Goal: Task Accomplishment & Management: Manage account settings

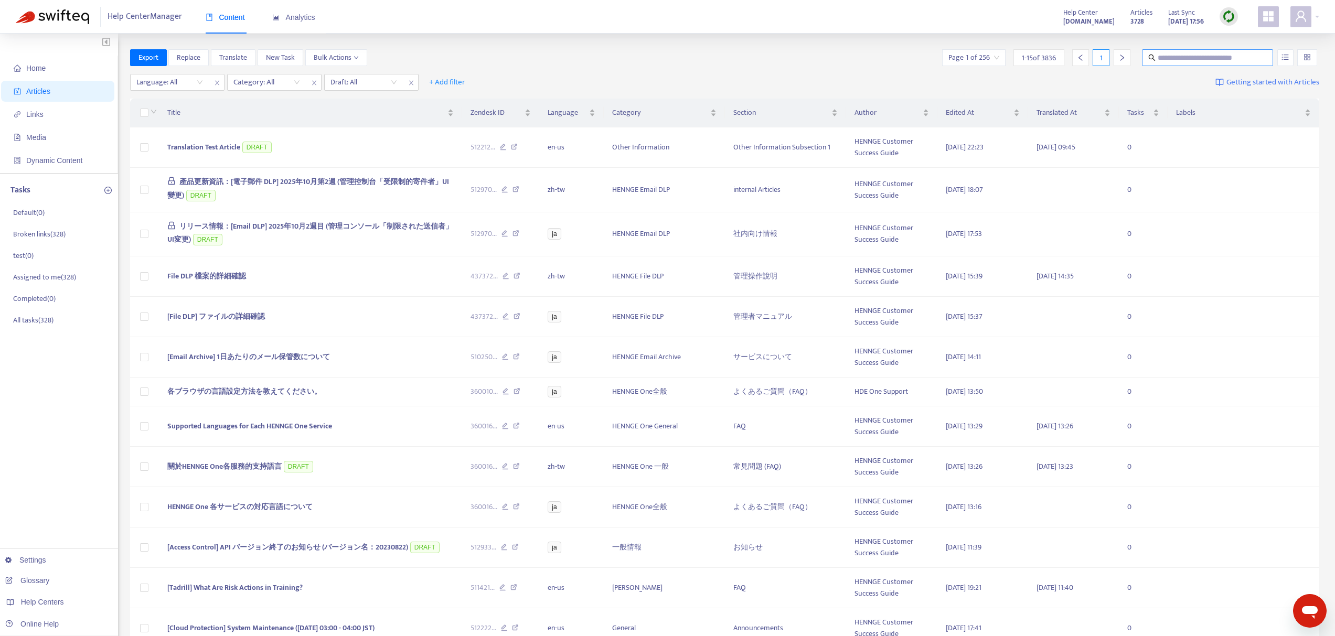
click at [1169, 51] on span at bounding box center [1207, 57] width 131 height 17
click at [1169, 56] on input "text" at bounding box center [1208, 58] width 101 height 12
paste input "**********"
click at [1181, 58] on input "**********" at bounding box center [1208, 58] width 101 height 12
paste input "**********"
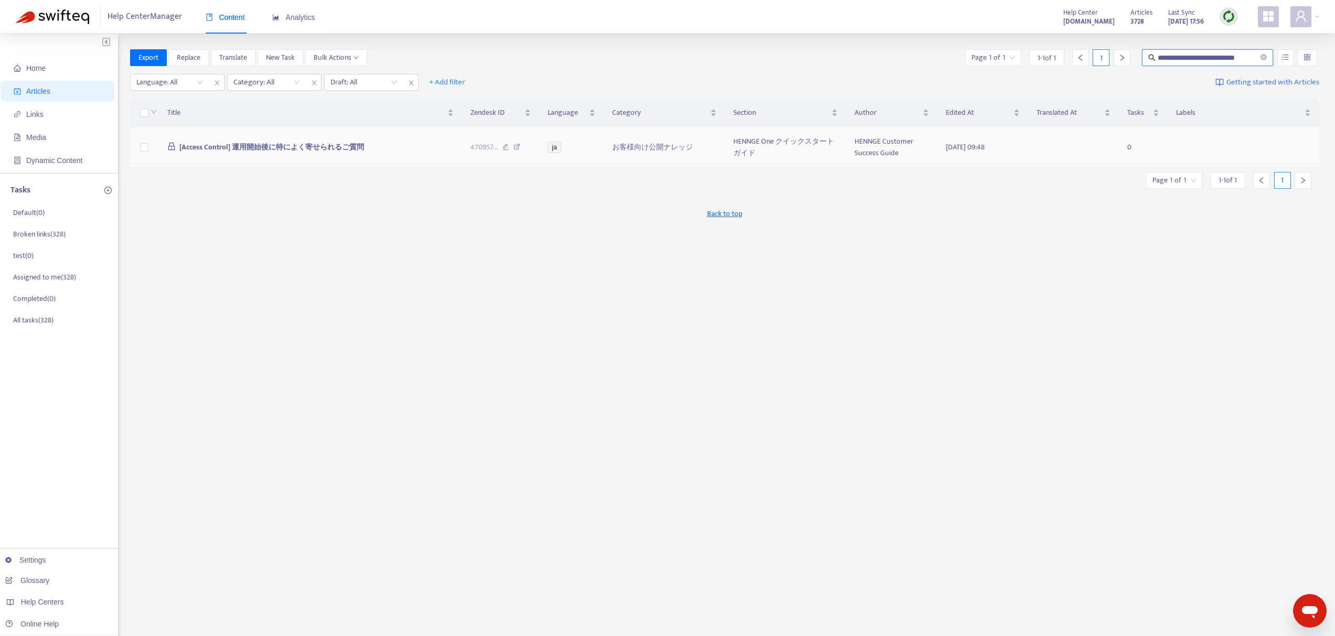
type input "**********"
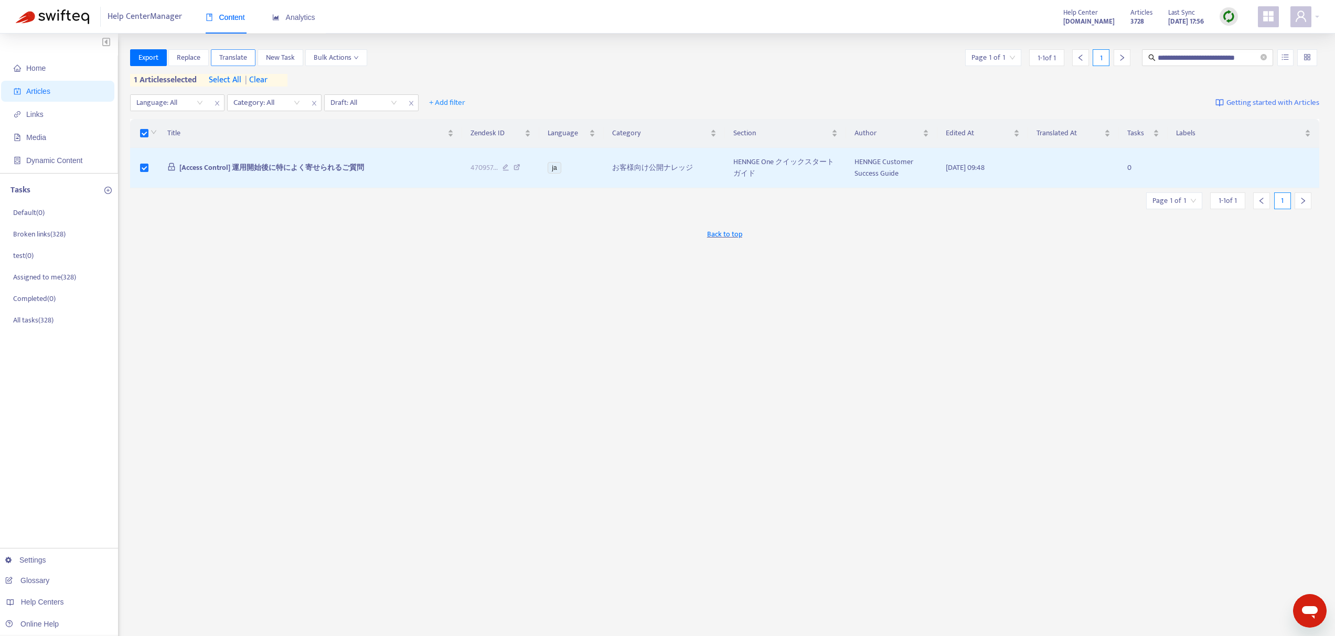
click at [233, 56] on span "Translate" at bounding box center [233, 58] width 28 height 12
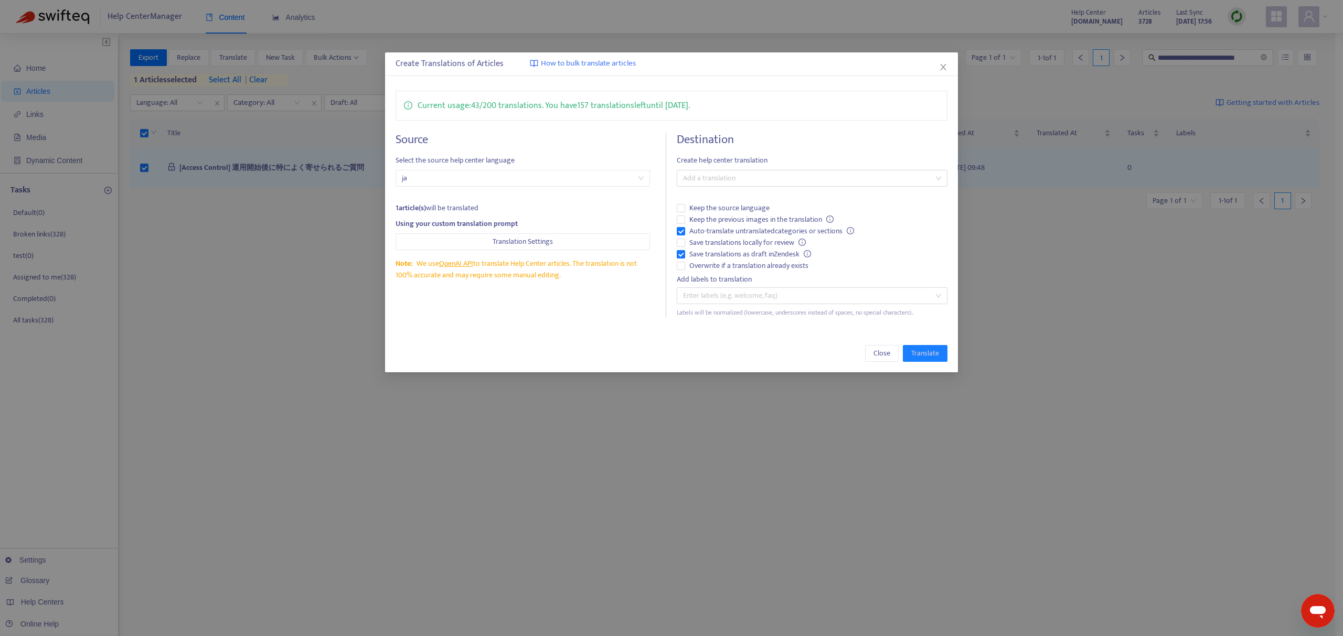
click at [732, 139] on h4 "Destination" at bounding box center [812, 140] width 271 height 14
click at [725, 196] on div "Destination Create help center translation Add a translation Keep the source la…" at bounding box center [812, 225] width 271 height 185
click at [725, 176] on div at bounding box center [806, 178] width 255 height 13
click at [724, 248] on div "English ([GEOGRAPHIC_DATA]) ( en-us )" at bounding box center [812, 250] width 254 height 12
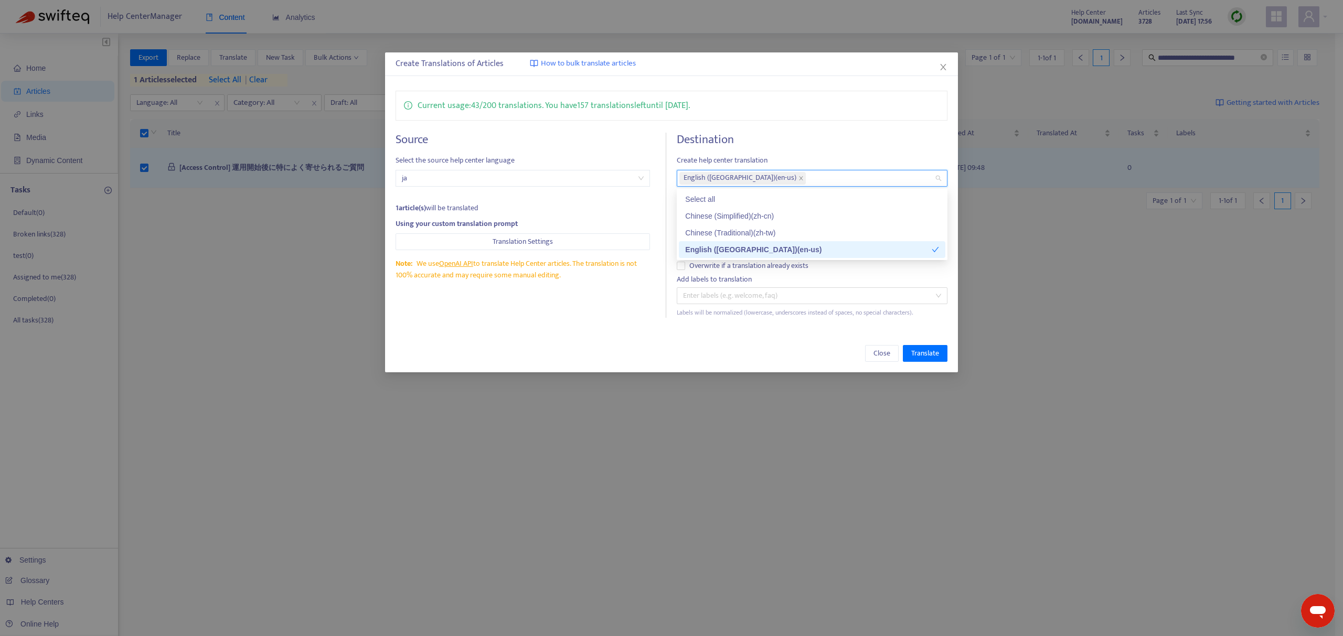
click at [600, 335] on div "Close Translate" at bounding box center [671, 354] width 573 height 38
click at [781, 179] on div "English ([GEOGRAPHIC_DATA]) ( en-us )" at bounding box center [806, 178] width 255 height 15
click at [774, 234] on div "Chinese (Traditional) ( zh-tw )" at bounding box center [812, 233] width 254 height 12
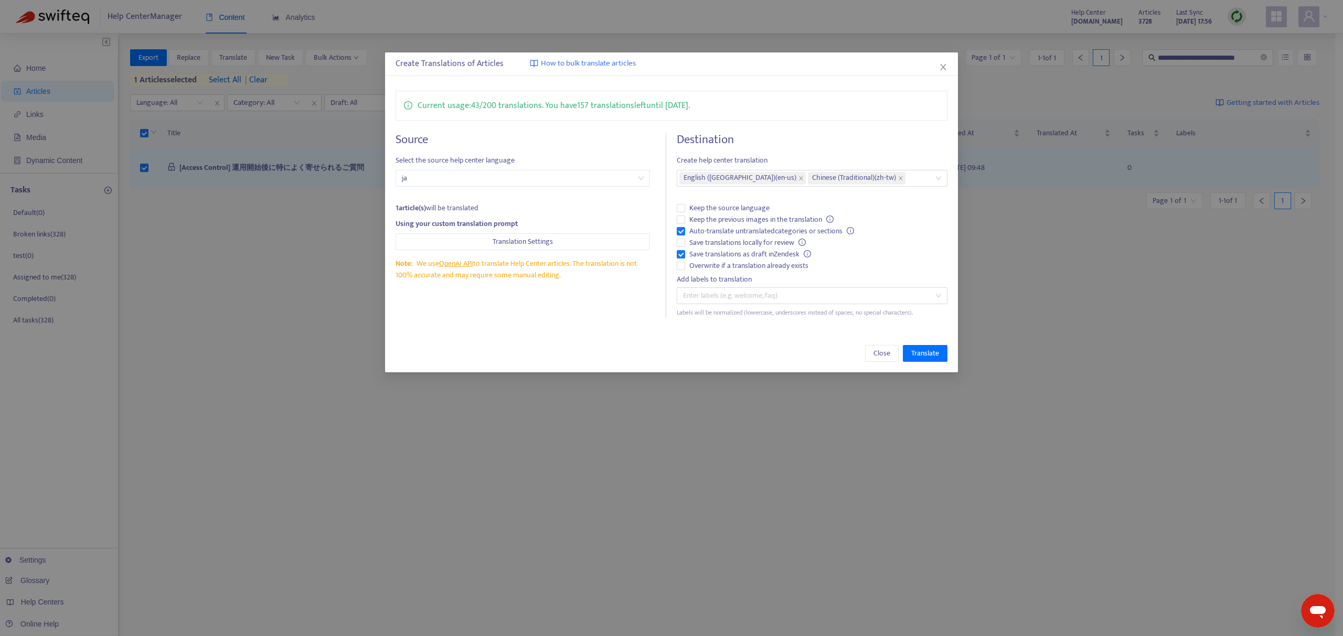
click at [615, 318] on div "Current usage: 43 / 200 translations . You have 157 translations left until [DA…" at bounding box center [671, 204] width 573 height 248
click at [932, 353] on span "Translate" at bounding box center [925, 354] width 28 height 12
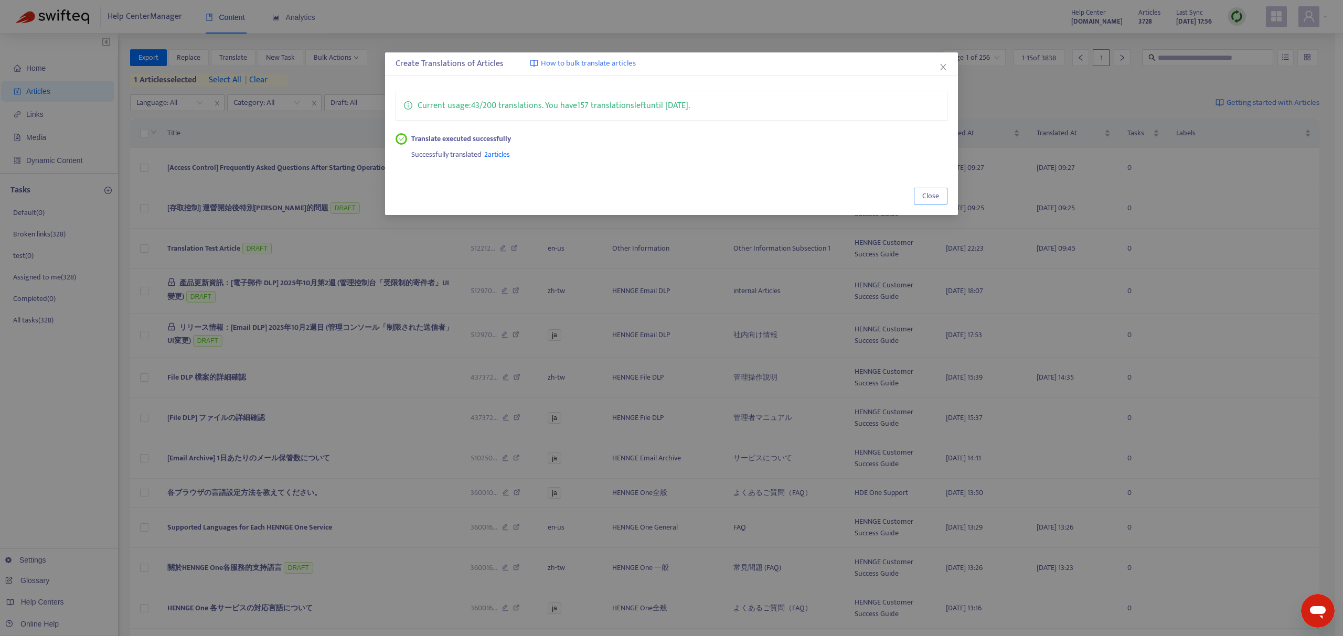
click at [941, 199] on button "Close" at bounding box center [931, 196] width 34 height 17
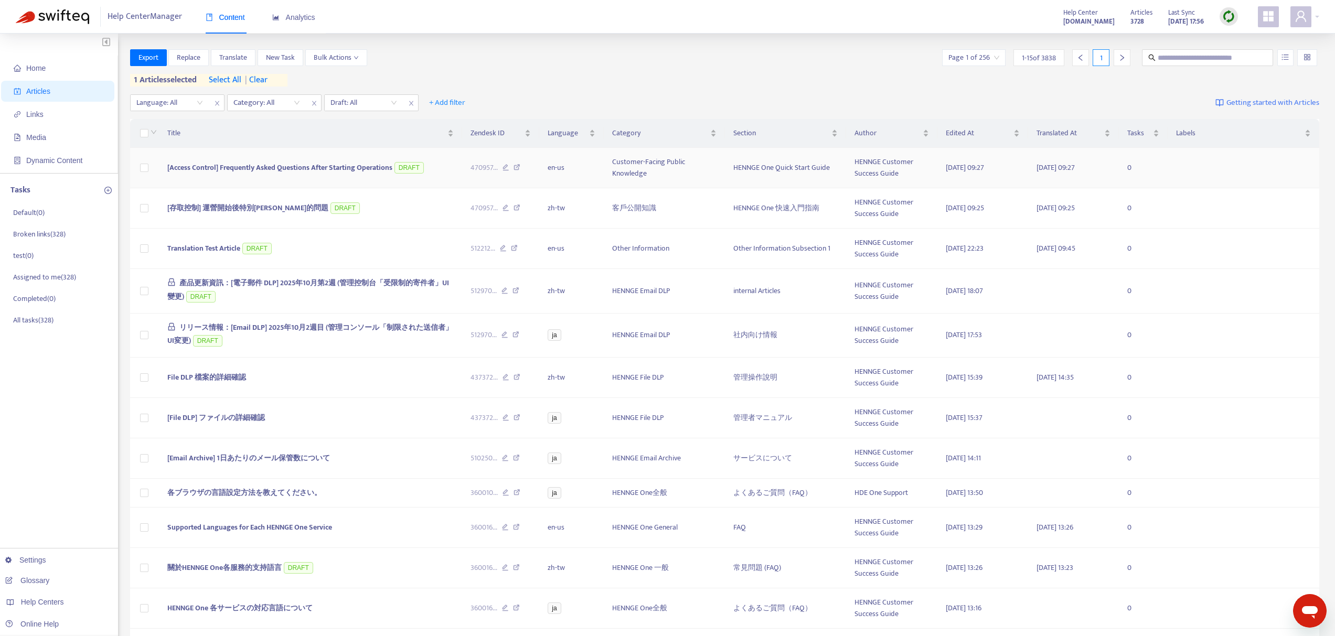
click at [288, 167] on span "[Access Control] Frequently Asked Questions After Starting Operations" at bounding box center [279, 168] width 225 height 12
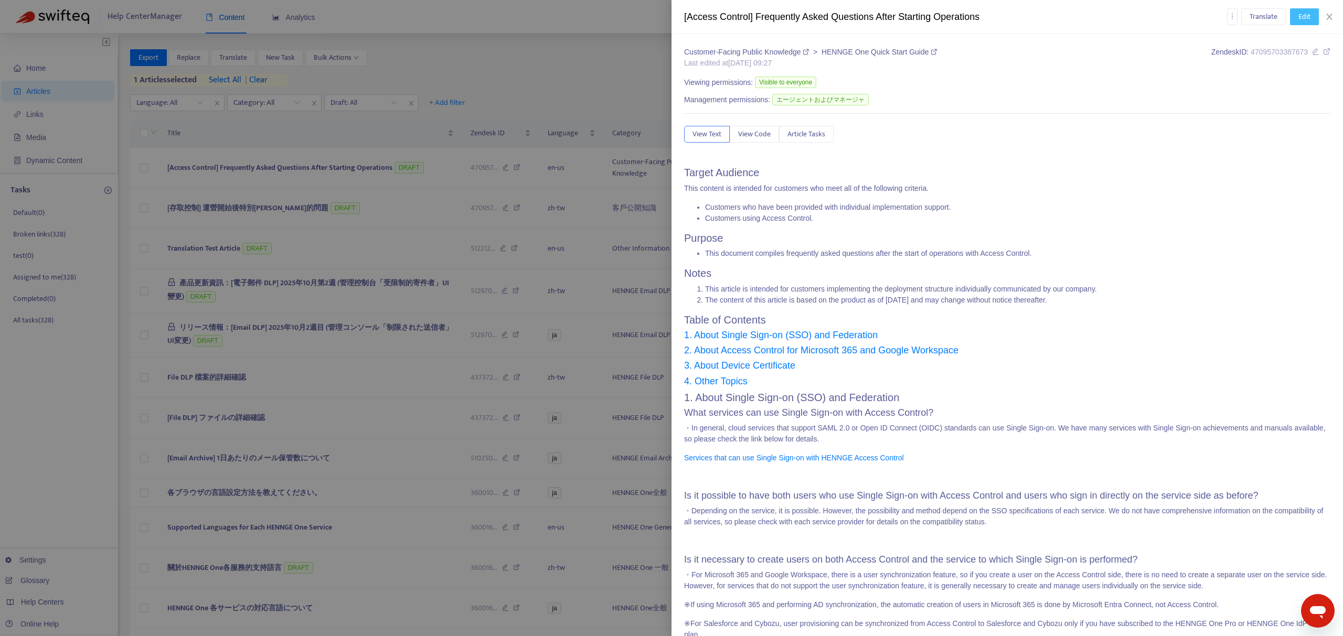
click at [1305, 21] on span "Edit" at bounding box center [1304, 17] width 12 height 12
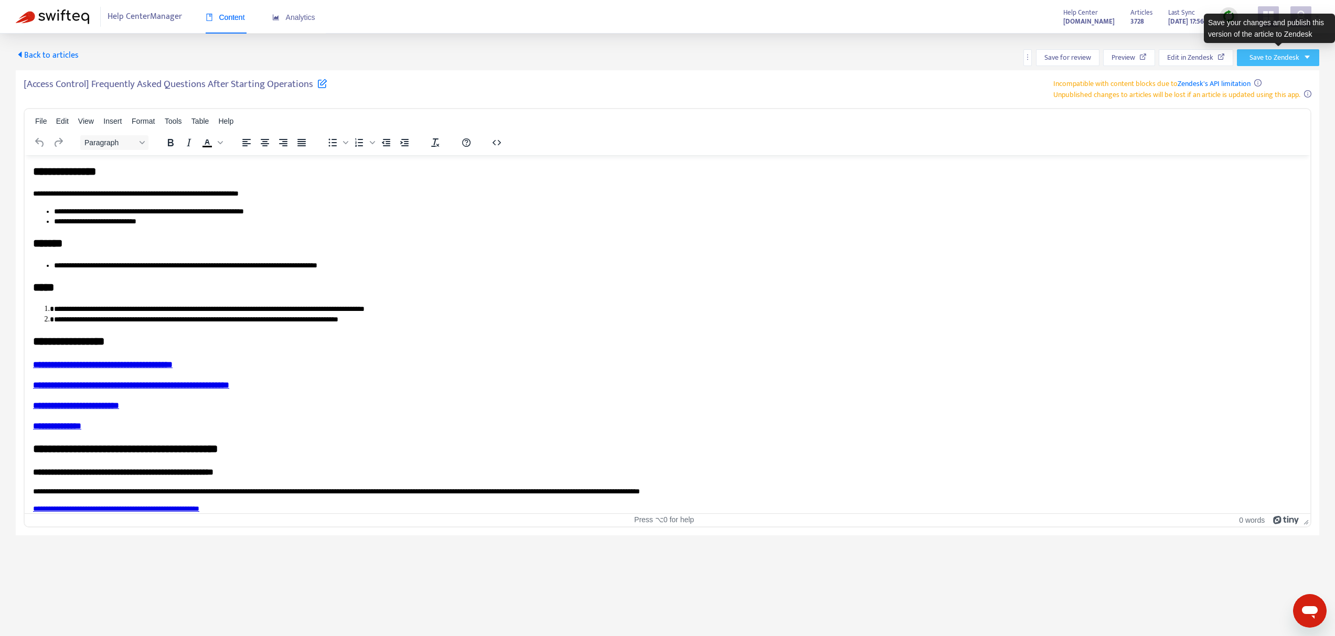
click at [1284, 57] on span "Save to Zendesk" at bounding box center [1275, 58] width 50 height 12
click at [1004, 86] on div "[Access Control] Frequently Asked Questions After Starting Operations Incompati…" at bounding box center [668, 89] width 1288 height 22
click at [1200, 57] on span "Edit in Zendesk" at bounding box center [1190, 58] width 46 height 12
click at [1275, 60] on span "Save to Zendesk" at bounding box center [1275, 58] width 50 height 12
click at [964, 59] on div "Back to articles Save for review Preview Edit in Zendesk Save to Zendesk" at bounding box center [668, 57] width 1304 height 17
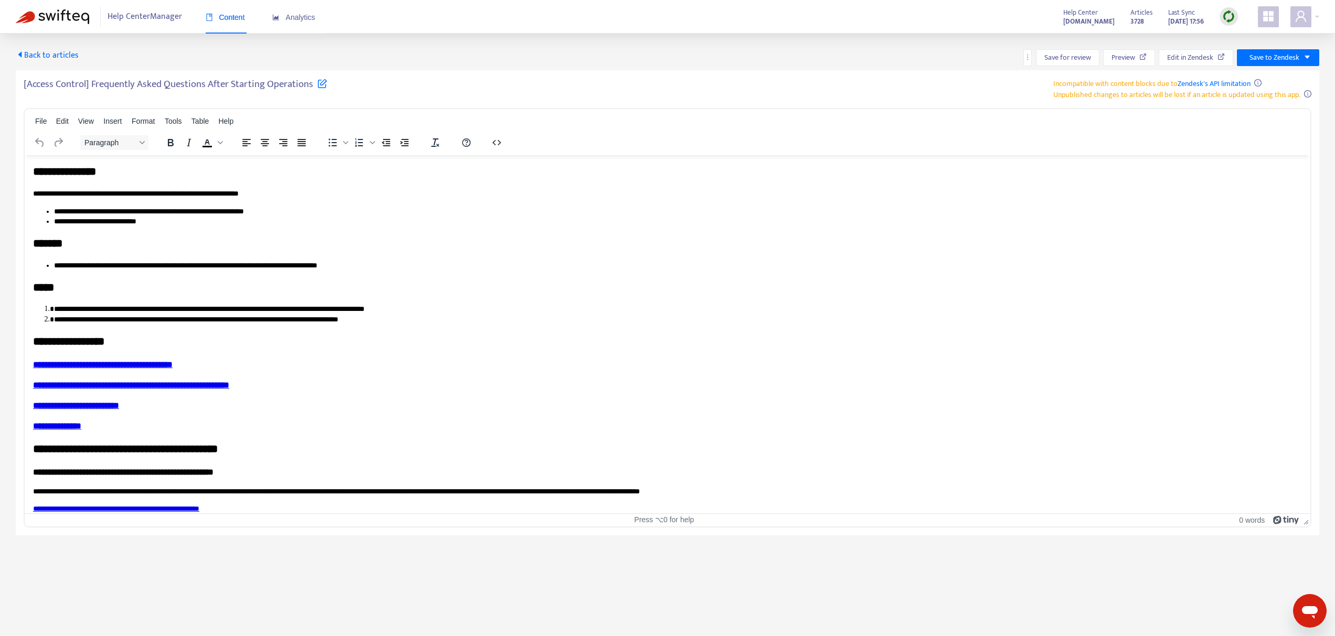
click at [1310, 612] on icon "Open messaging window" at bounding box center [1310, 612] width 16 height 13
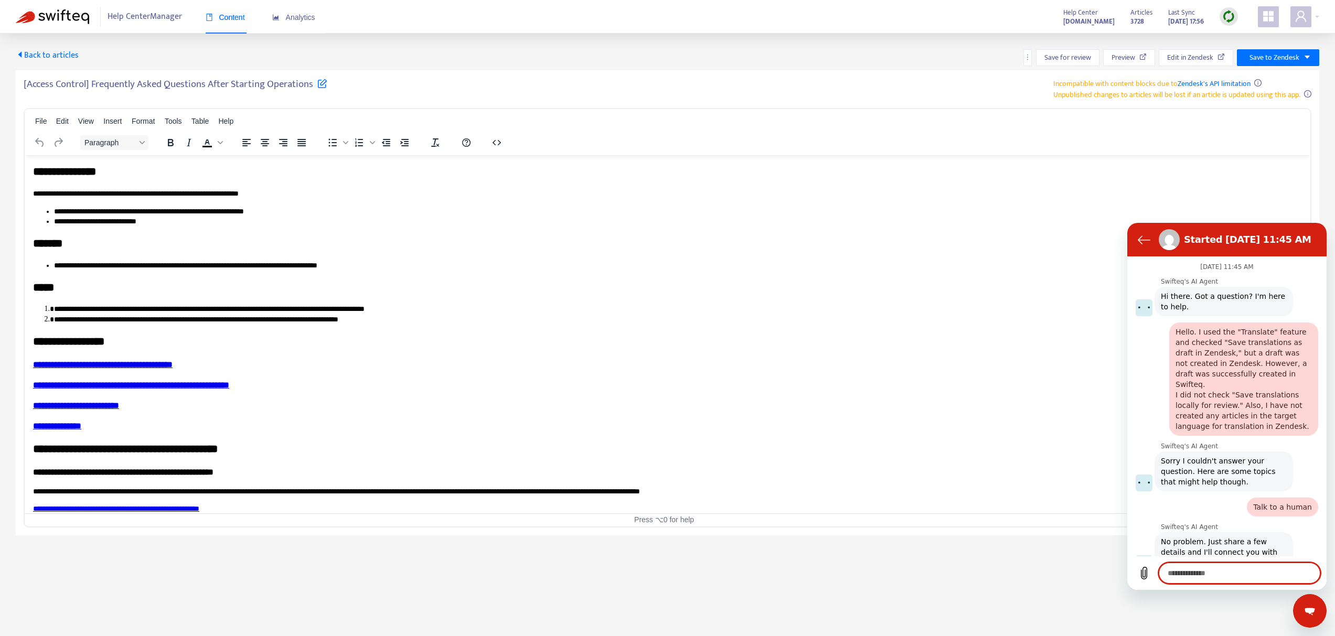
scroll to position [1521, 0]
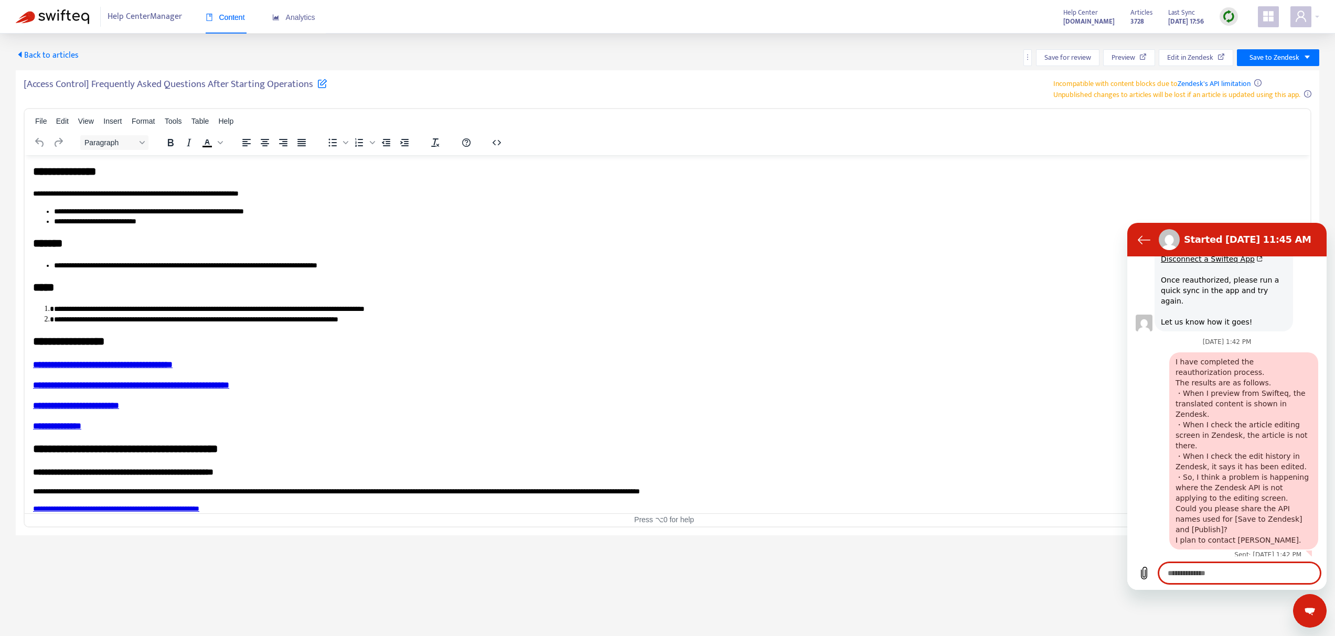
click at [1058, 582] on main "Back to articles Save for review Preview Edit in Zendesk Save to Zendesk [Acces…" at bounding box center [667, 352] width 1335 height 636
click at [1307, 602] on div "Close messaging window" at bounding box center [1309, 610] width 31 height 31
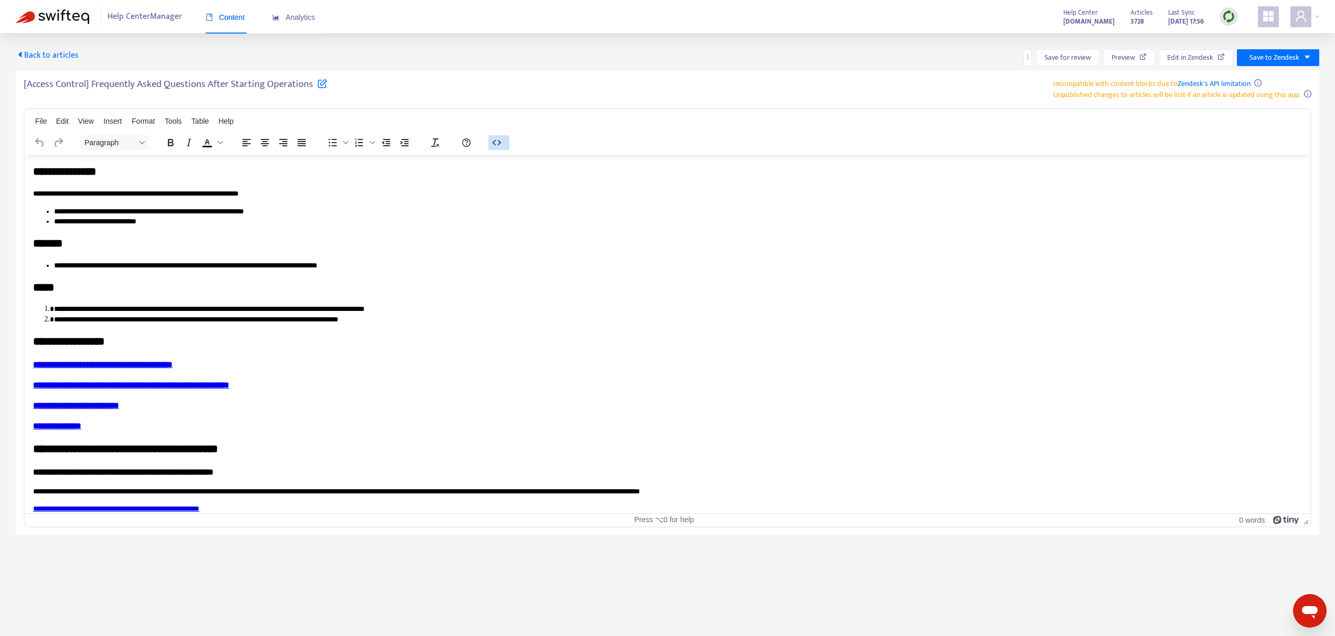
click at [497, 141] on icon "button" at bounding box center [496, 142] width 13 height 13
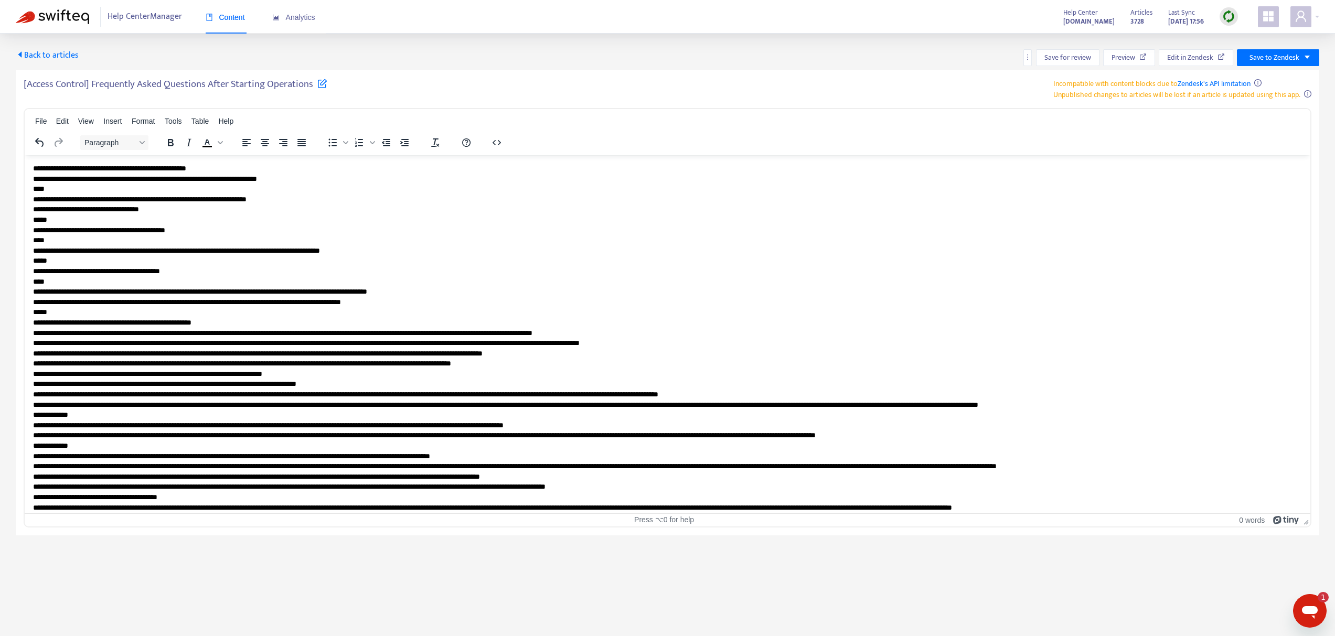
scroll to position [0, 0]
click at [549, 270] on p "**********" at bounding box center [663, 553] width 1261 height 781
click at [269, 84] on h5 "[Access Control] Frequently Asked Questions After Starting Operations" at bounding box center [176, 87] width 304 height 18
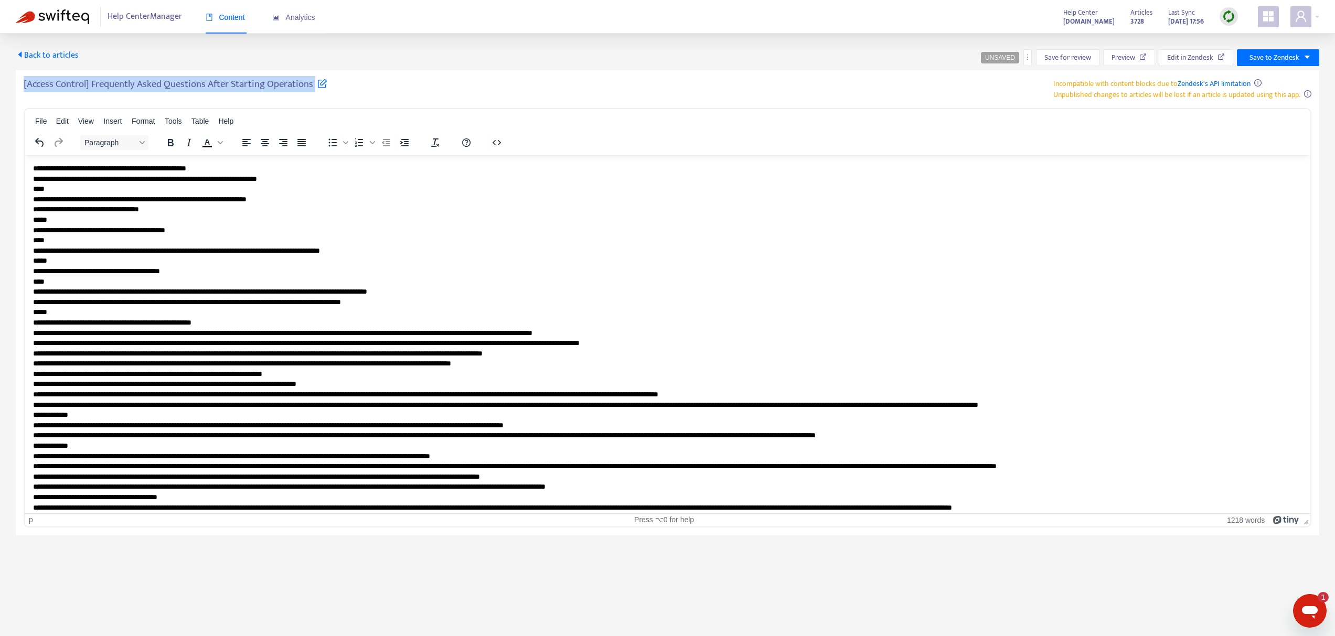
copy h5 "[Access Control] Frequently Asked Questions After Starting Operations"
click at [848, 77] on div "[Access Control] Frequently Asked Questions After Starting Operations Incompati…" at bounding box center [668, 302] width 1304 height 465
click at [1029, 57] on icon "more" at bounding box center [1027, 57] width 7 height 7
click at [1039, 78] on span "Rollback from Zendesk" at bounding box center [1065, 78] width 69 height 12
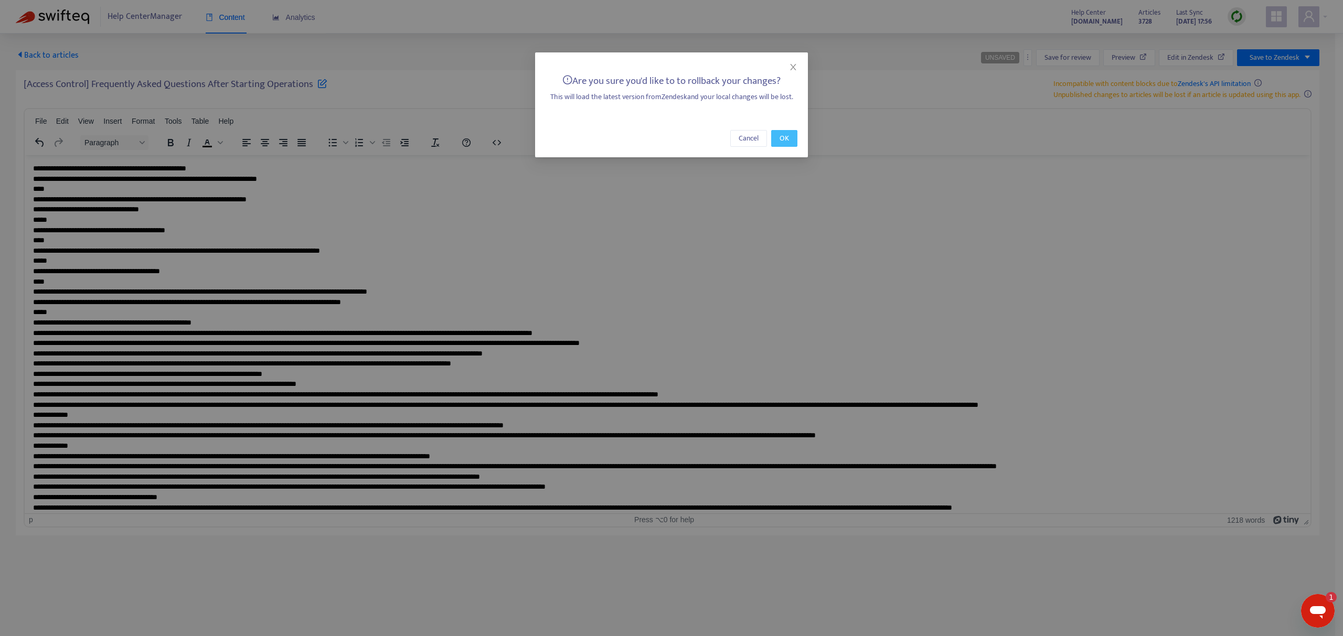
click at [787, 136] on span "OK" at bounding box center [784, 139] width 9 height 12
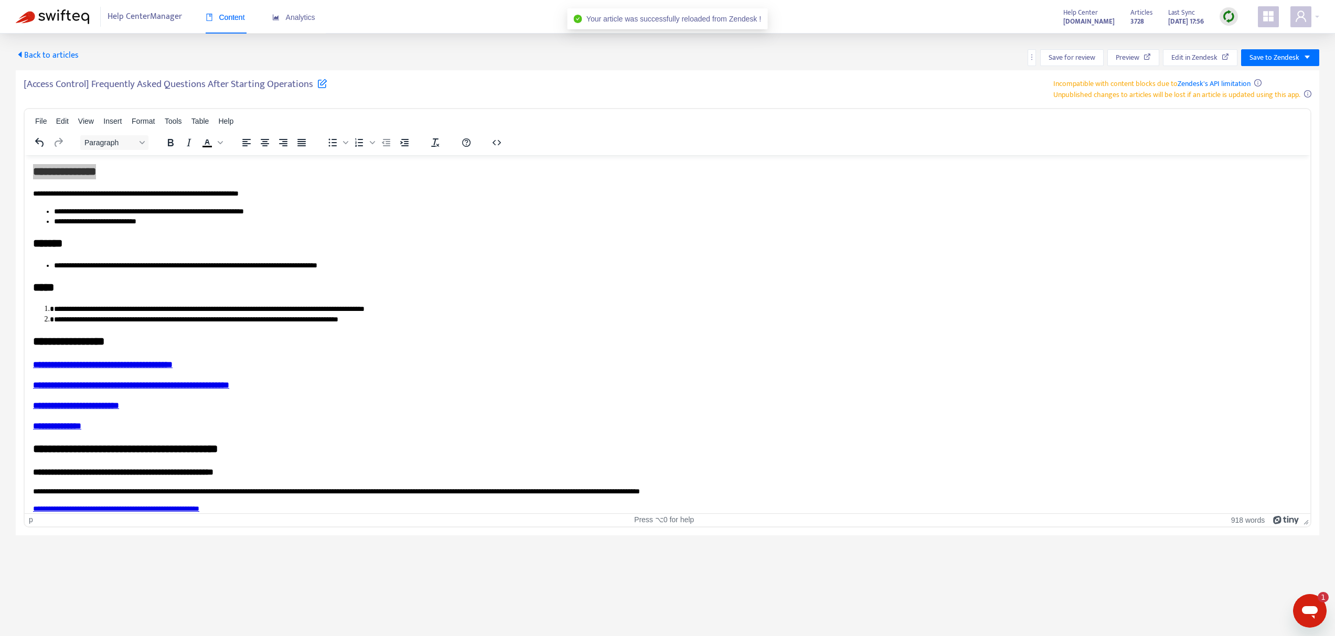
click at [60, 57] on span "Back to articles" at bounding box center [47, 55] width 63 height 14
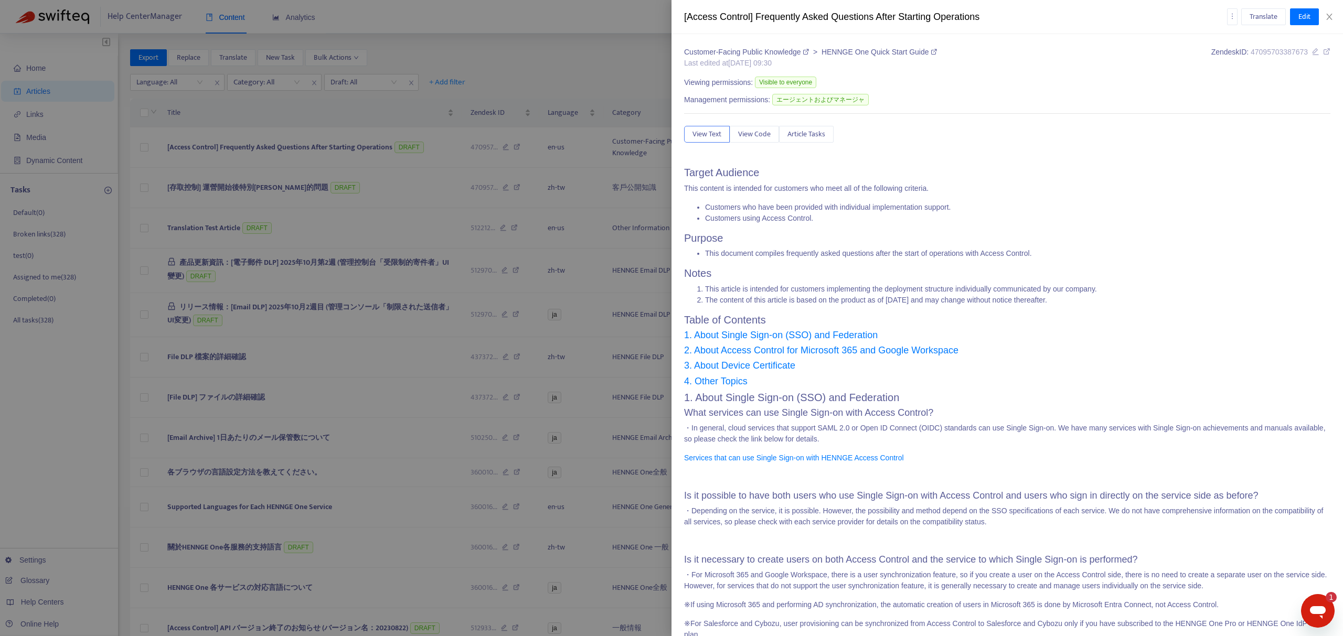
click at [276, 175] on div at bounding box center [671, 318] width 1343 height 636
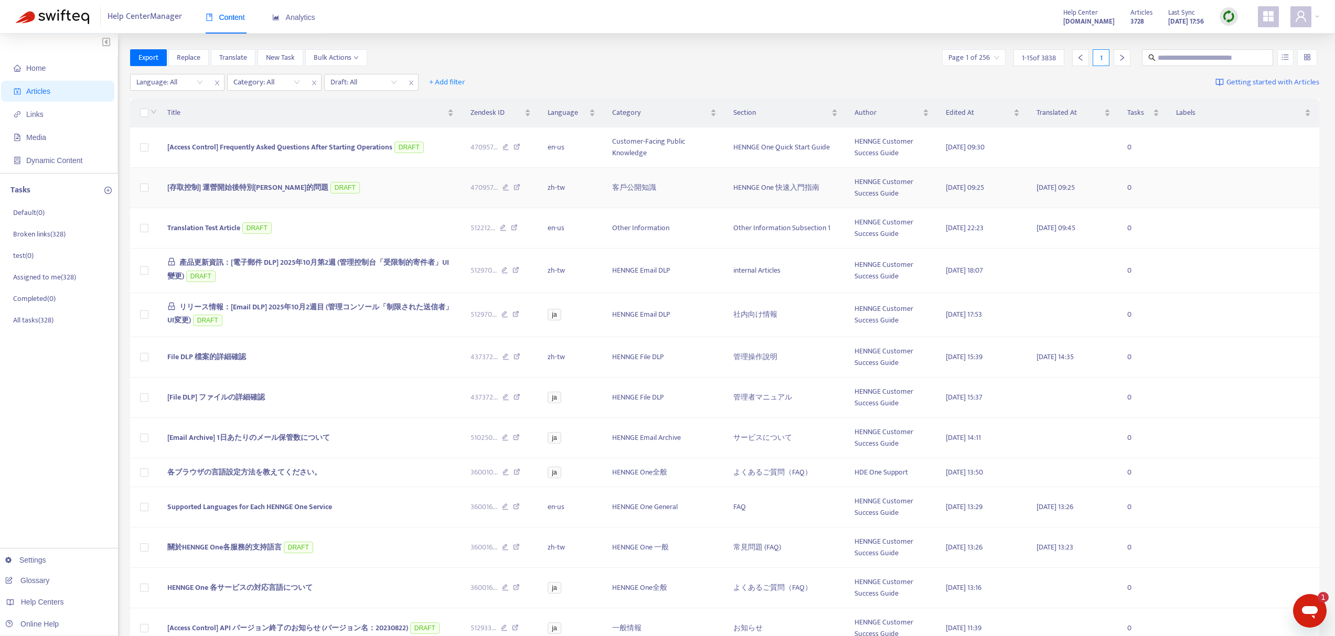
click at [256, 187] on span "[存取控制] 運營開始後特別[PERSON_NAME]的問題" at bounding box center [247, 188] width 161 height 12
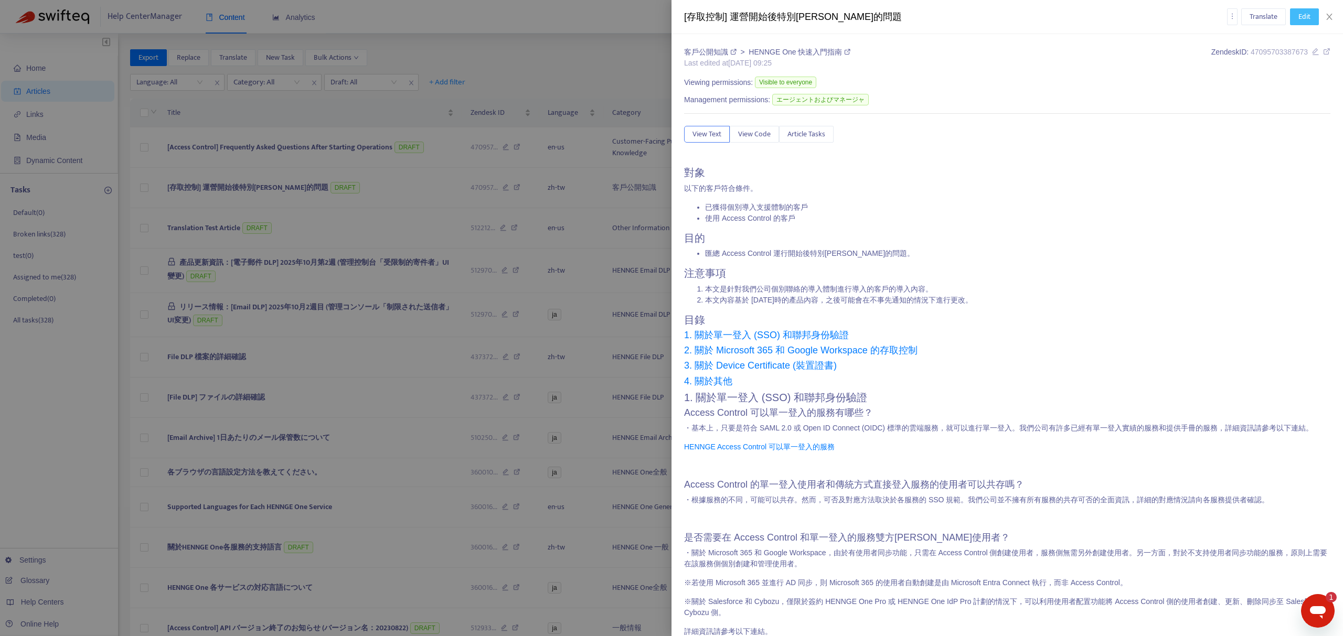
click at [1302, 20] on span "Edit" at bounding box center [1304, 17] width 12 height 12
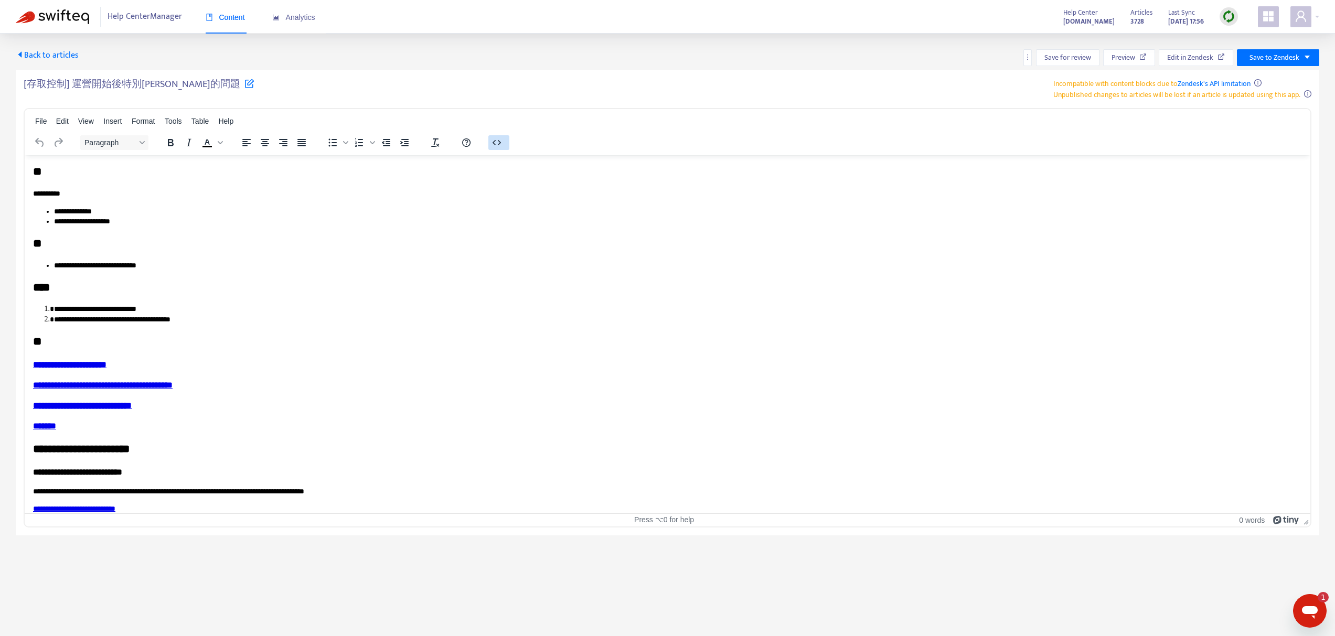
click at [504, 135] on button "button" at bounding box center [498, 142] width 21 height 15
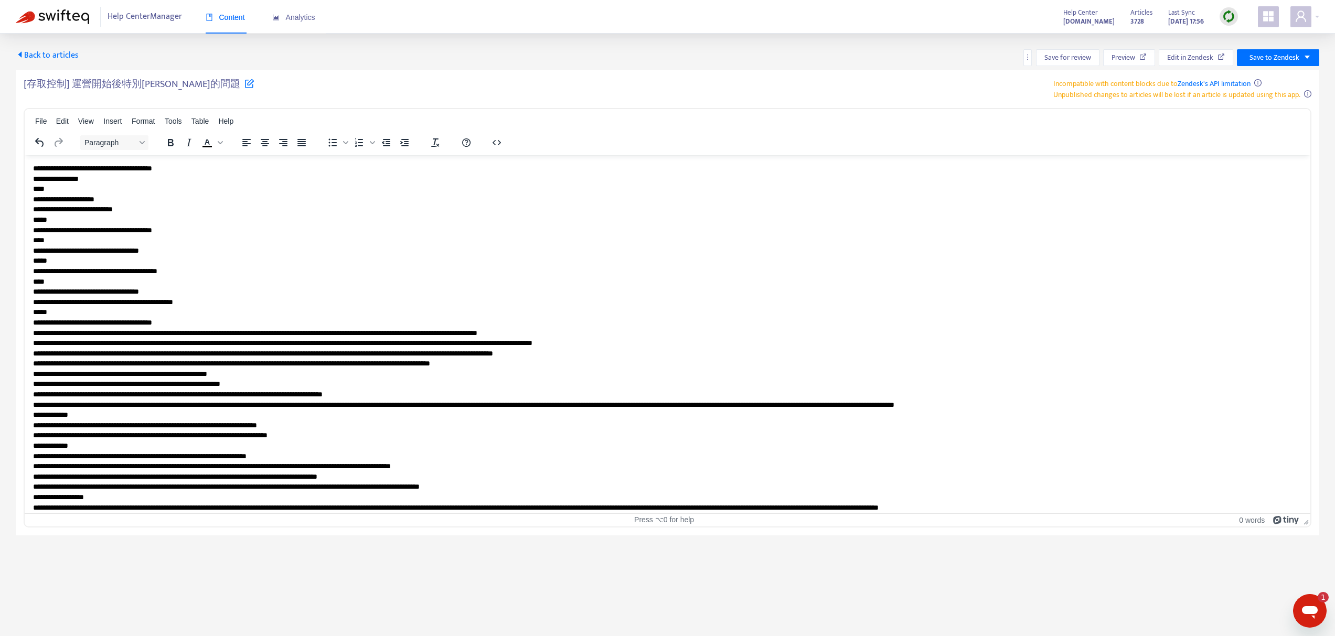
click at [460, 211] on p "**********" at bounding box center [663, 548] width 1261 height 771
click at [604, 89] on div "[存取控制] 運營開始後特別[PERSON_NAME]的問題 Incompatible with content blocks due to Zendesk'…" at bounding box center [668, 89] width 1288 height 22
click at [150, 82] on h5 "[存取控制] 運營開始後特別[PERSON_NAME]的問題" at bounding box center [139, 87] width 231 height 18
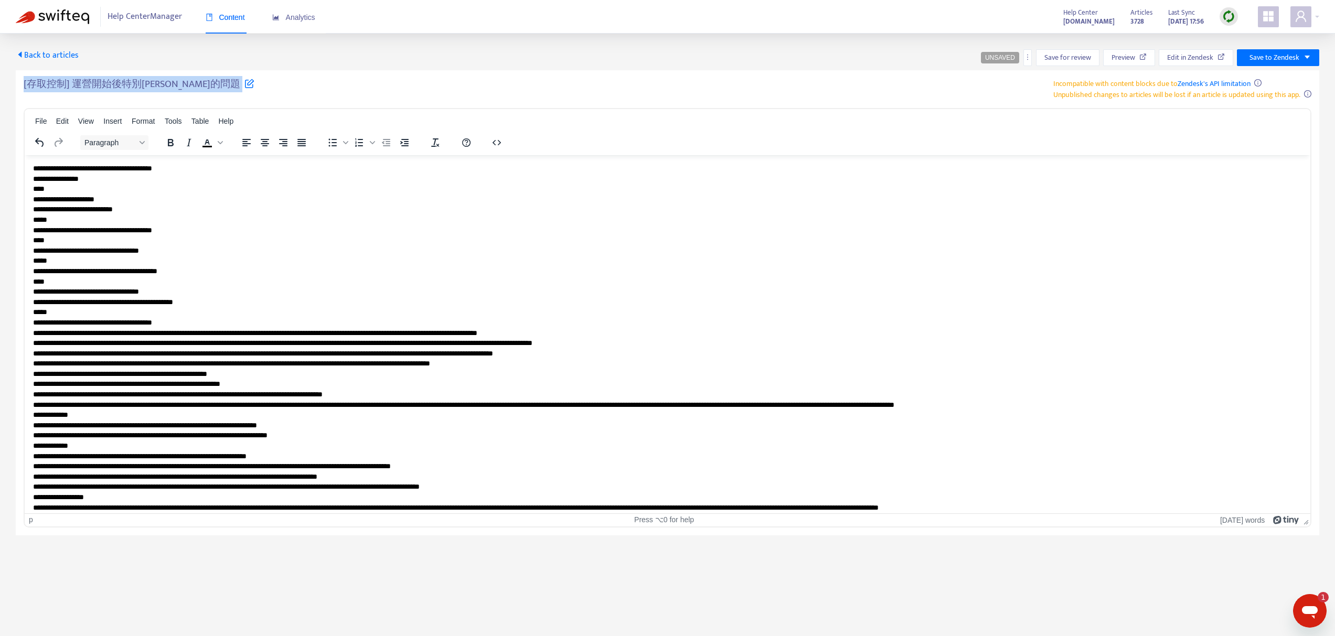
copy h5 "[存取控制] 運營開始後特別[PERSON_NAME]的問題"
click at [855, 37] on div "Back to articles UNSAVED Save for review Preview Edit in Zendesk Save to Zendes…" at bounding box center [667, 285] width 1335 height 502
click at [1028, 57] on icon "more" at bounding box center [1027, 57] width 7 height 7
click at [1049, 76] on span "Rollback from Zendesk" at bounding box center [1065, 78] width 69 height 12
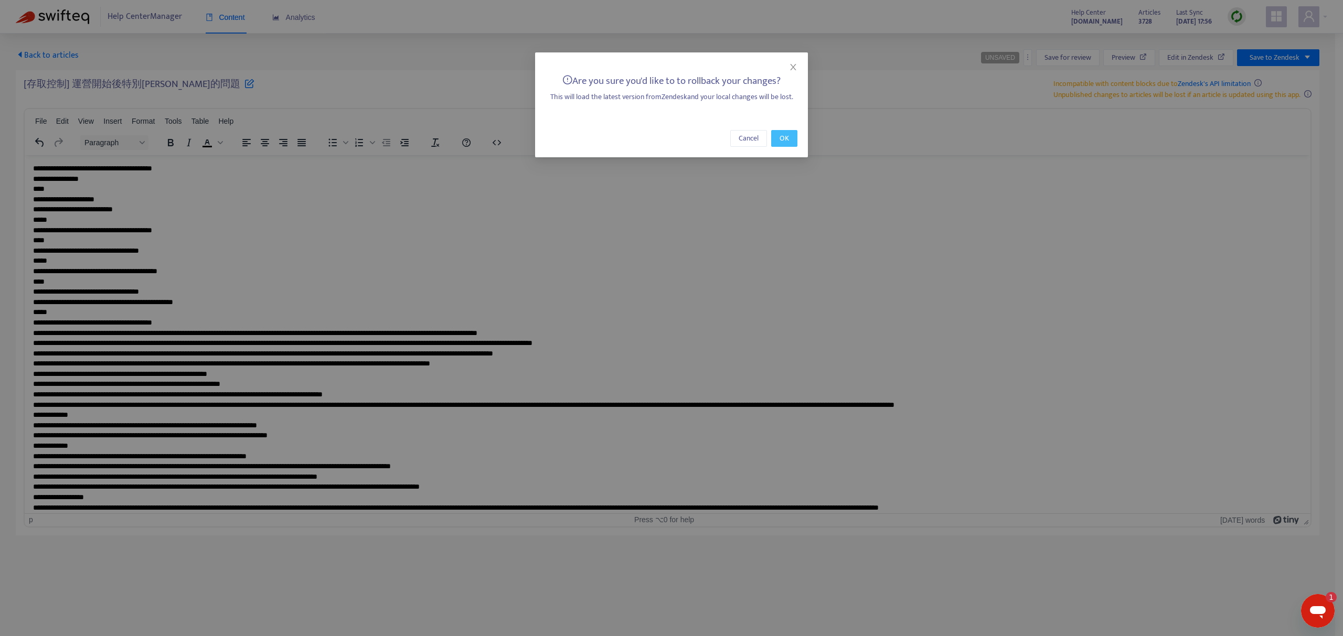
click at [776, 138] on button "OK" at bounding box center [784, 138] width 26 height 17
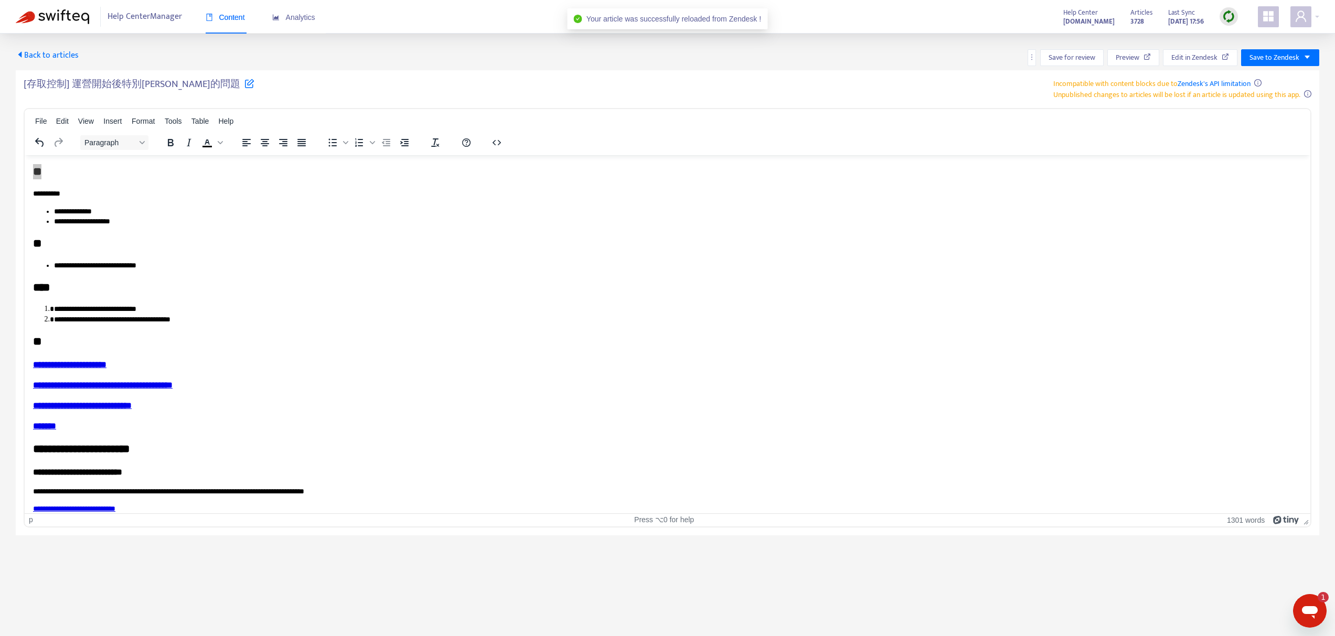
click at [64, 56] on span "Back to articles" at bounding box center [47, 55] width 63 height 14
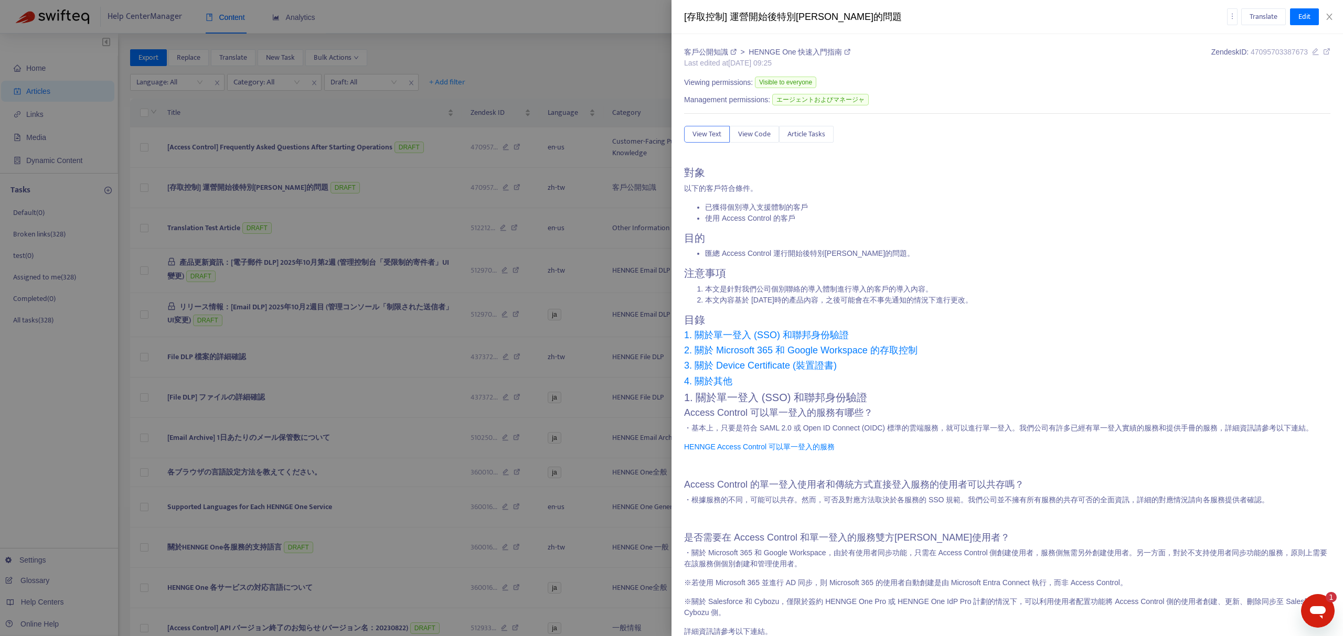
click at [600, 88] on div at bounding box center [671, 318] width 1343 height 636
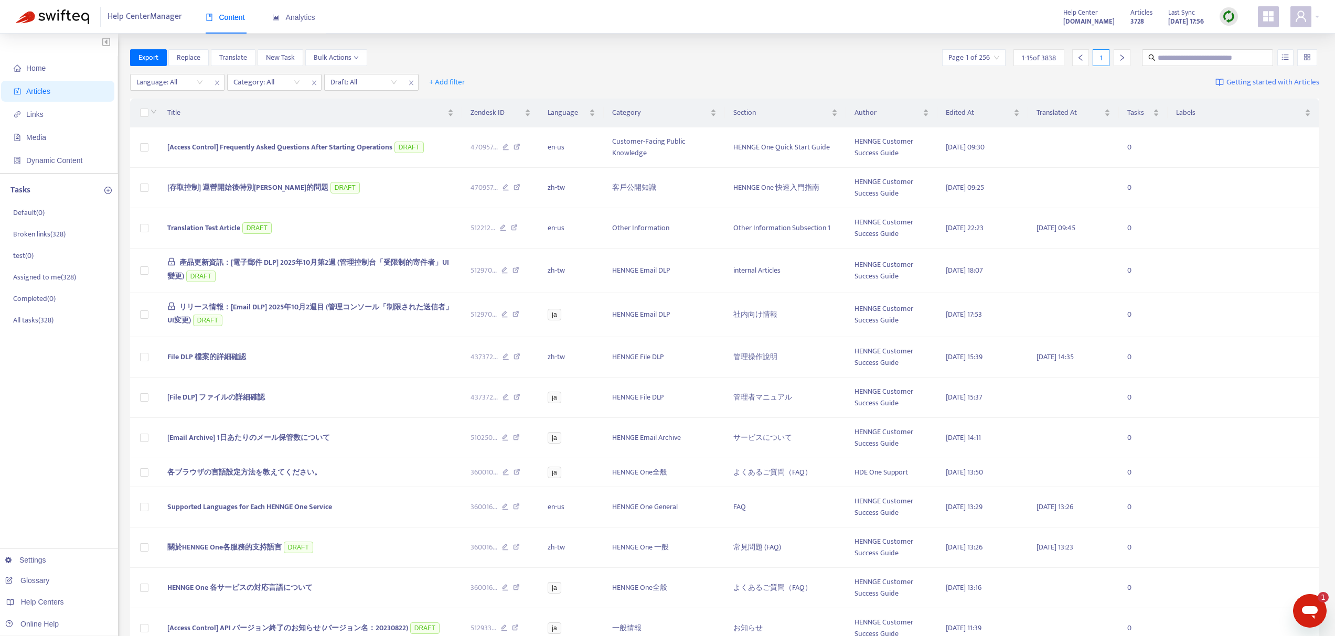
click at [1230, 19] on img at bounding box center [1228, 16] width 13 height 13
click at [835, 70] on div "Language: All Category: All Draft: All + Add filter Getting started with Articl…" at bounding box center [725, 82] width 1190 height 25
click at [1040, 78] on div "Language: All Category: All Draft: All + Add filter Getting started with Articl…" at bounding box center [725, 82] width 1190 height 25
type textarea "*"
click at [1182, 58] on input "text" at bounding box center [1208, 58] width 101 height 12
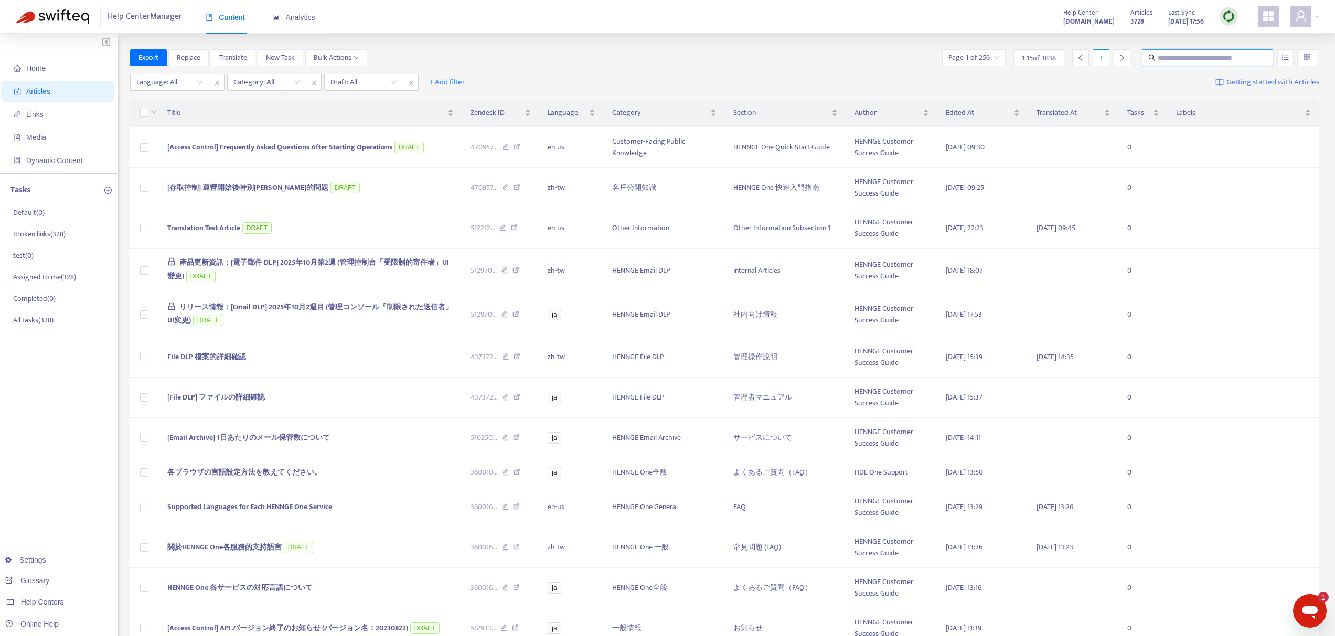
paste input "**********"
type input "**********"
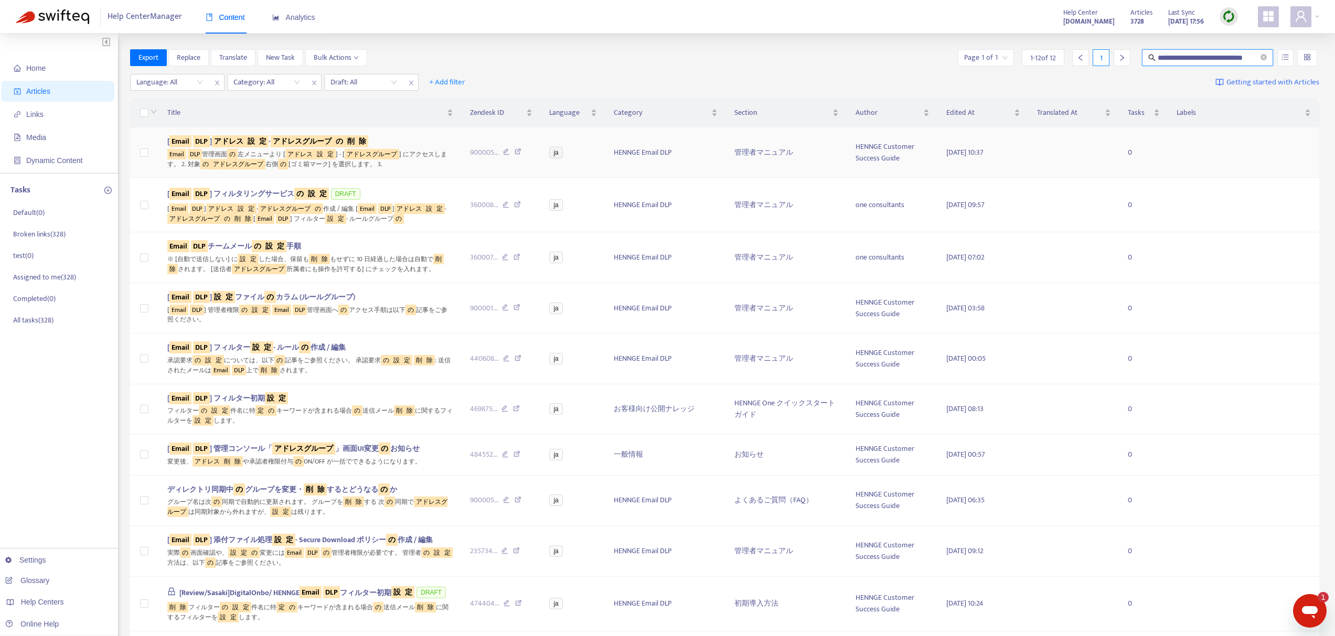
scroll to position [0, 0]
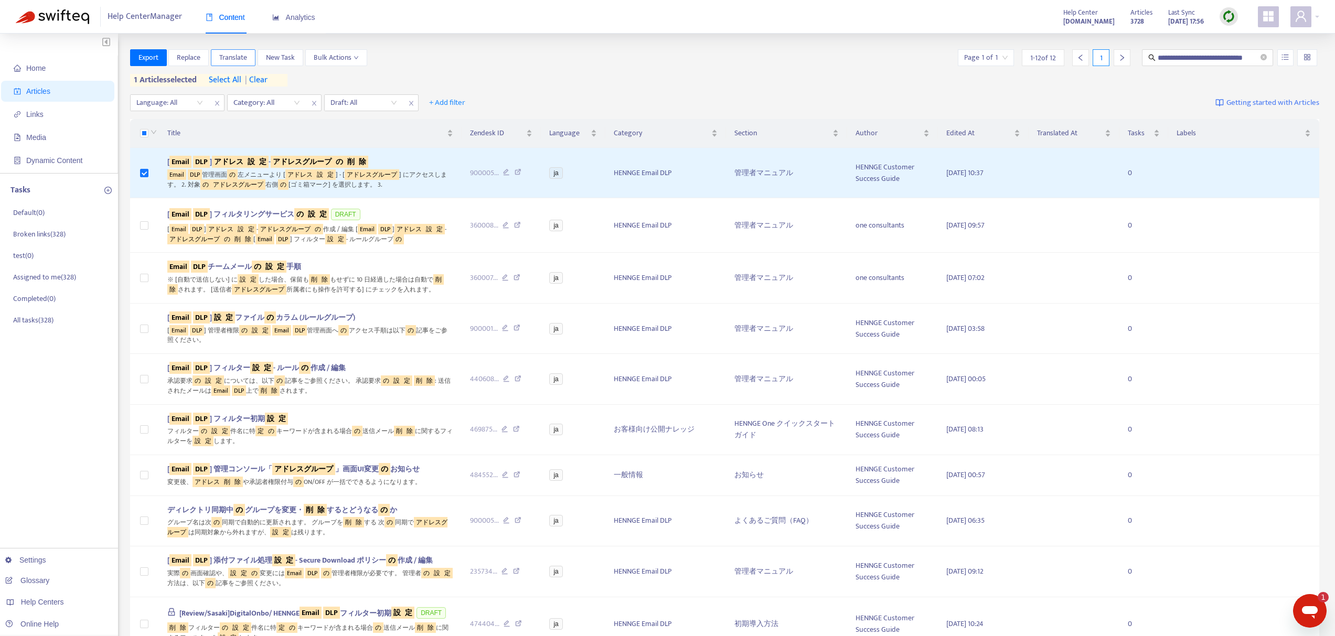
click at [238, 56] on span "Translate" at bounding box center [233, 58] width 28 height 12
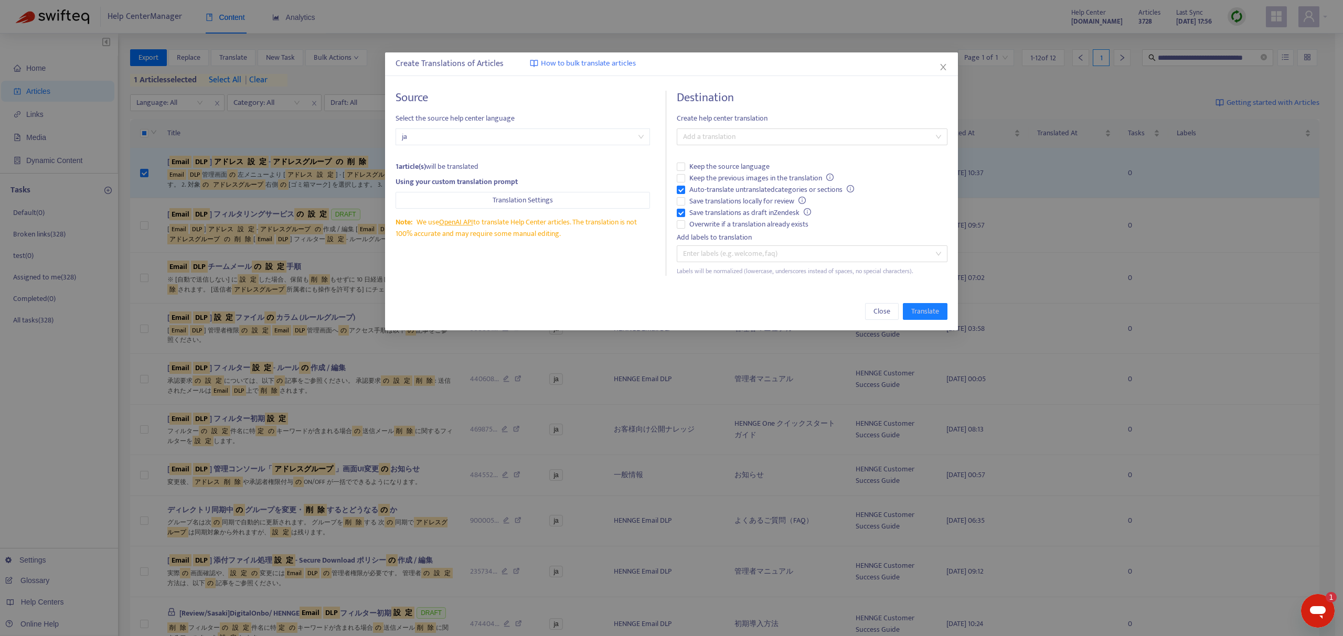
click at [735, 105] on h4 "Destination" at bounding box center [812, 98] width 271 height 14
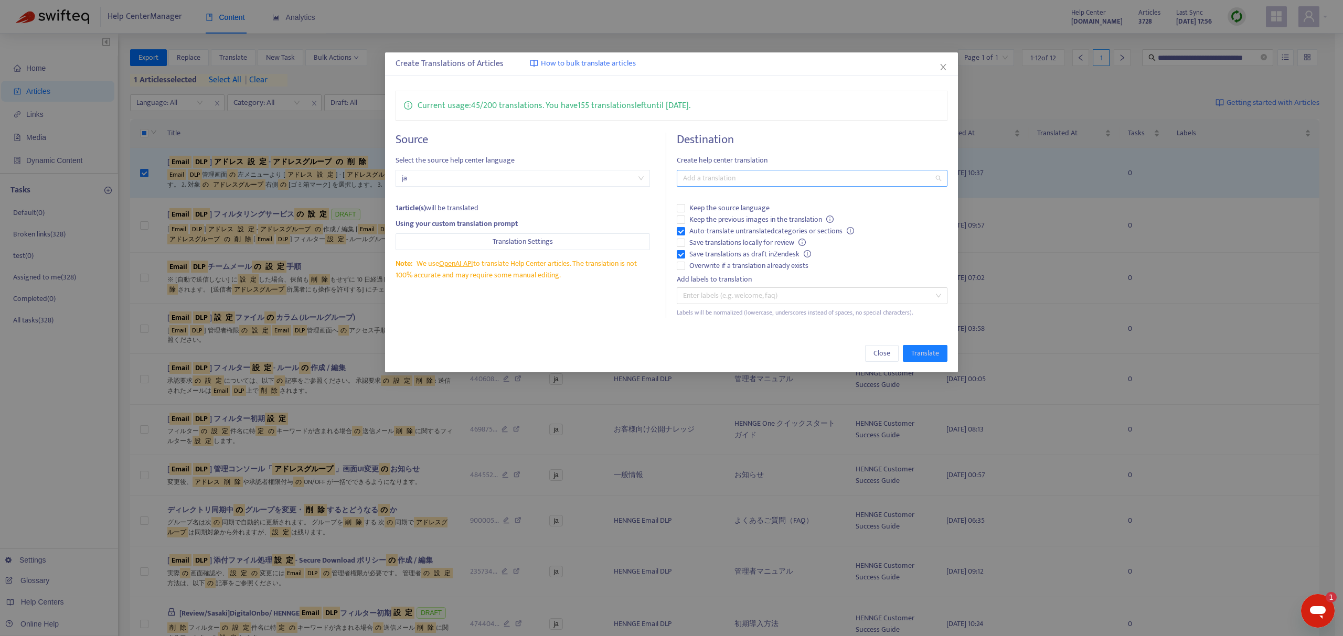
click at [750, 179] on div at bounding box center [806, 178] width 255 height 13
click at [746, 227] on div "Chinese (Traditional) ( zh-tw )" at bounding box center [812, 233] width 266 height 17
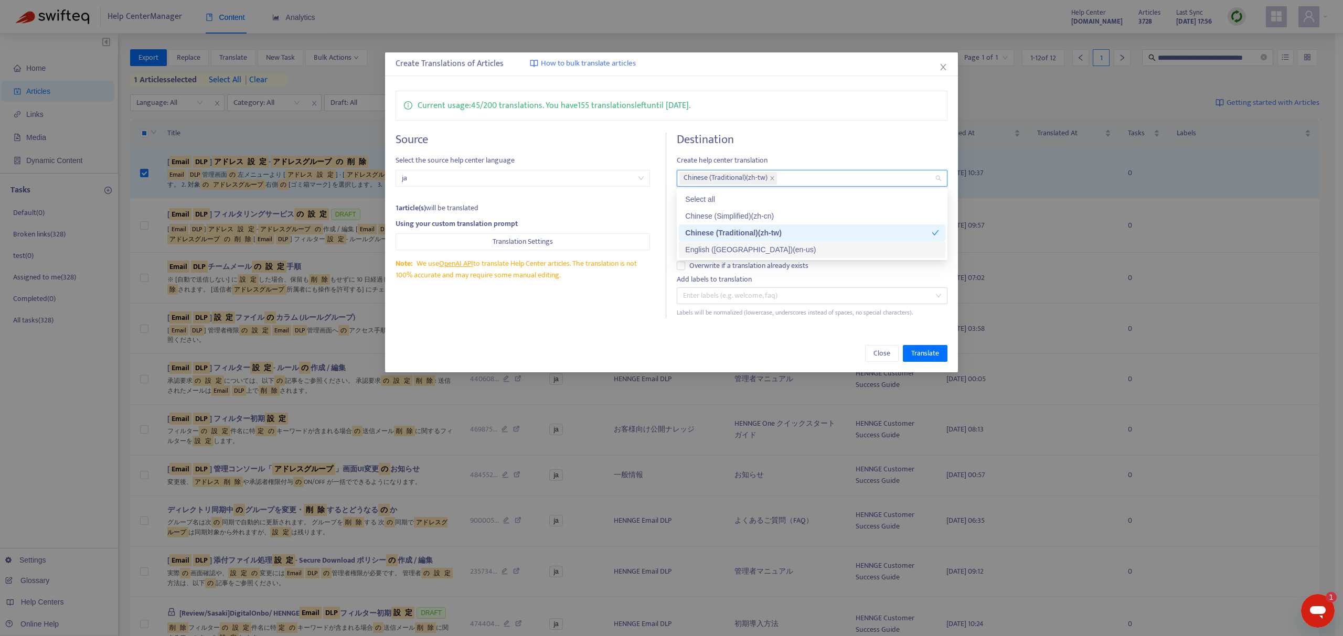
click at [634, 312] on div "Source Select the source help center language ja 1 article(s) will be translate…" at bounding box center [531, 225] width 271 height 185
click at [702, 242] on span "Save translations locally for review" at bounding box center [747, 243] width 125 height 12
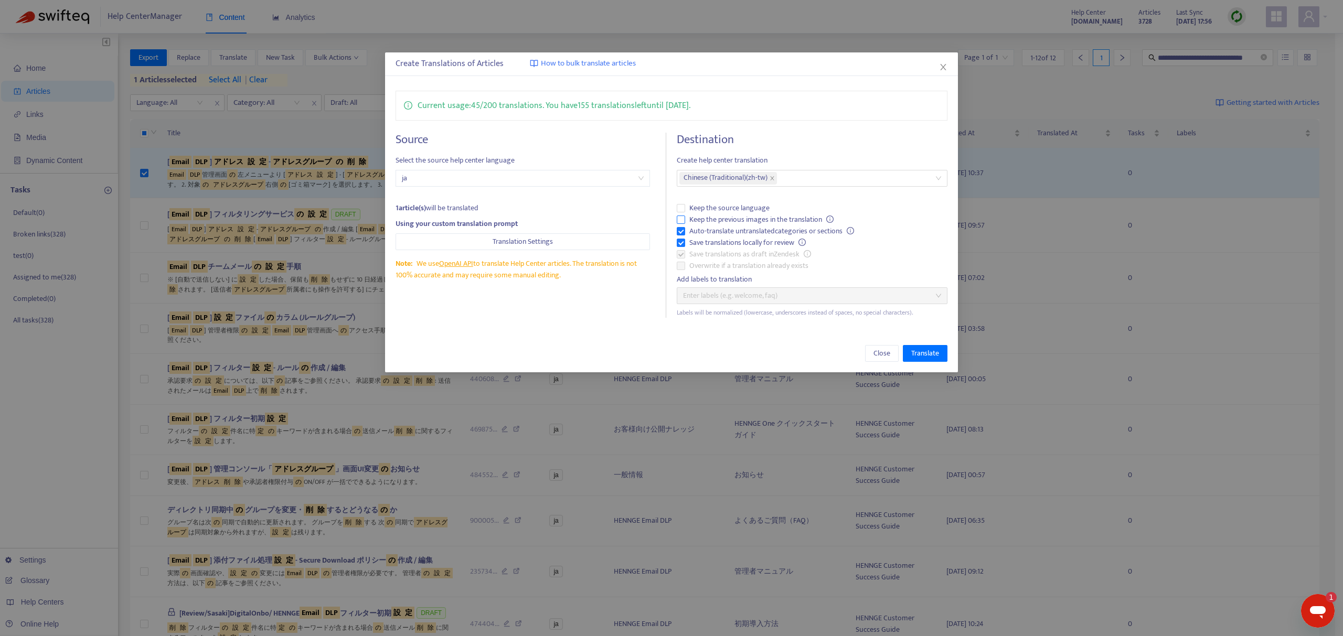
click at [724, 220] on span "Keep the previous images in the translation" at bounding box center [761, 220] width 153 height 12
click at [929, 351] on span "Translate" at bounding box center [925, 354] width 28 height 12
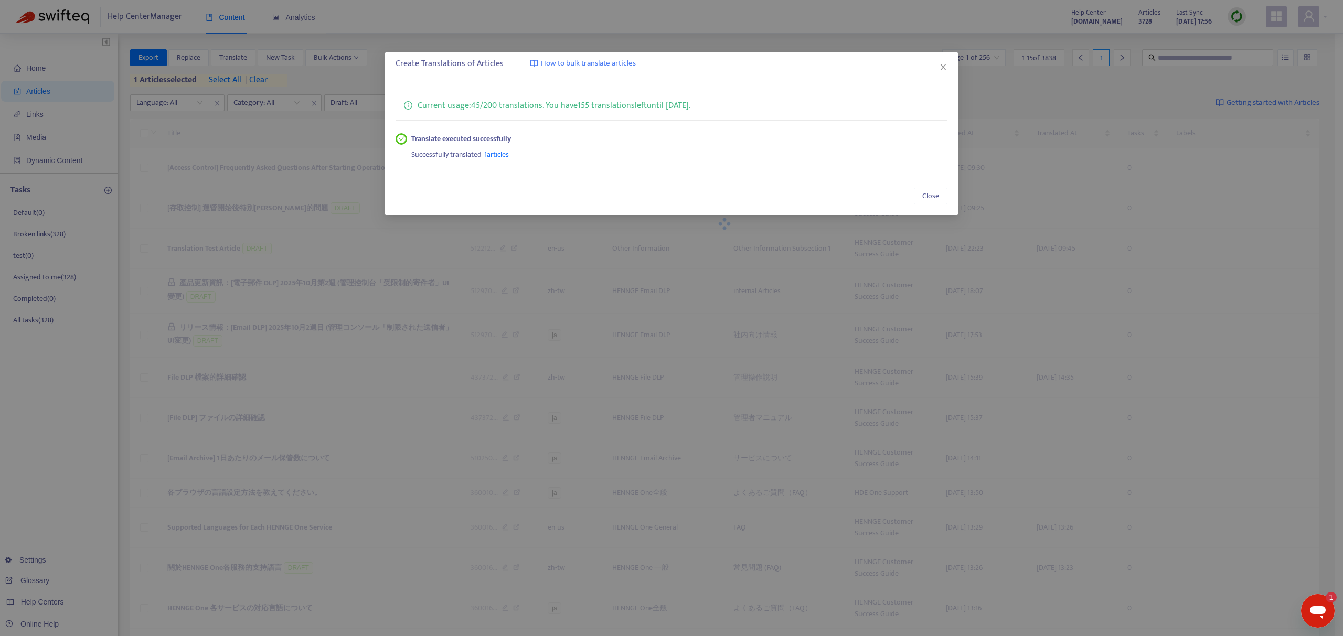
click at [563, 226] on div "Create Translations of Articles How to bulk translate articles Current usage: 4…" at bounding box center [671, 318] width 1343 height 636
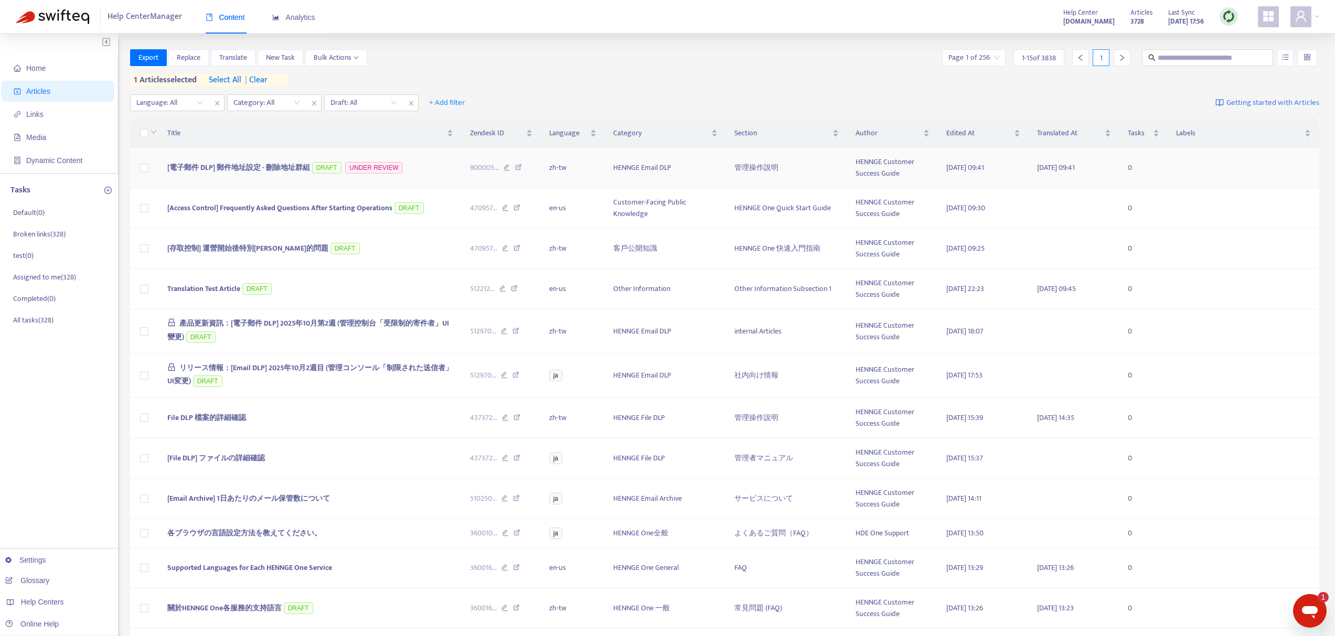
click at [298, 167] on span "[電子郵件 DLP] 郵件地址設定 - 刪除地址群組" at bounding box center [238, 168] width 143 height 12
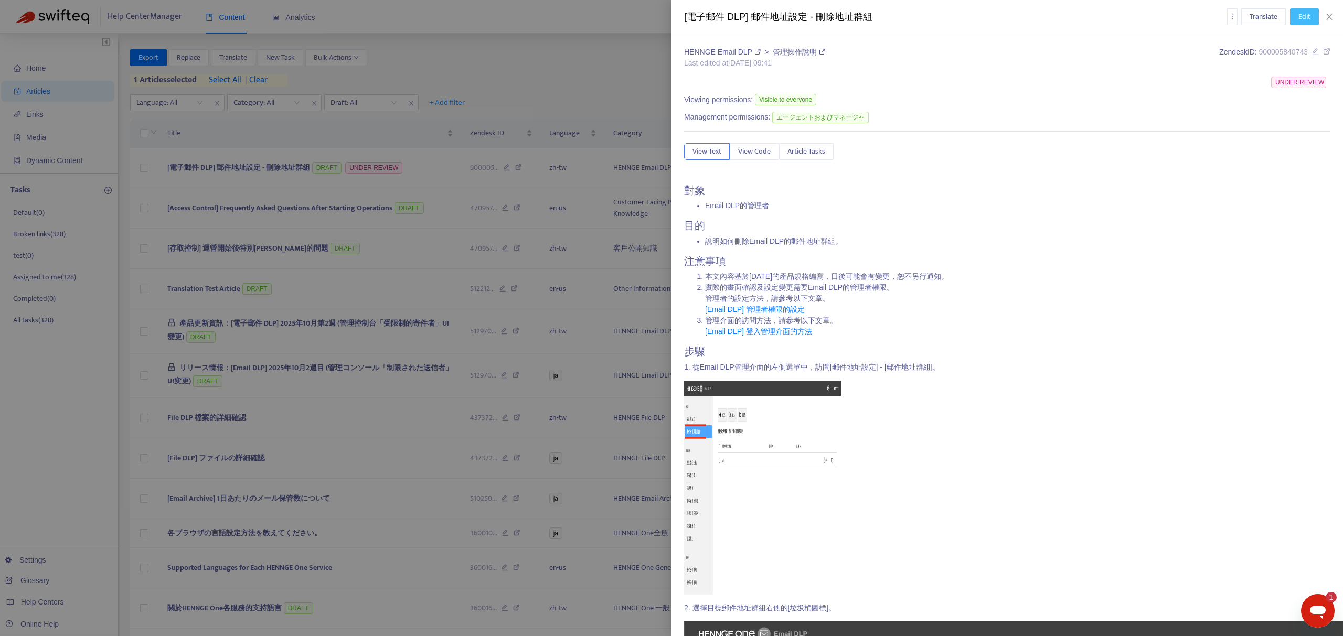
click at [1307, 17] on span "Edit" at bounding box center [1304, 17] width 12 height 12
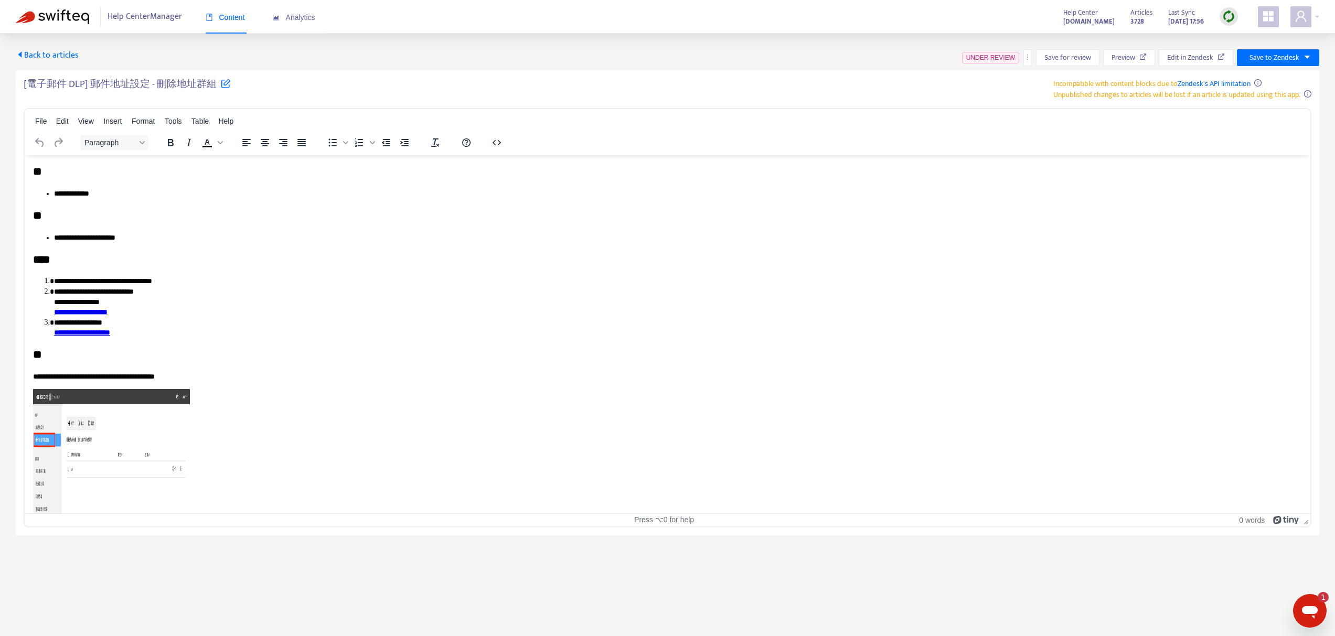
click at [488, 141] on div at bounding box center [499, 142] width 34 height 20
click at [494, 141] on icon "button" at bounding box center [497, 142] width 8 height 5
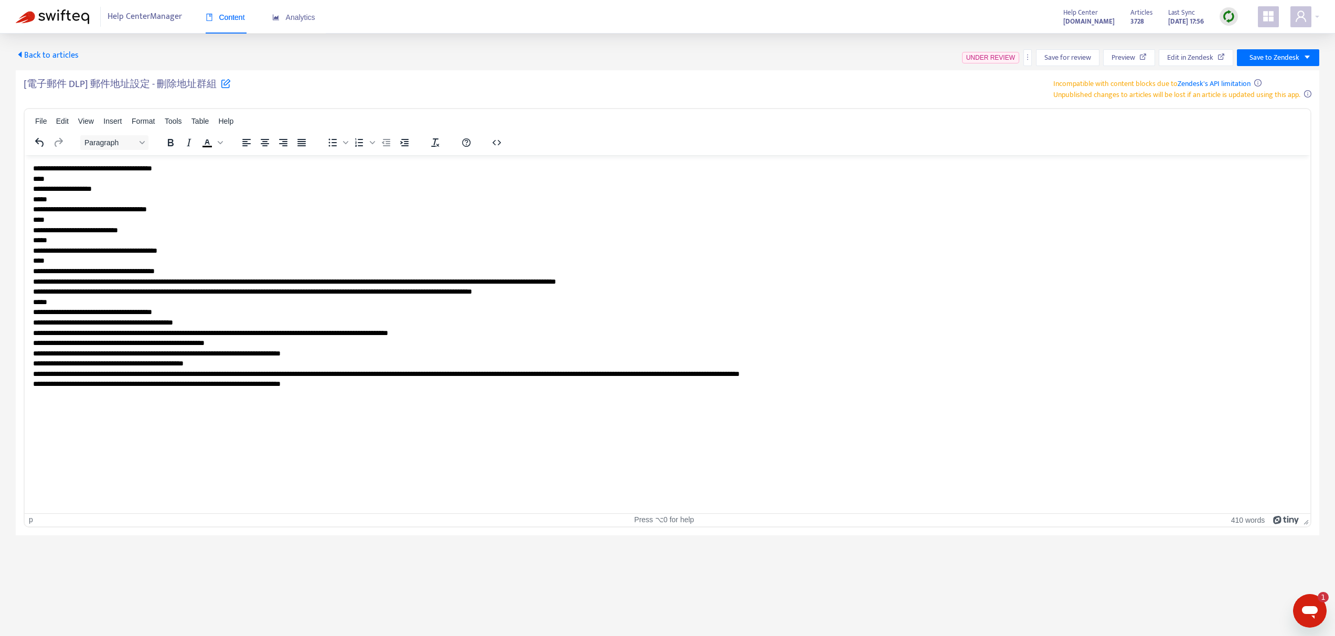
click at [483, 242] on p "**********" at bounding box center [667, 281] width 1269 height 237
click at [878, 77] on div "[電子郵件 DLP] 郵件地址設定 - 刪除地址群組 Incompatible with content blocks due to Zendesk's AP…" at bounding box center [668, 302] width 1304 height 465
type textarea "*"
click at [1029, 57] on icon "more" at bounding box center [1027, 57] width 7 height 7
click at [1048, 79] on span "Rollback from Zendesk" at bounding box center [1065, 78] width 69 height 12
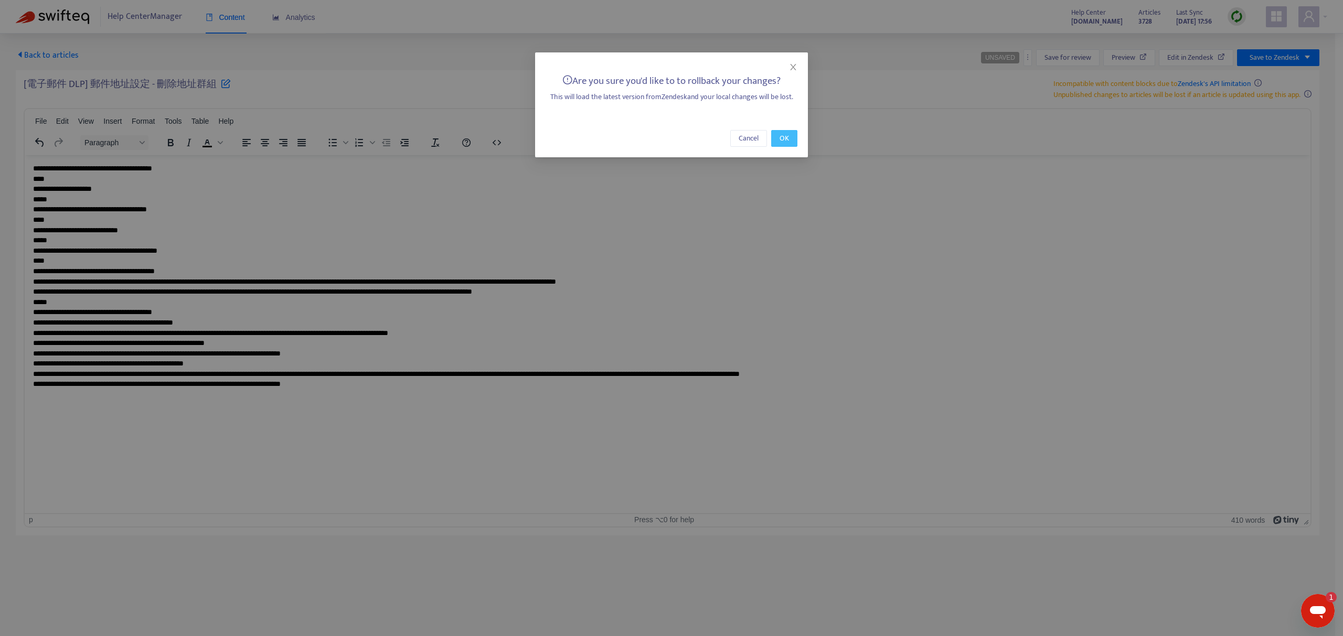
click at [783, 133] on span "OK" at bounding box center [784, 139] width 9 height 12
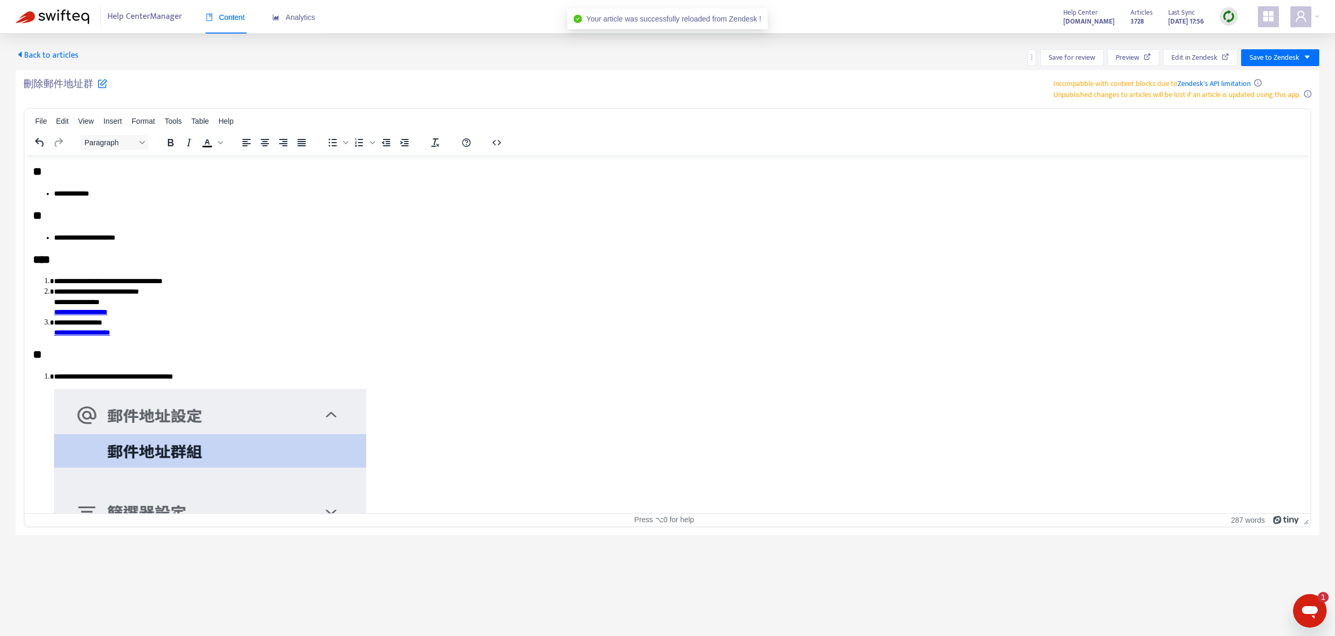
click at [71, 55] on span "Back to articles" at bounding box center [47, 55] width 63 height 14
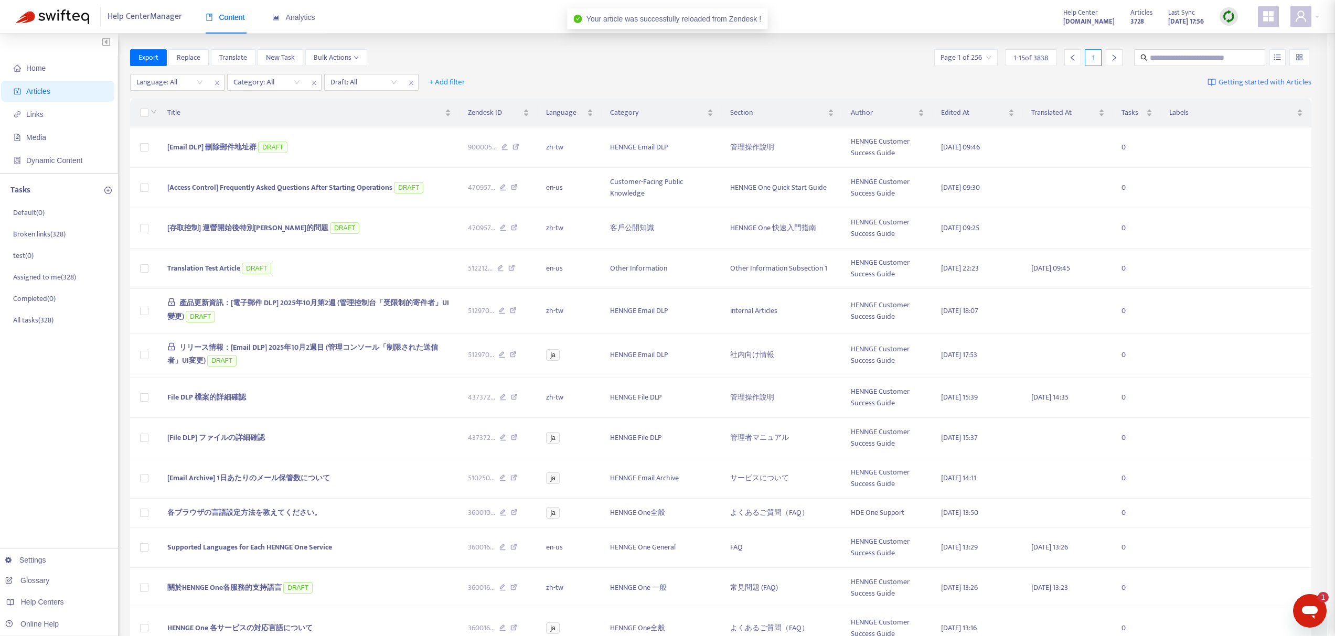
click at [1179, 60] on div at bounding box center [667, 318] width 1335 height 636
click at [1206, 61] on input "text" at bounding box center [1208, 58] width 101 height 12
paste input "**********"
type input "**********"
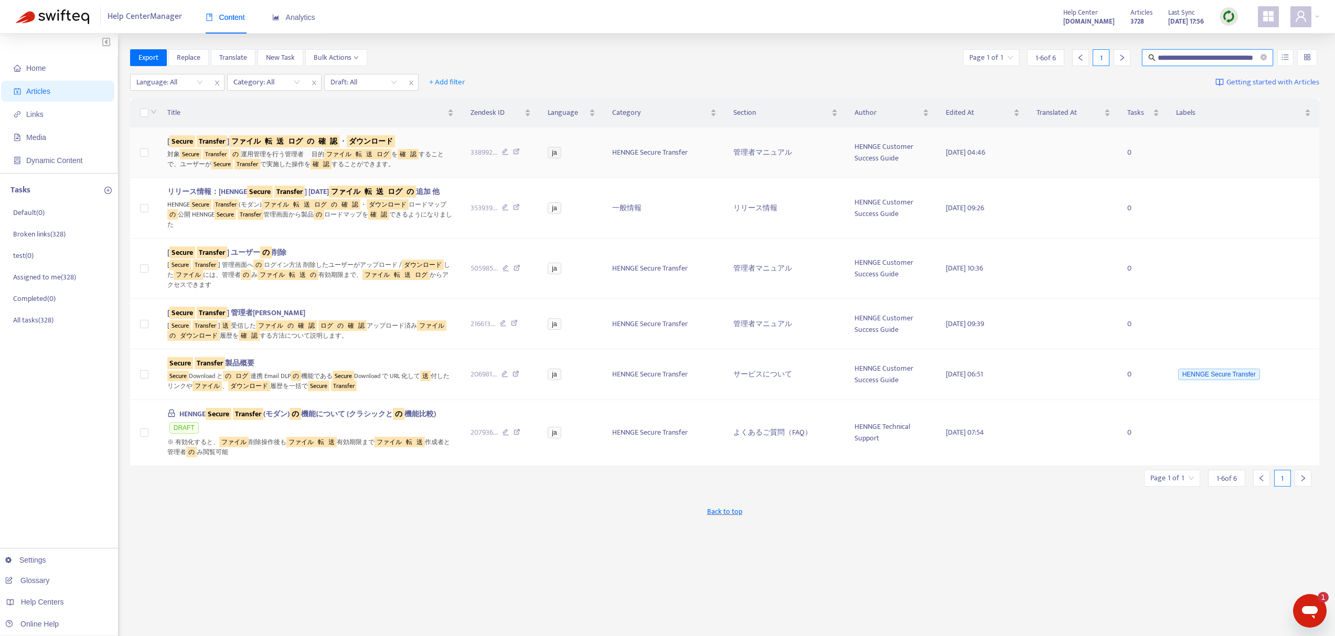
click at [191, 140] on sqkw "Secure" at bounding box center [182, 141] width 26 height 12
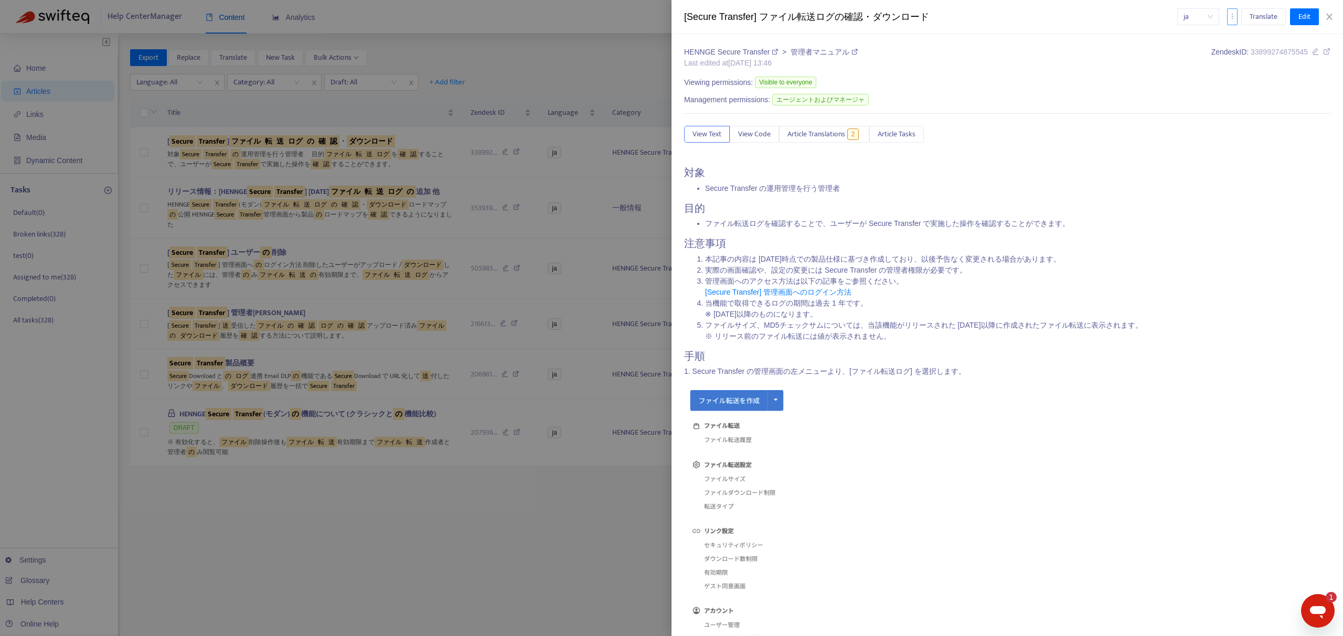
click at [1228, 10] on button "button" at bounding box center [1232, 16] width 10 height 17
click at [1300, 13] on span "Edit" at bounding box center [1304, 17] width 12 height 12
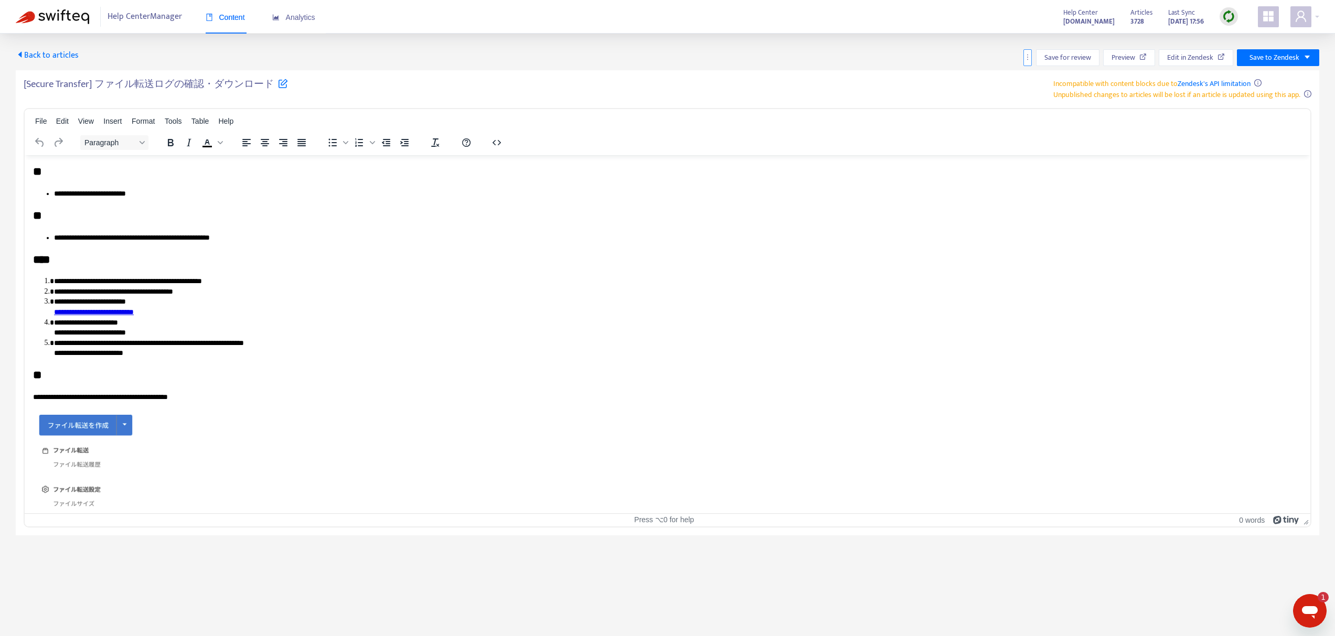
click at [1024, 57] on icon "more" at bounding box center [1027, 57] width 7 height 7
click at [1035, 74] on span "Rollback from Zendesk" at bounding box center [1065, 78] width 69 height 12
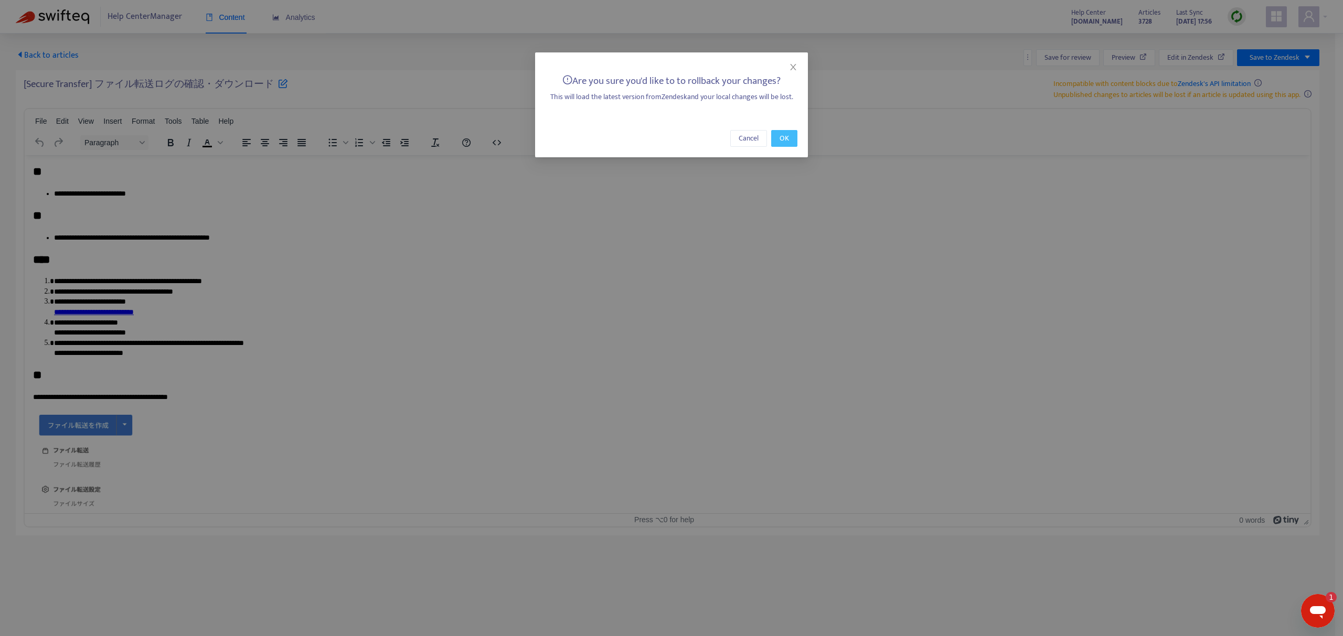
click at [794, 137] on button "OK" at bounding box center [784, 138] width 26 height 17
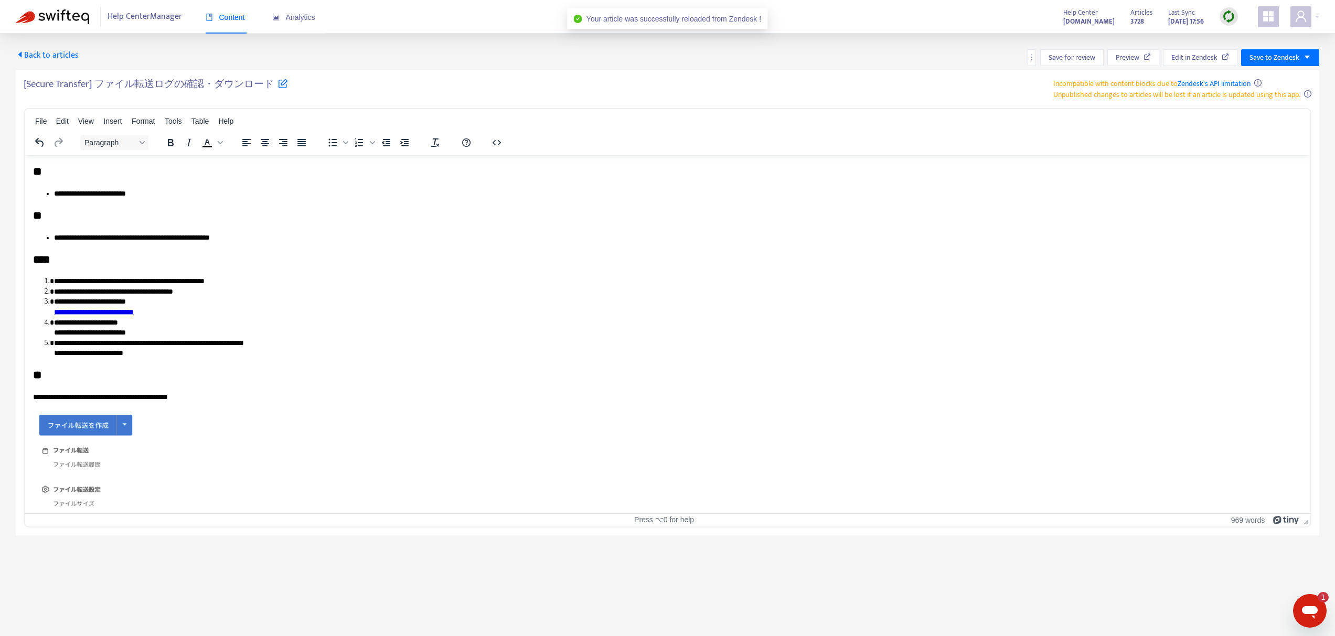
click at [65, 58] on span "Back to articles" at bounding box center [47, 55] width 63 height 14
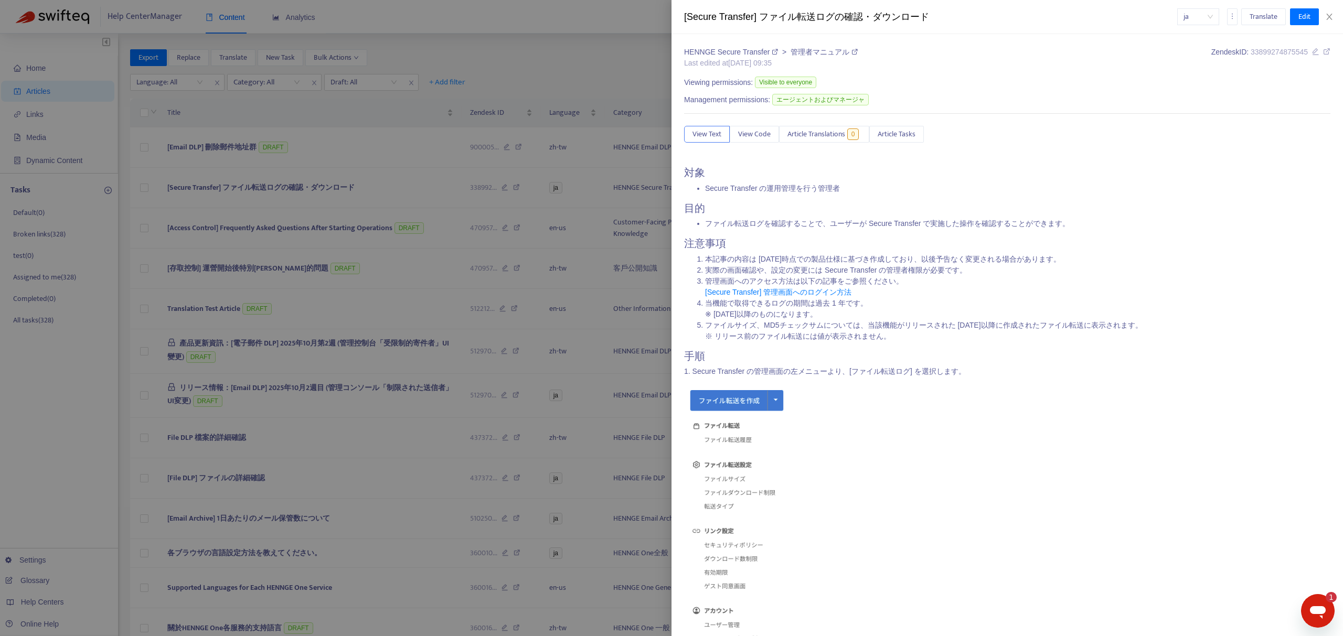
type input "**********"
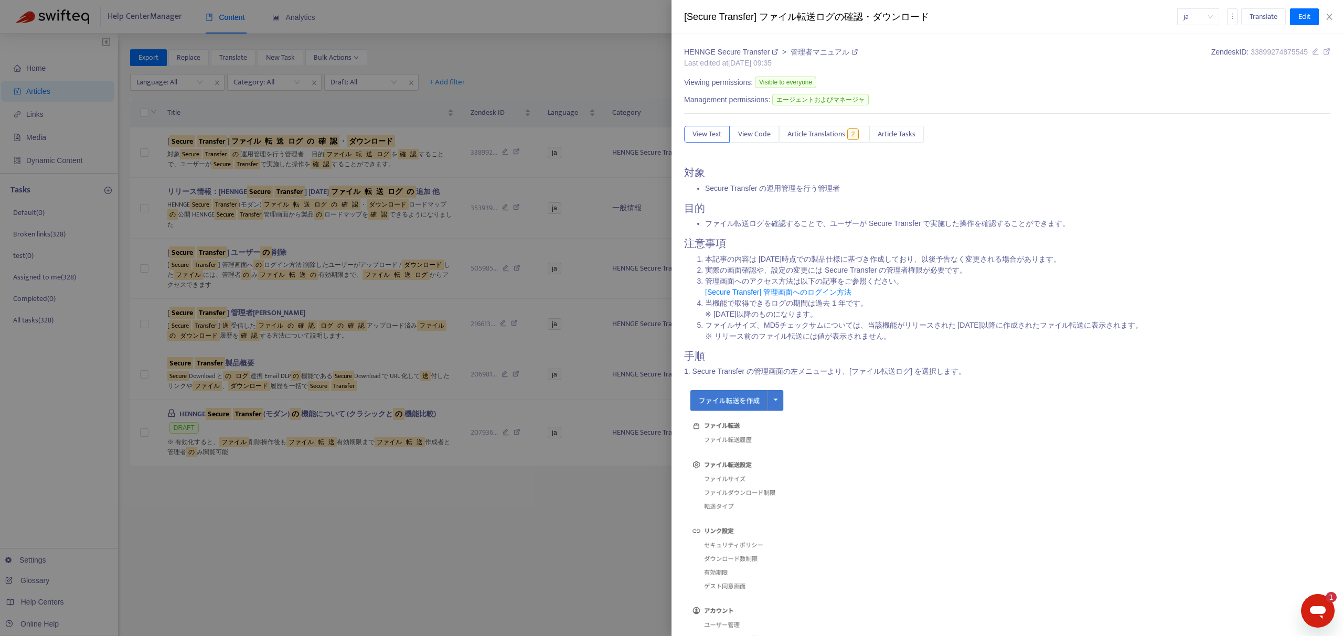
click at [646, 86] on div at bounding box center [671, 318] width 1343 height 636
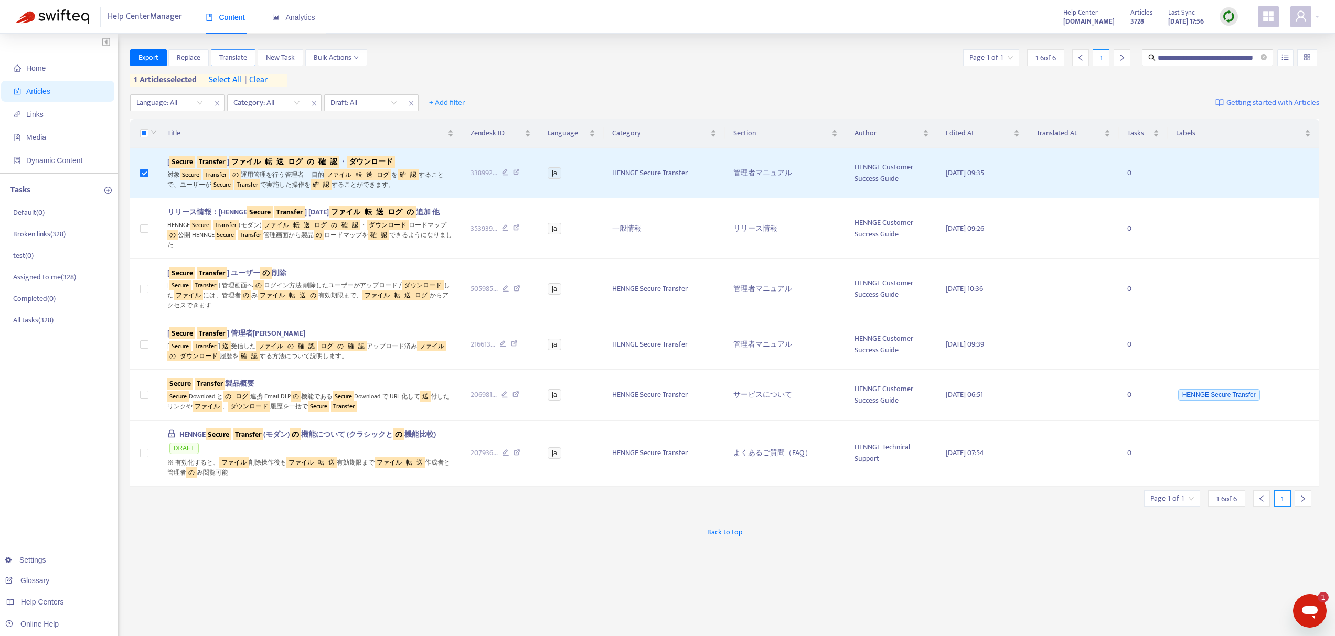
click at [232, 59] on span "Translate" at bounding box center [233, 58] width 28 height 12
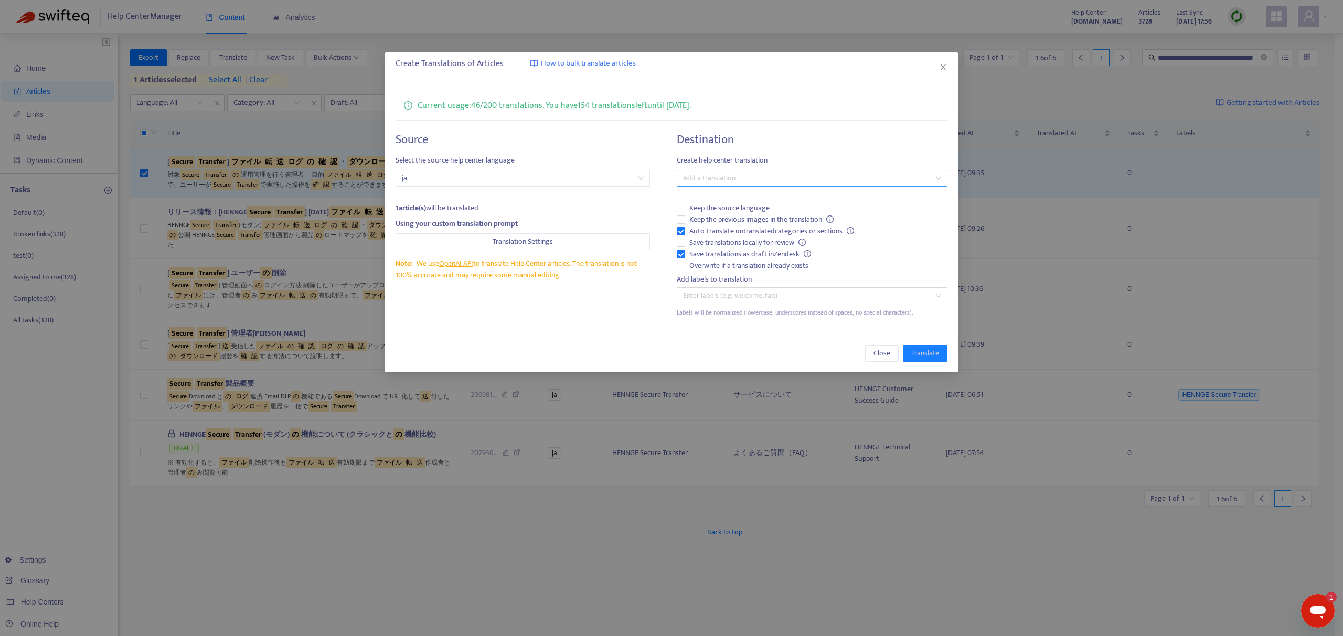
click at [740, 180] on div at bounding box center [806, 178] width 255 height 13
click at [738, 249] on div "English ([GEOGRAPHIC_DATA]) ( en-us )" at bounding box center [812, 250] width 254 height 12
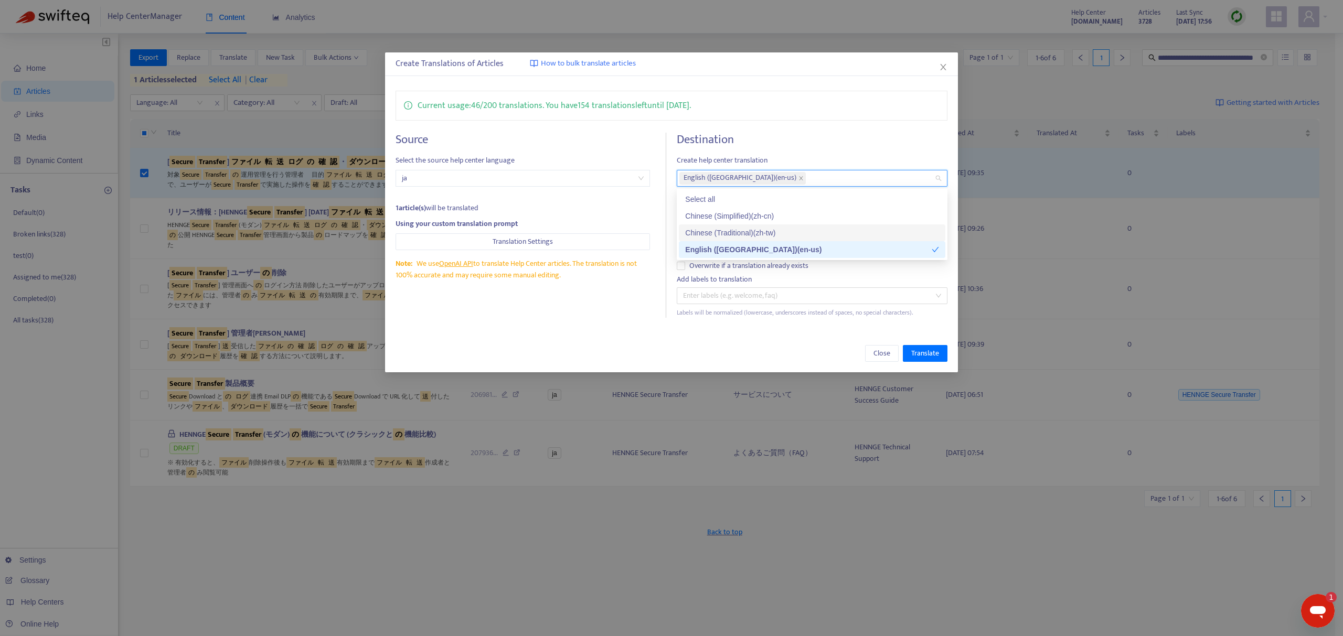
click at [738, 233] on div "Chinese (Traditional) ( zh-tw )" at bounding box center [812, 233] width 254 height 12
click at [603, 310] on div "Source Select the source help center language ja 1 article(s) will be translate…" at bounding box center [531, 225] width 271 height 185
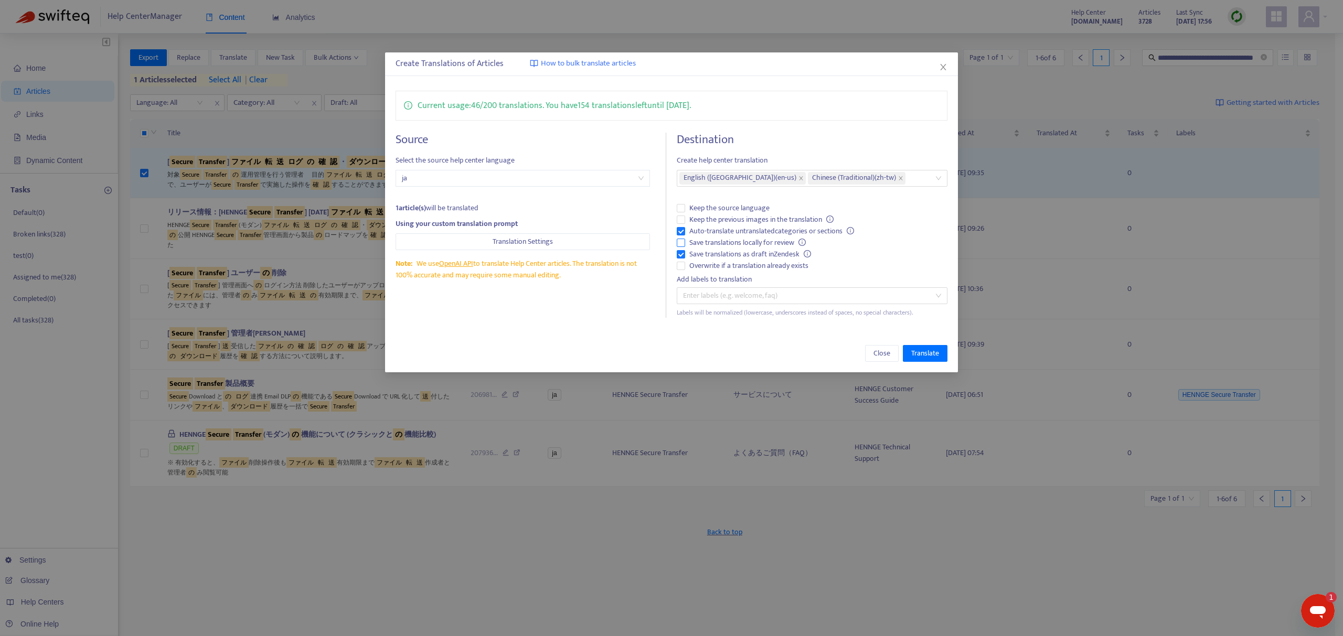
click at [708, 242] on span "Save translations locally for review" at bounding box center [747, 243] width 125 height 12
click at [723, 219] on span "Keep the previous images in the translation" at bounding box center [761, 220] width 153 height 12
click at [921, 353] on span "Translate" at bounding box center [925, 354] width 28 height 12
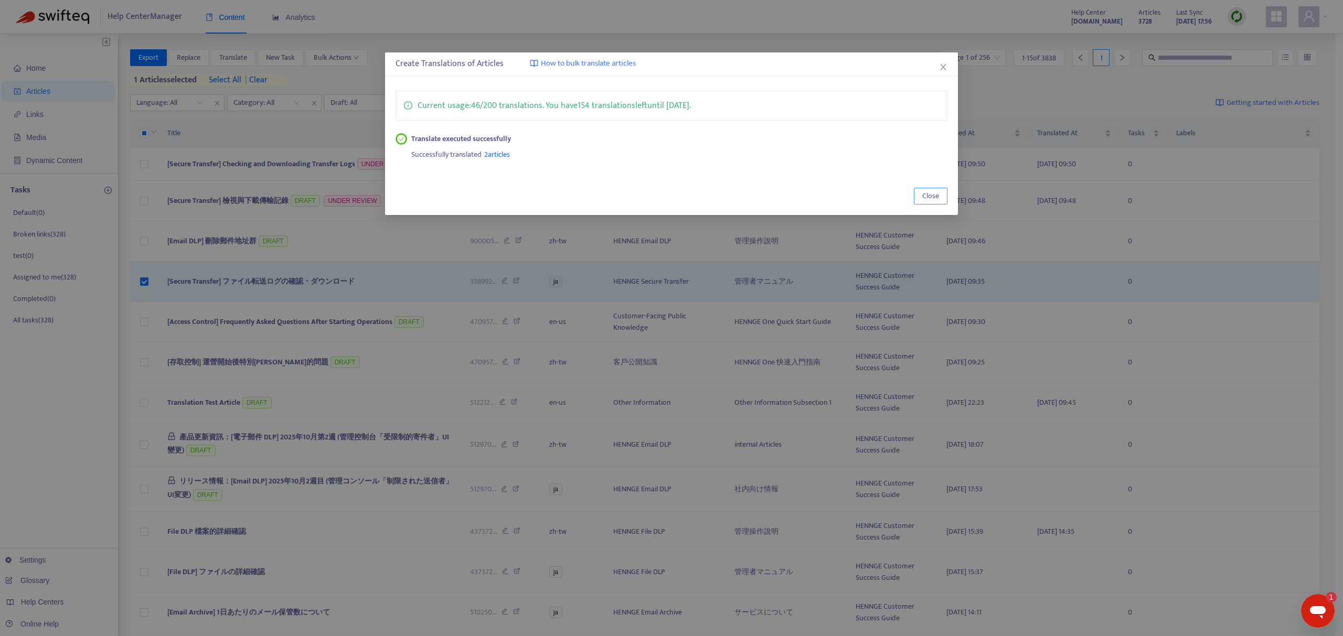
click at [933, 198] on span "Close" at bounding box center [930, 196] width 17 height 12
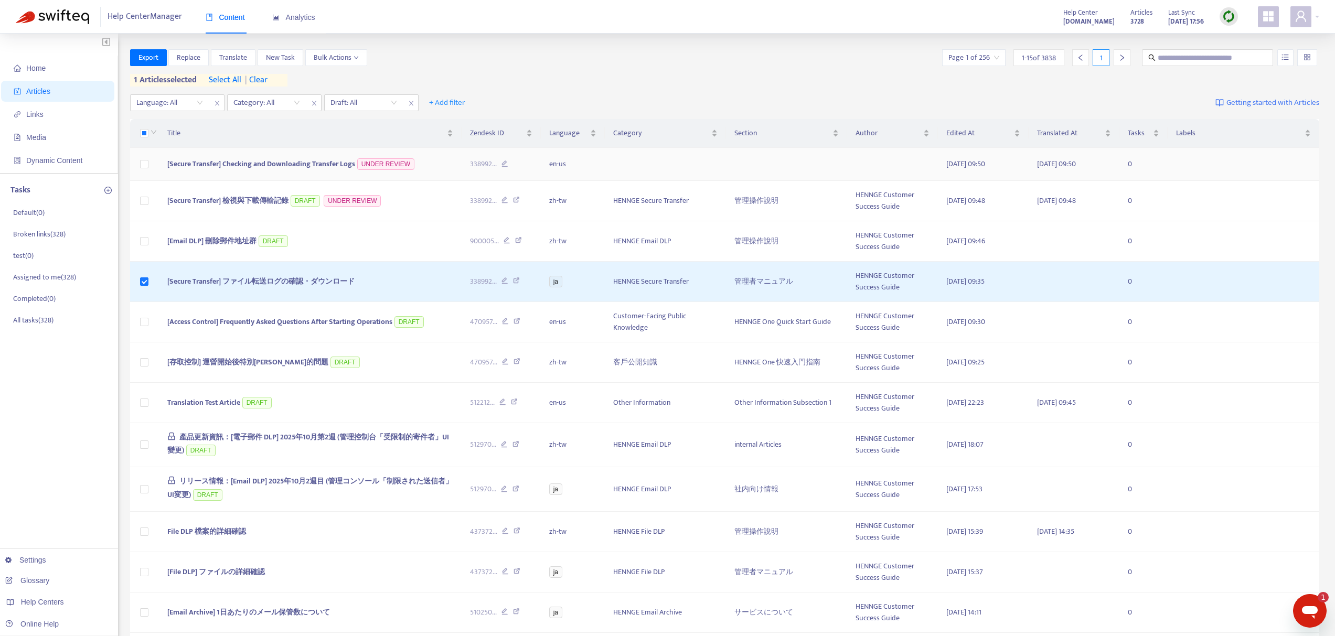
click at [271, 164] on span "[Secure Transfer] Checking and Downloading Transfer Logs" at bounding box center [261, 164] width 188 height 12
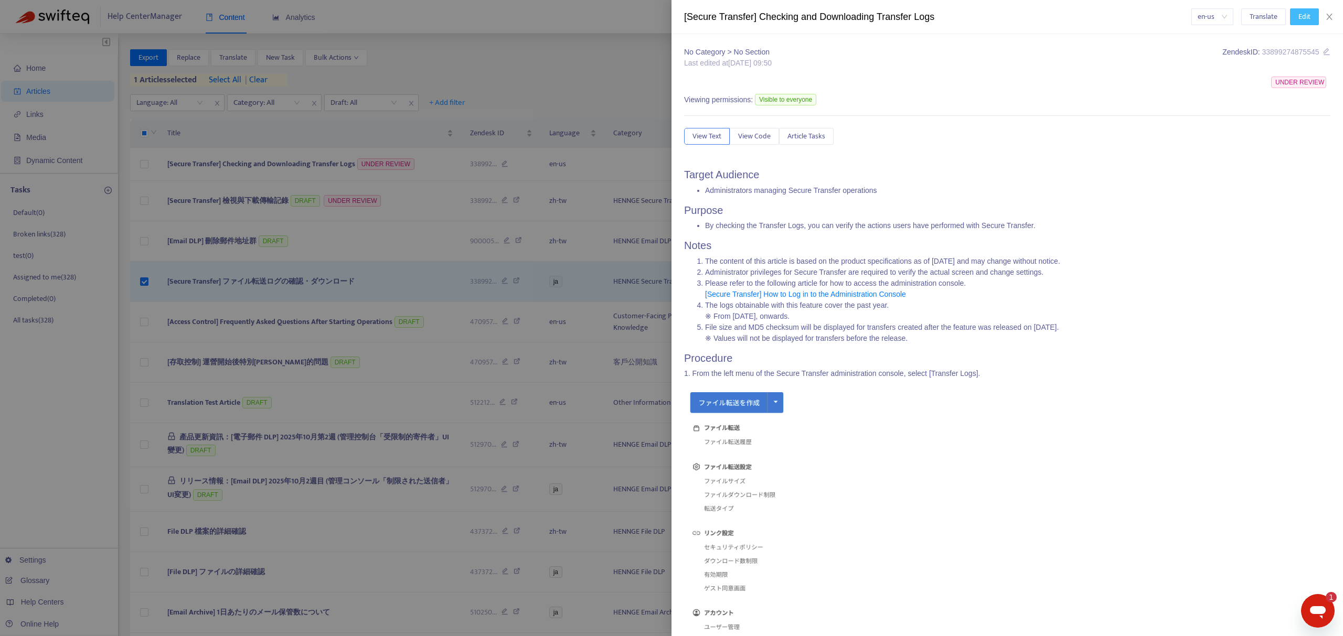
click at [1301, 22] on span "Edit" at bounding box center [1304, 17] width 12 height 12
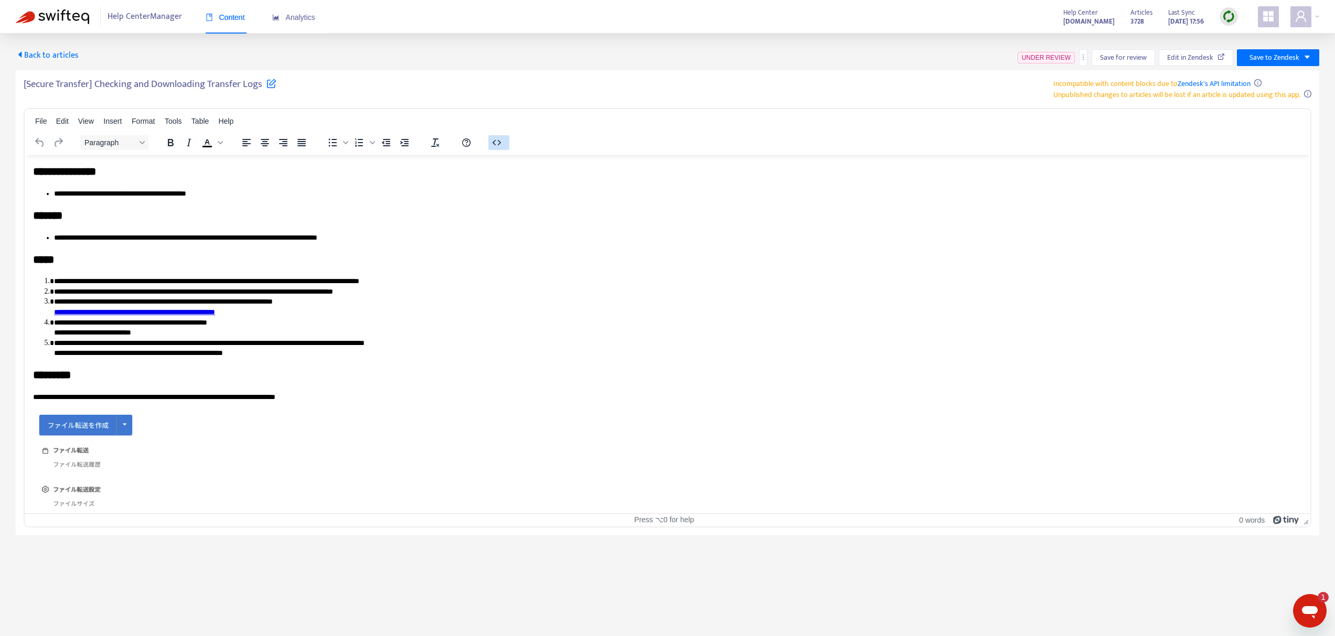
click at [495, 141] on icon "button" at bounding box center [497, 142] width 8 height 5
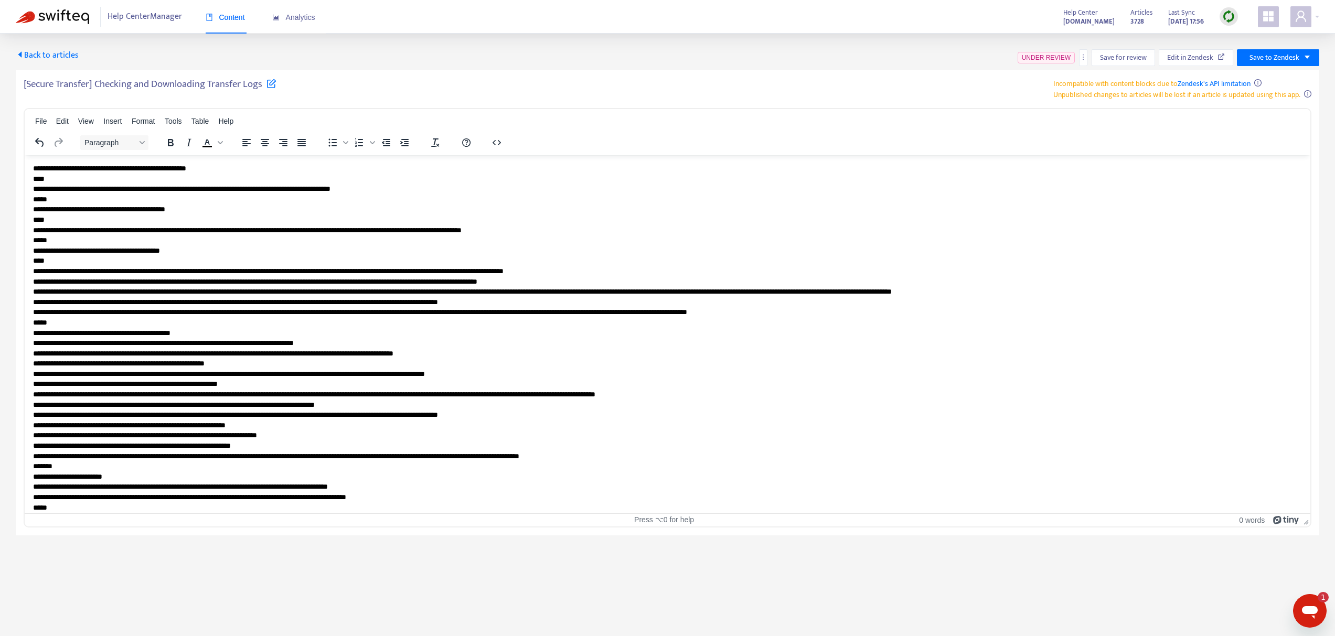
click at [160, 83] on h5 "[Secure Transfer] Checking and Downloading Transfer Logs" at bounding box center [150, 87] width 253 height 18
copy h5 "[Secure Transfer] Checking and Downloading Transfer Logs"
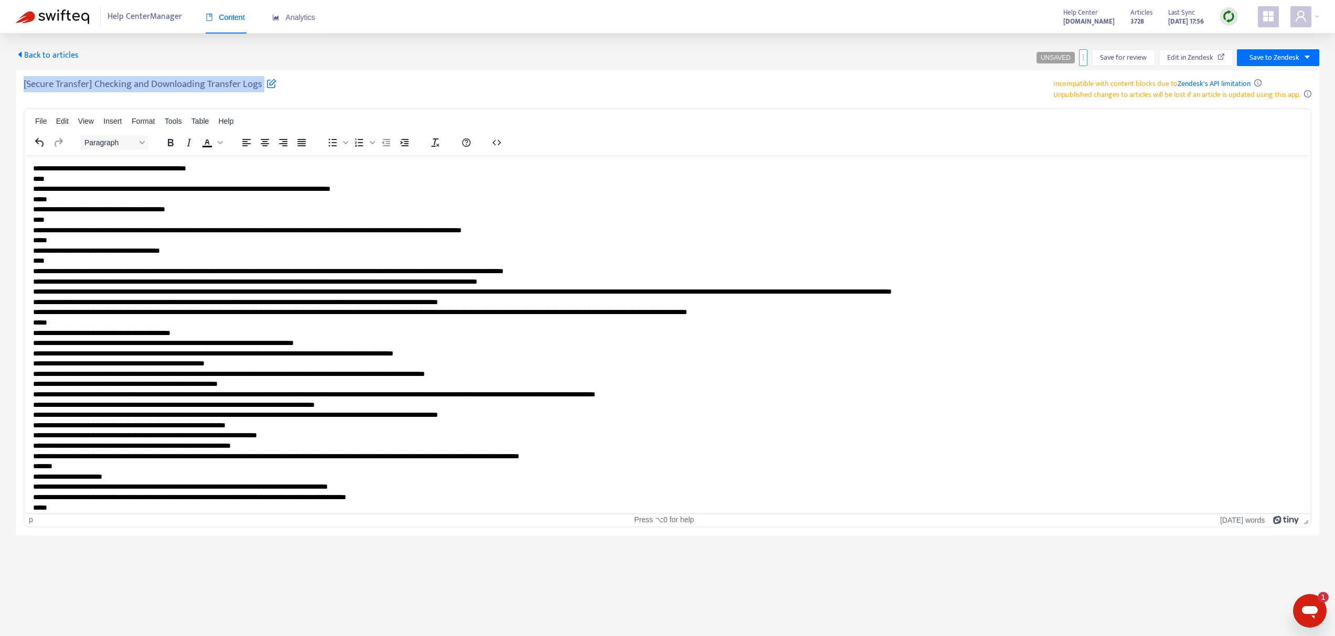
click at [1081, 60] on icon "more" at bounding box center [1083, 57] width 7 height 7
click at [1091, 80] on span "Rollback from Zendesk" at bounding box center [1121, 78] width 69 height 12
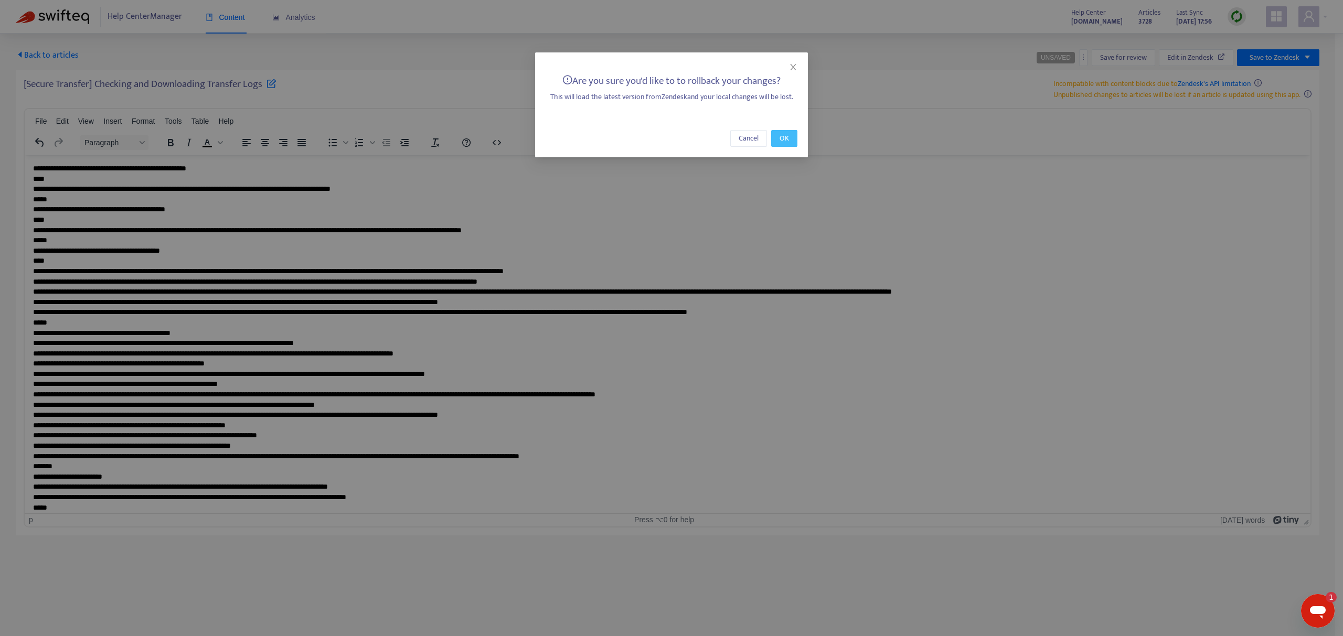
click at [792, 142] on button "OK" at bounding box center [784, 138] width 26 height 17
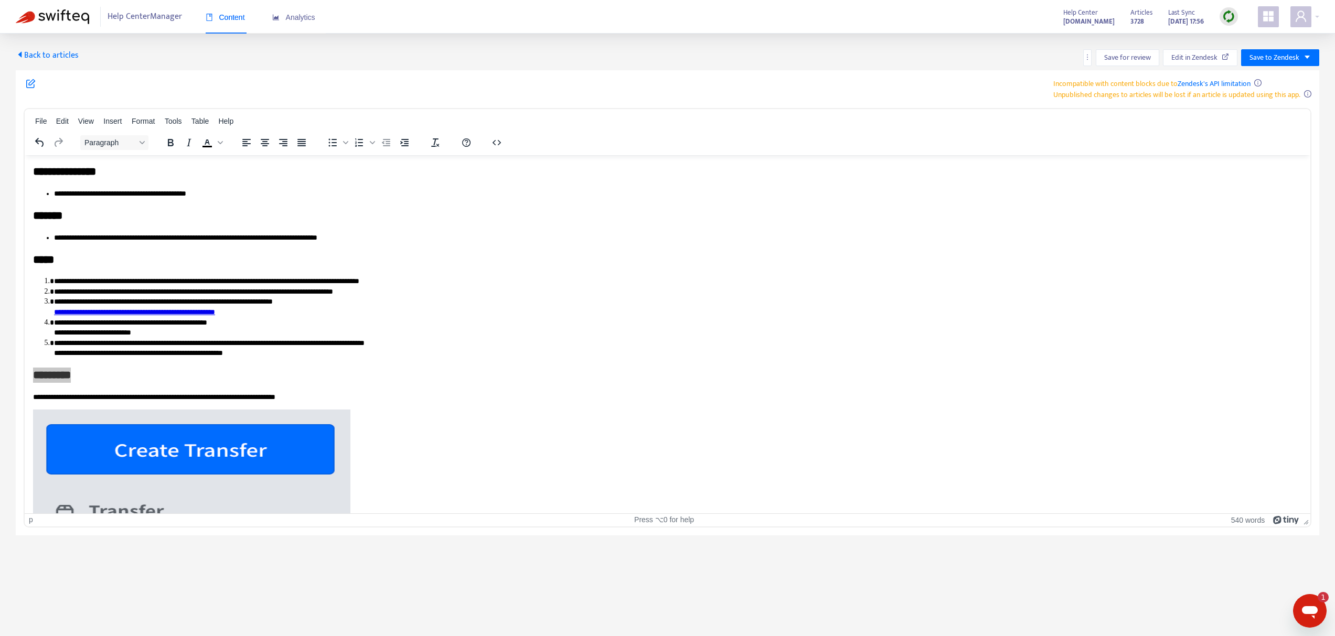
click at [57, 50] on span "Back to articles" at bounding box center [47, 55] width 63 height 14
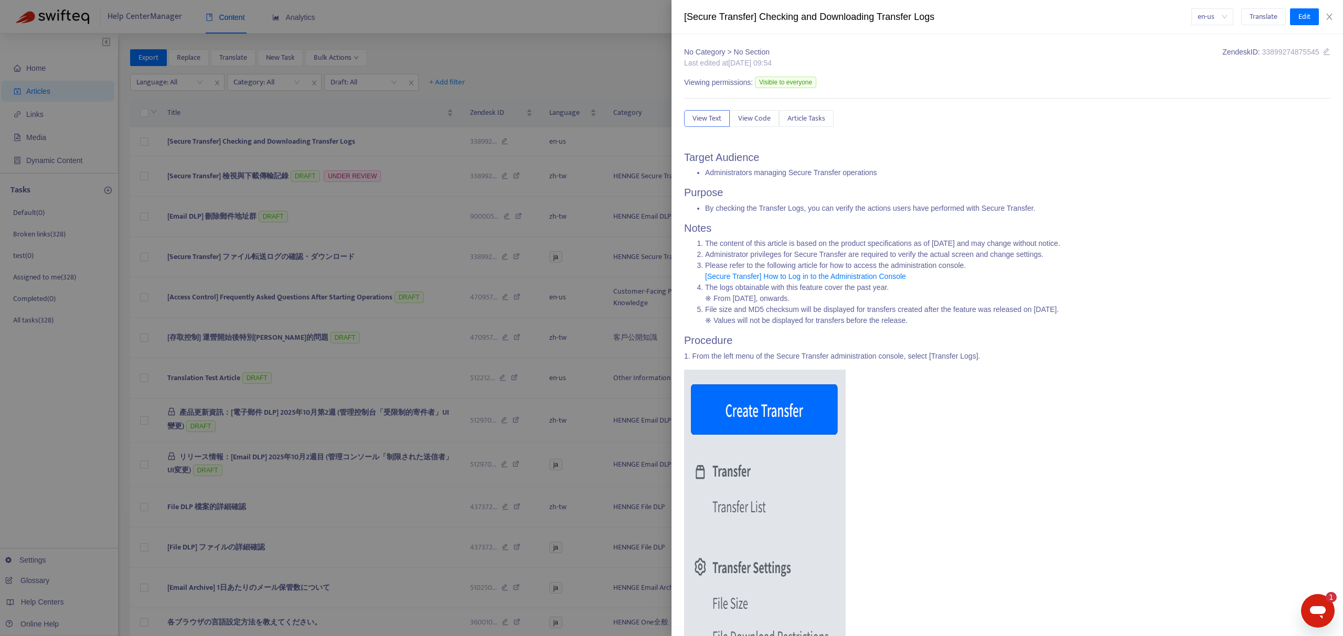
click at [208, 173] on div at bounding box center [671, 318] width 1343 height 636
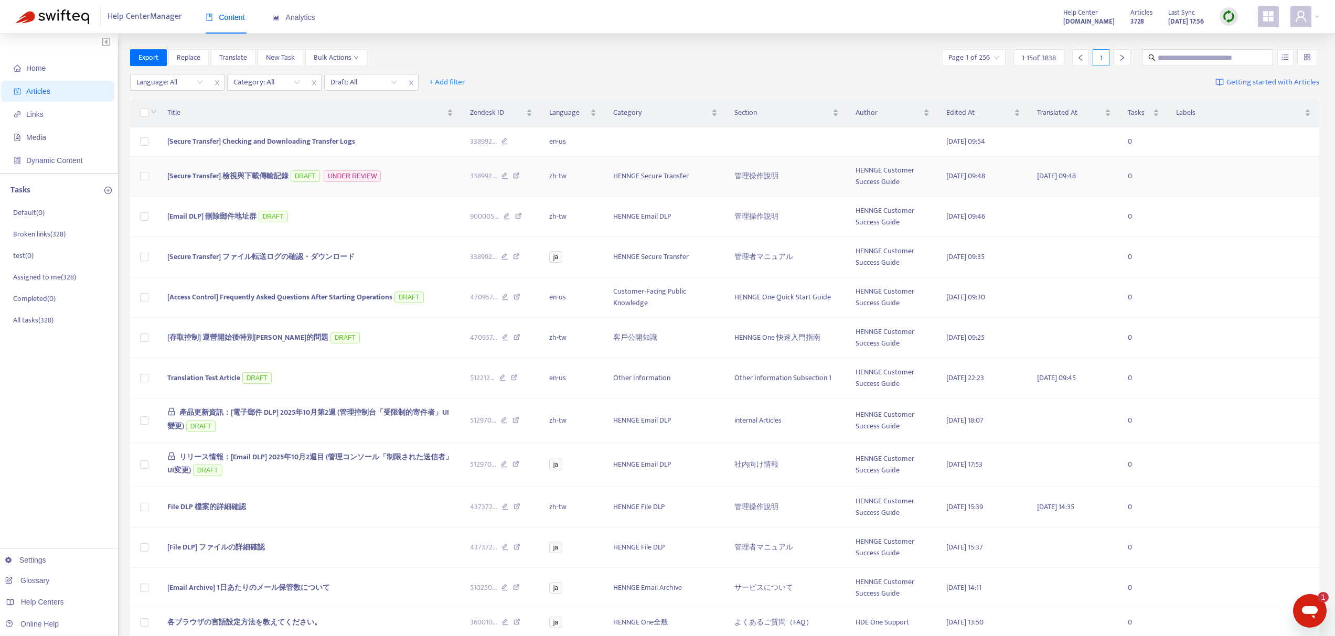
click at [240, 173] on span "[Secure Transfer] 檢視與下載傳輸記錄" at bounding box center [227, 176] width 121 height 12
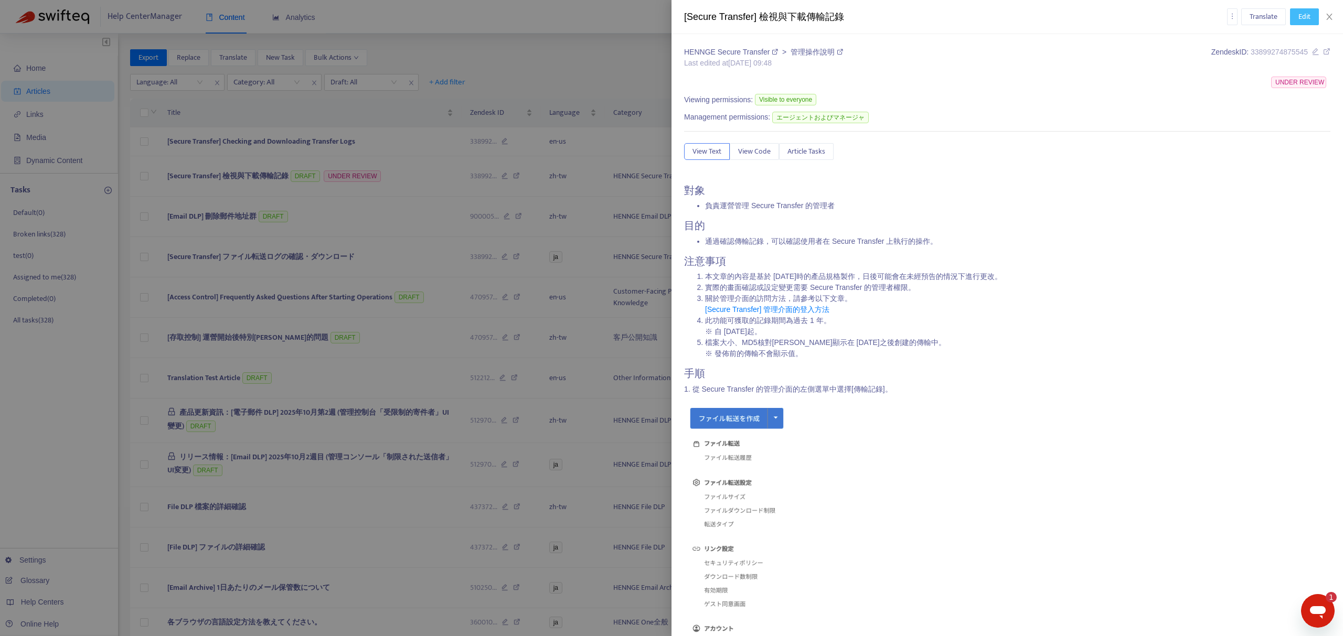
click at [1314, 10] on button "Edit" at bounding box center [1304, 16] width 29 height 17
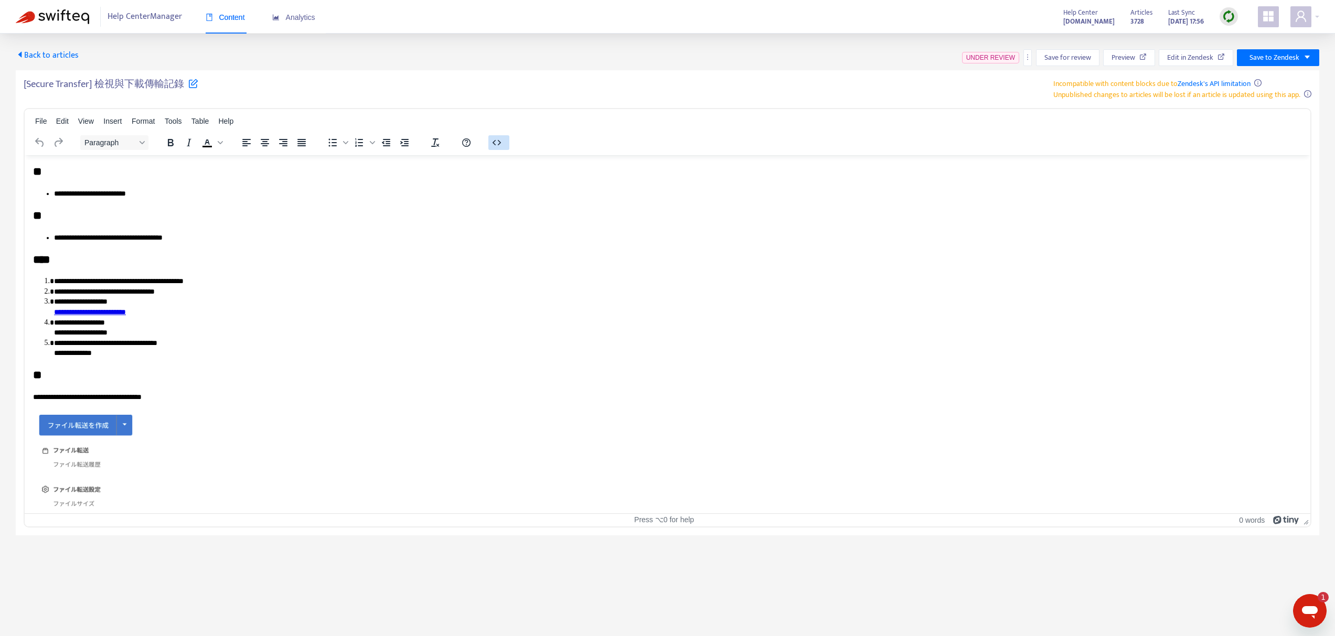
click at [490, 143] on icon "button" at bounding box center [496, 142] width 13 height 13
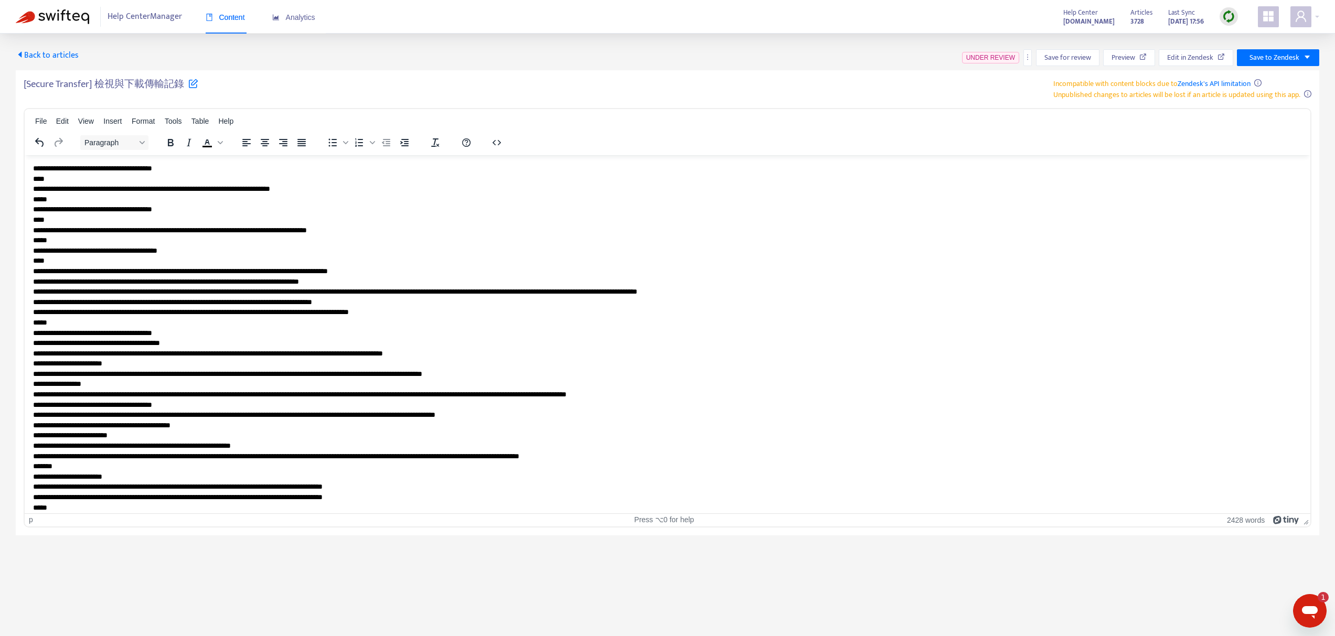
click at [153, 87] on h5 "[Secure Transfer] 檢視與下載傳輸記錄" at bounding box center [111, 87] width 175 height 18
copy h5 "[Secure Transfer] 檢視與下載傳輸記錄"
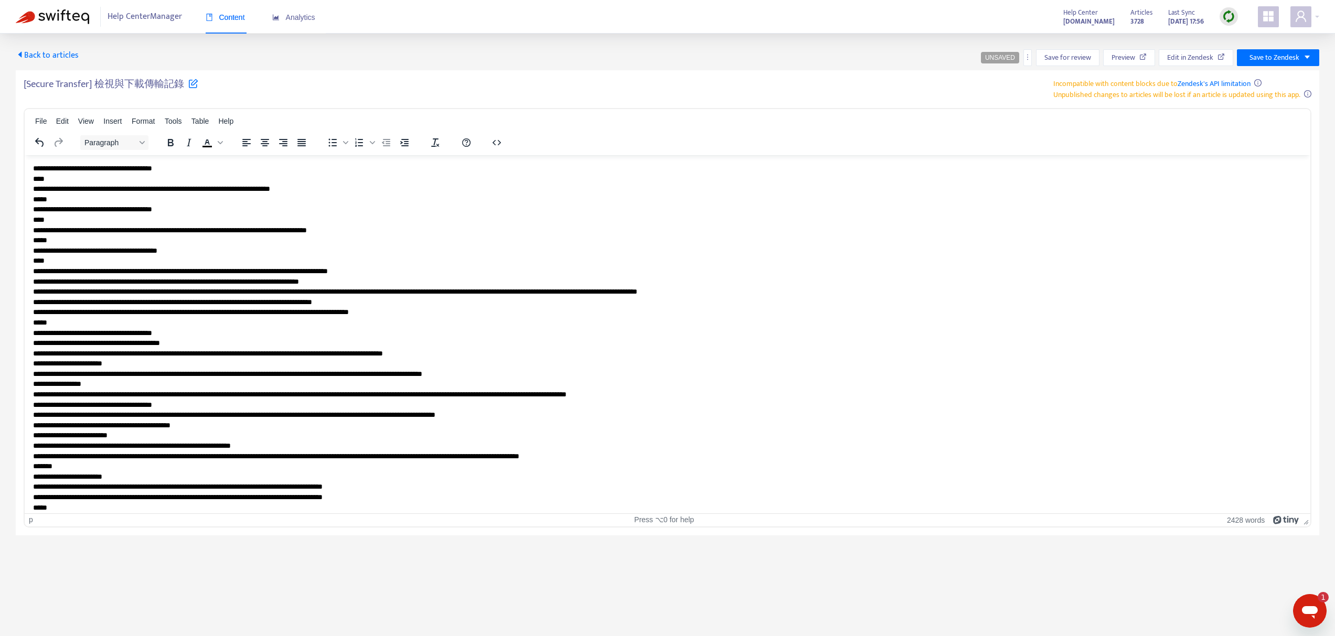
click at [1022, 62] on div "UNSAVED Save for review Preview Edit in Zendesk Save to Zendesk" at bounding box center [1150, 57] width 338 height 17
click at [1025, 61] on button "button" at bounding box center [1027, 57] width 8 height 17
click at [1040, 78] on span "Rollback from Zendesk" at bounding box center [1065, 78] width 69 height 12
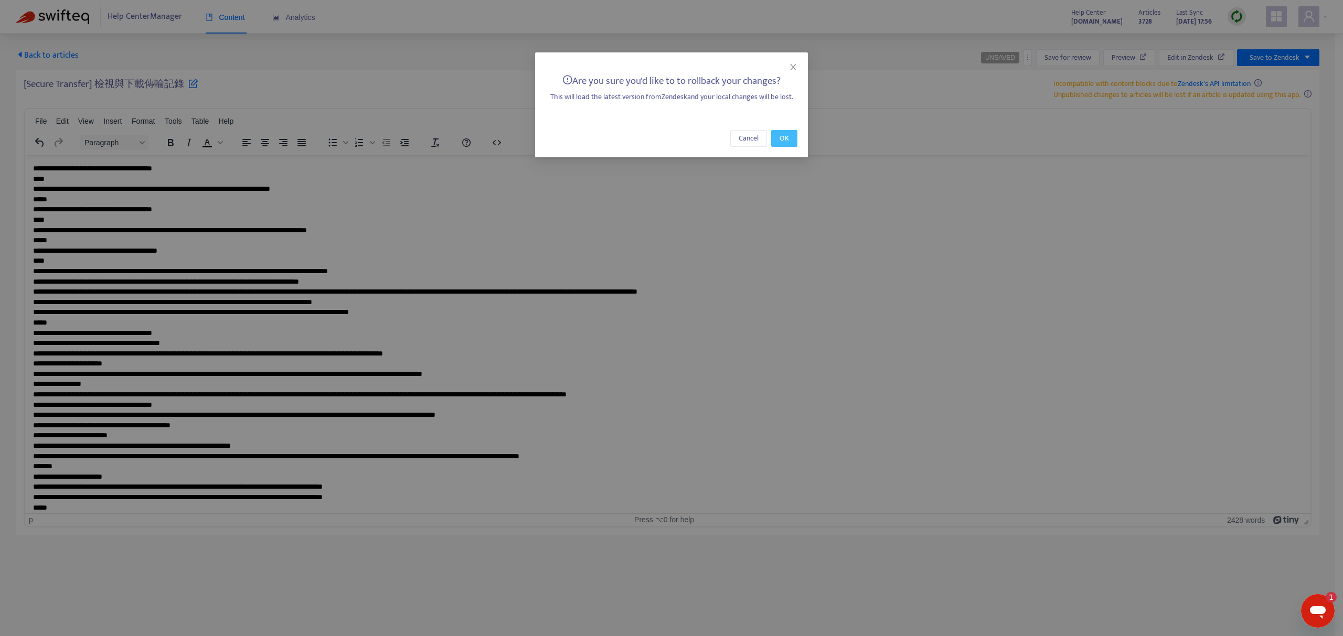
click at [777, 145] on button "OK" at bounding box center [784, 138] width 26 height 17
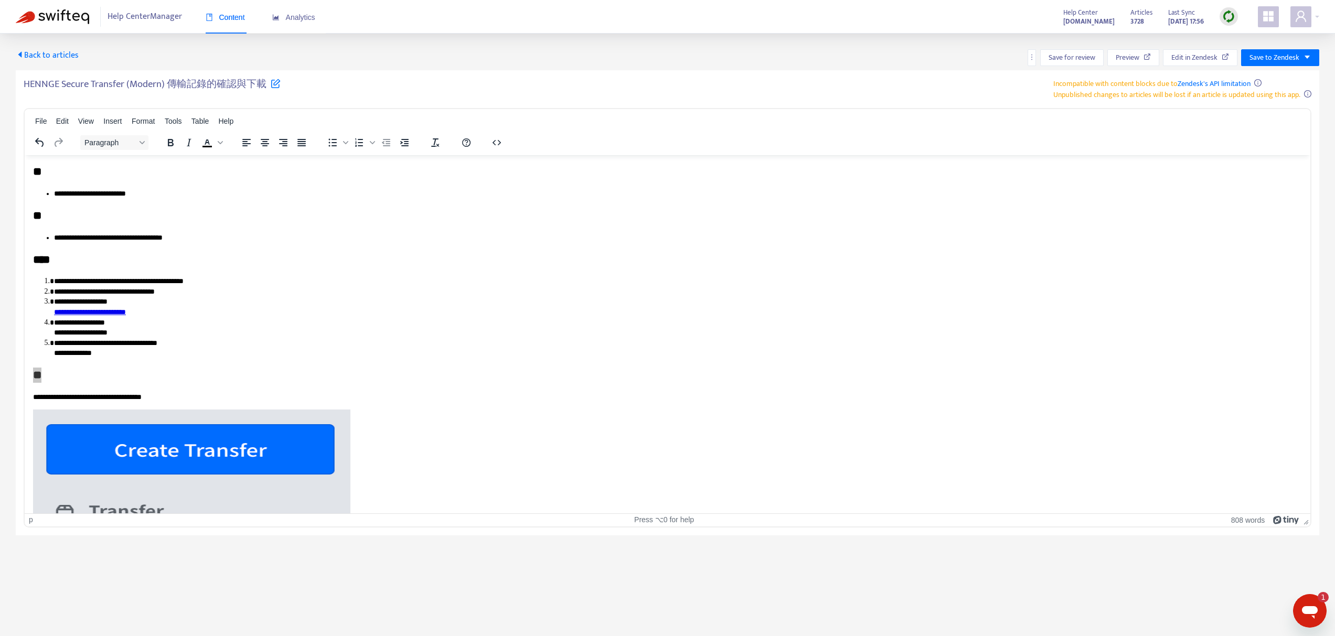
click at [66, 55] on span "Back to articles" at bounding box center [47, 55] width 63 height 14
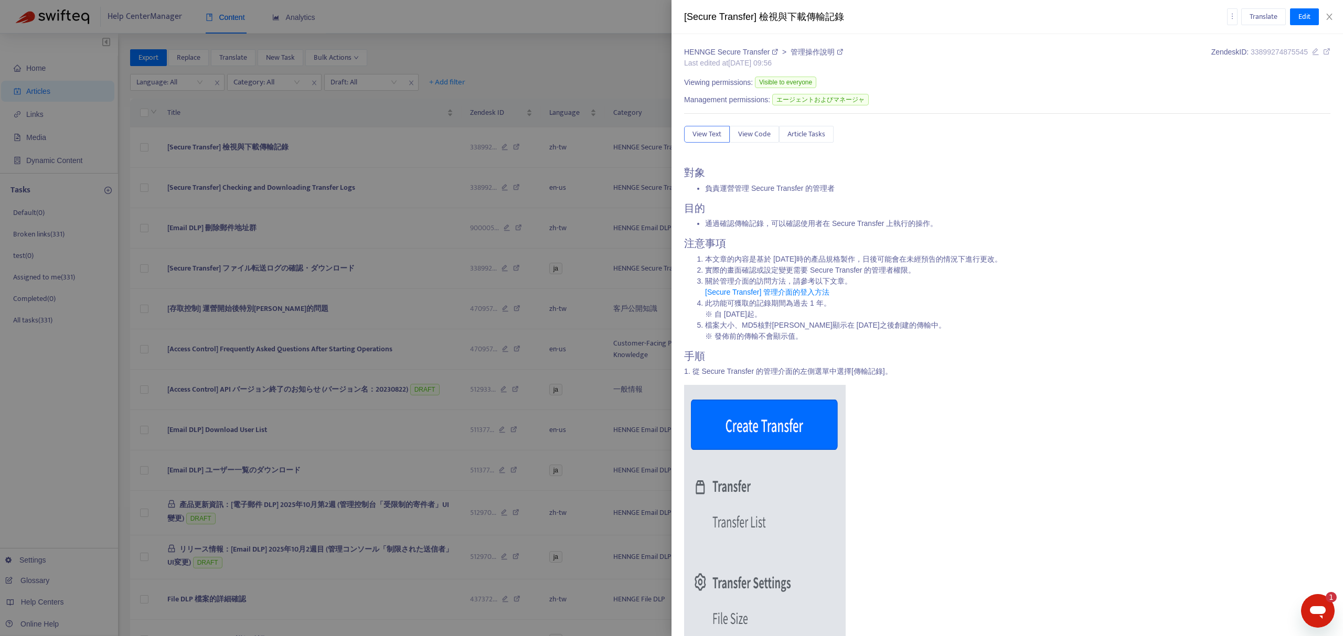
click at [289, 140] on div at bounding box center [671, 318] width 1343 height 636
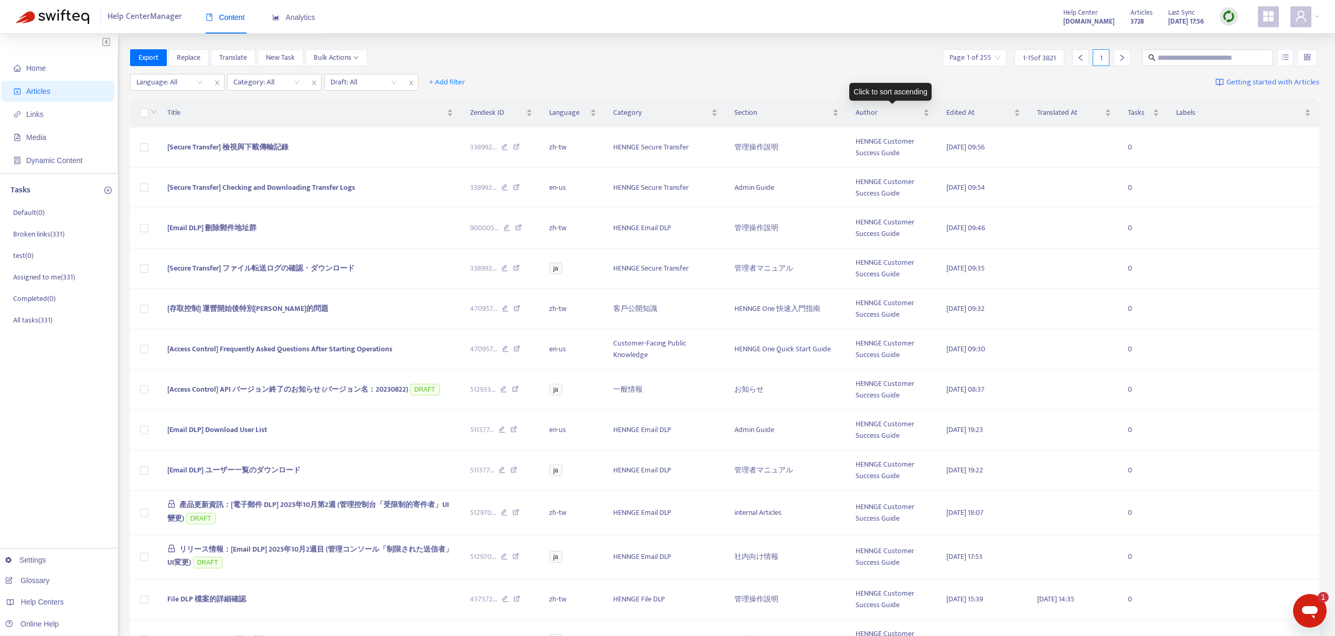
click at [858, 71] on div "Language: All Category: All Draft: All + Add filter Getting started with Articl…" at bounding box center [725, 82] width 1190 height 25
type textarea "*"
click at [1223, 60] on input "text" at bounding box center [1208, 58] width 101 height 12
paste input "**********"
type input "**********"
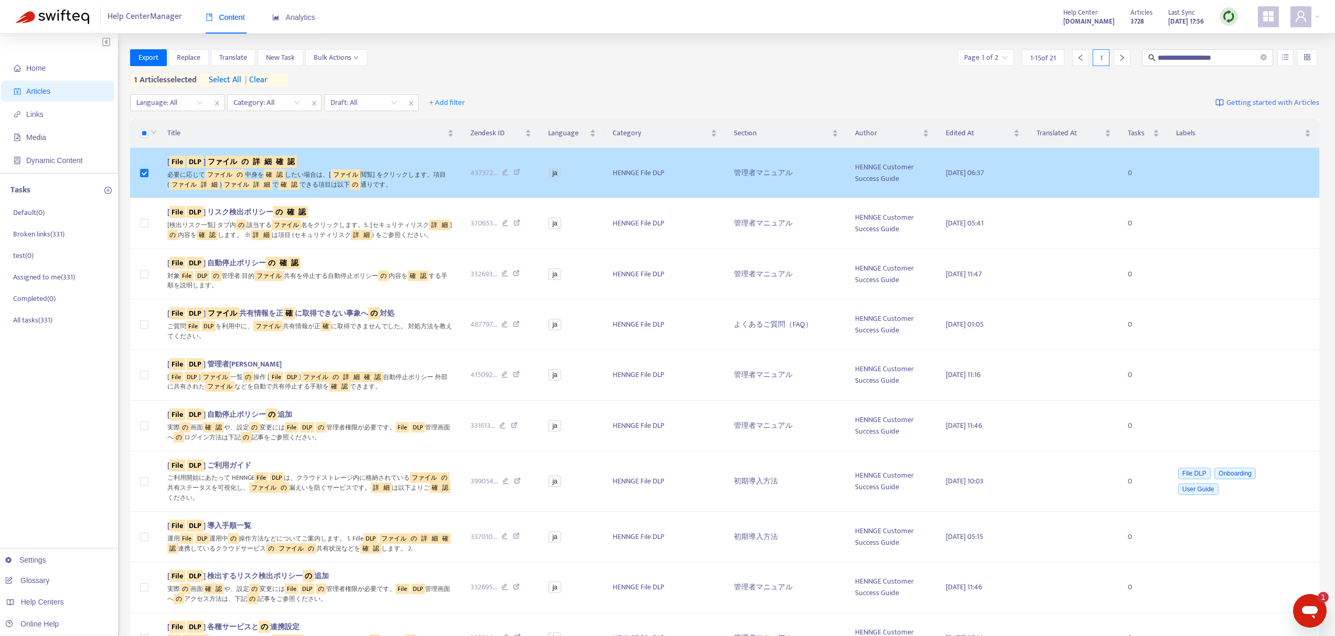
click at [236, 158] on sqkw "ファイル" at bounding box center [223, 162] width 34 height 12
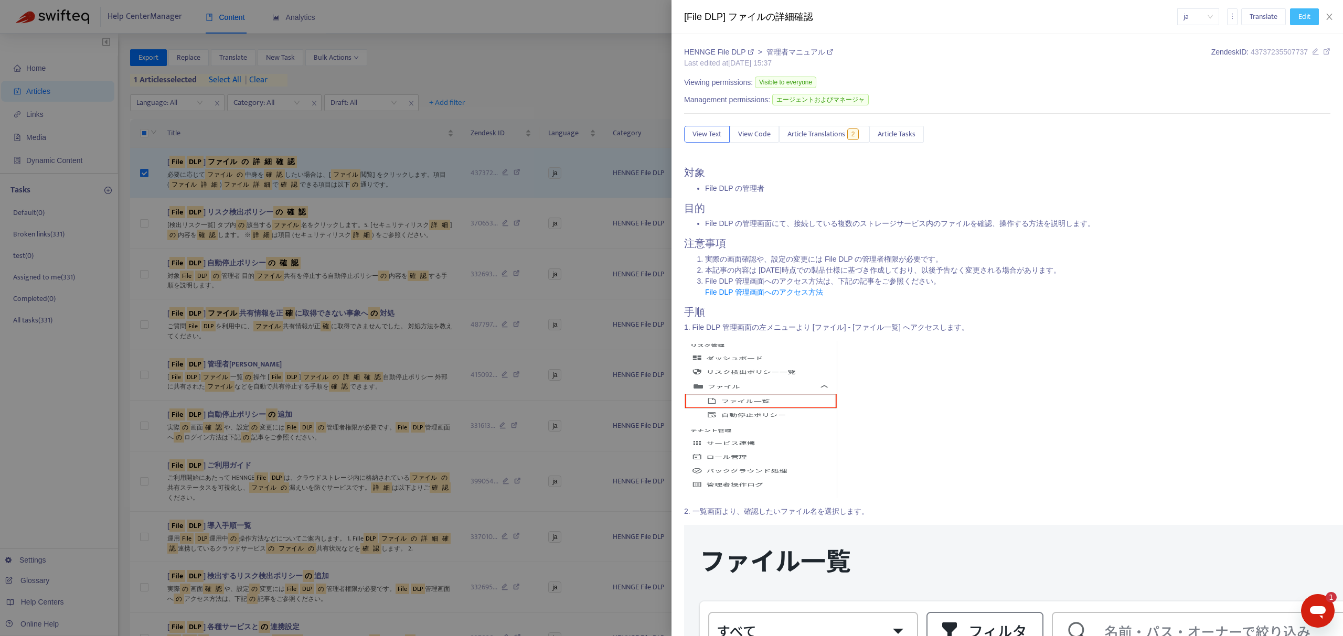
click at [1312, 10] on button "Edit" at bounding box center [1304, 16] width 29 height 17
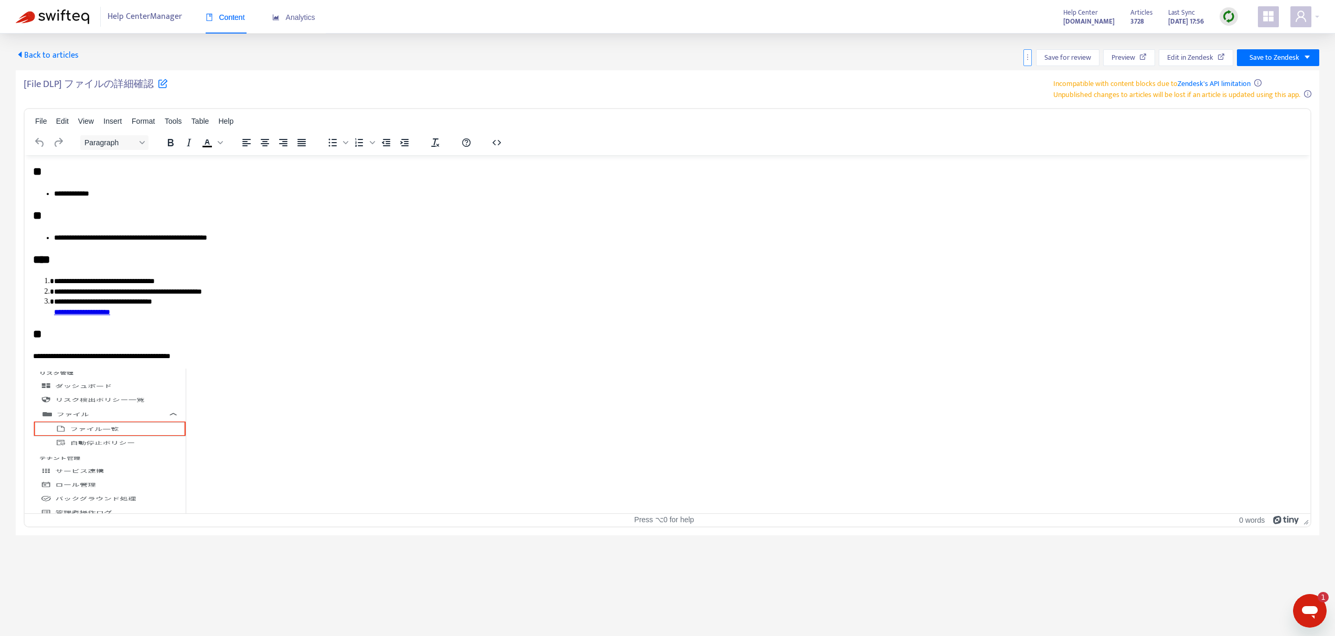
click at [1027, 57] on icon "more" at bounding box center [1027, 57] width 1 height 6
click at [1041, 81] on span "Rollback from Zendesk" at bounding box center [1065, 78] width 69 height 12
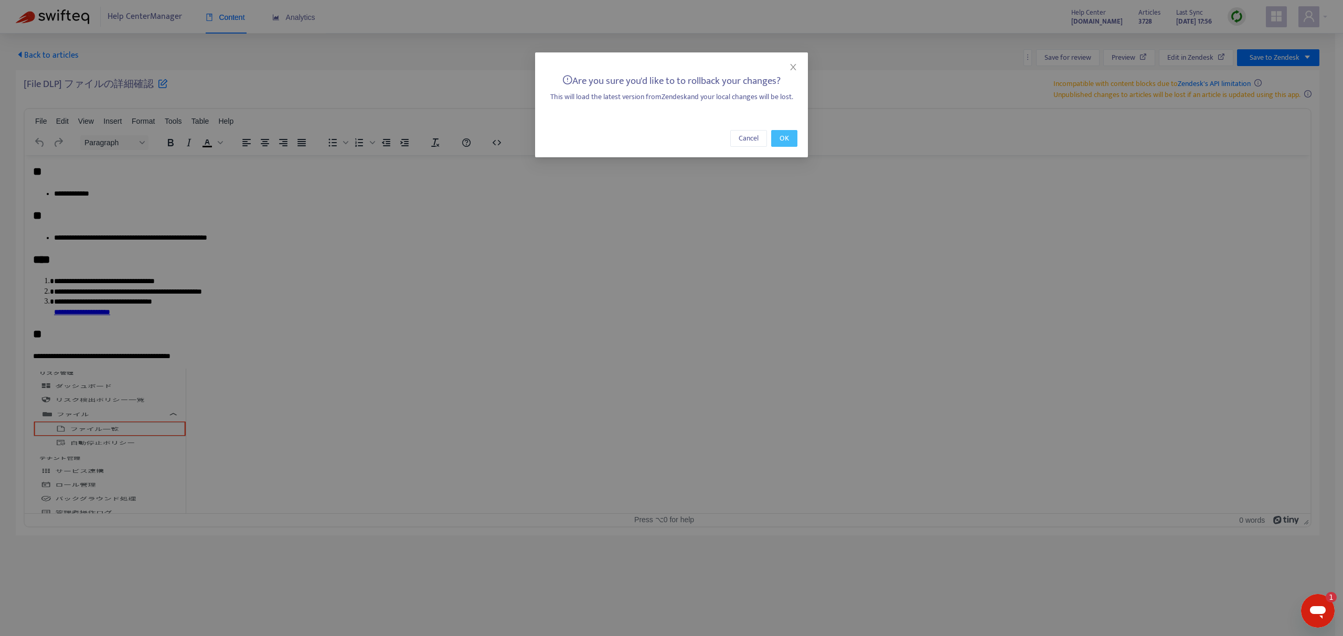
click at [779, 135] on button "OK" at bounding box center [784, 138] width 26 height 17
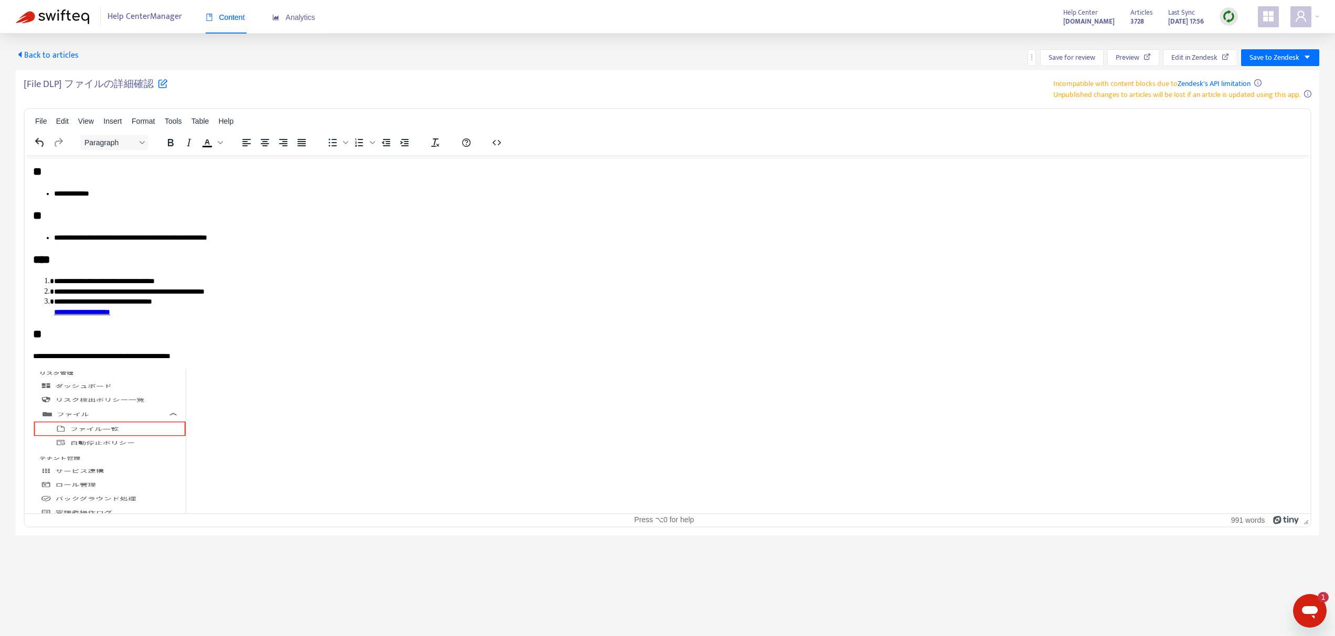
type textarea "*"
click at [70, 53] on span "Back to articles" at bounding box center [47, 55] width 63 height 14
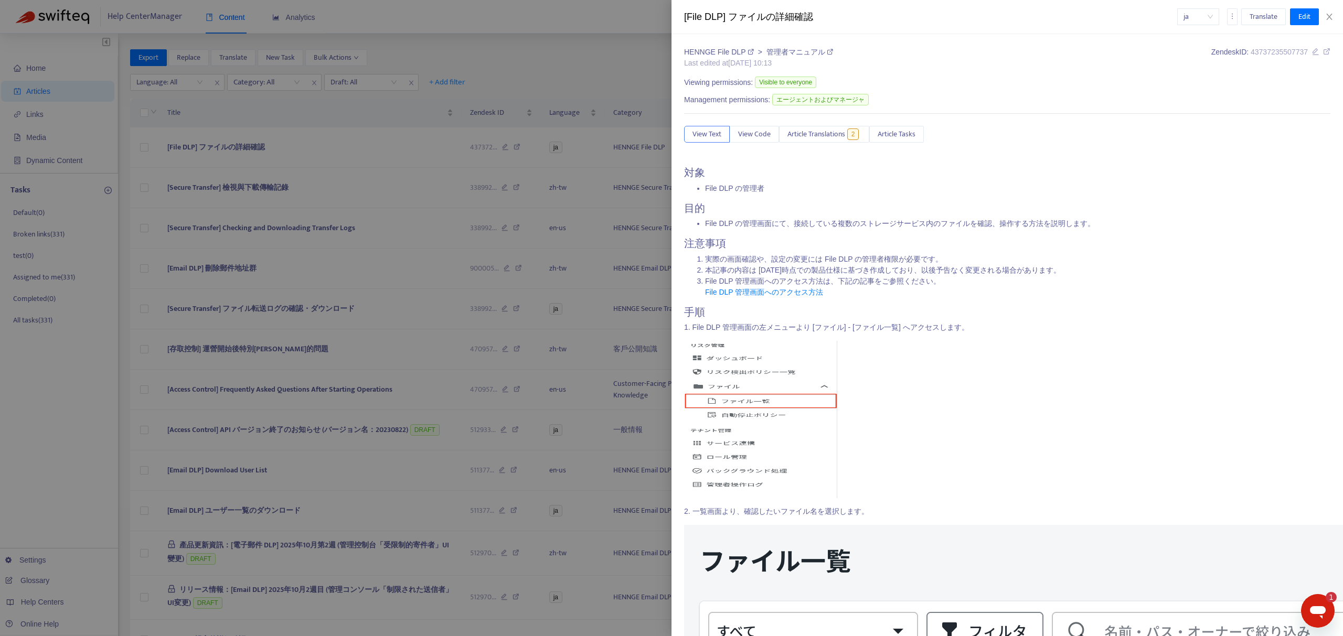
type input "**********"
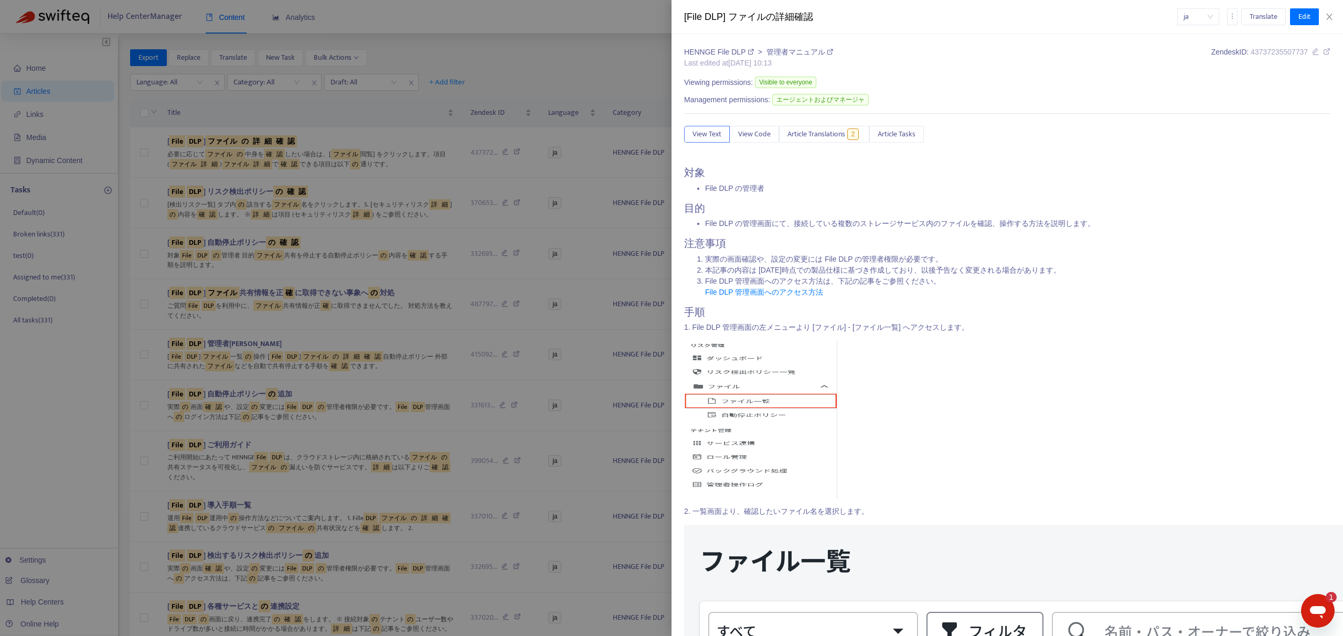
click at [330, 176] on div at bounding box center [671, 318] width 1343 height 636
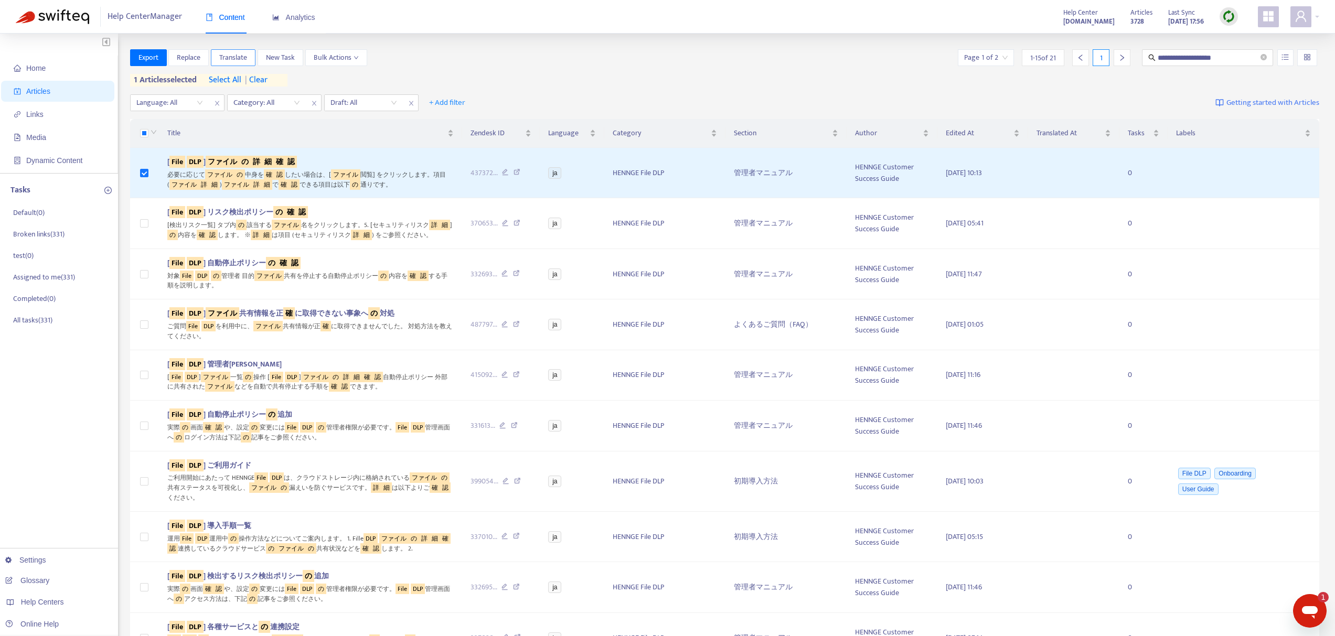
click at [238, 52] on span "Translate" at bounding box center [233, 58] width 28 height 12
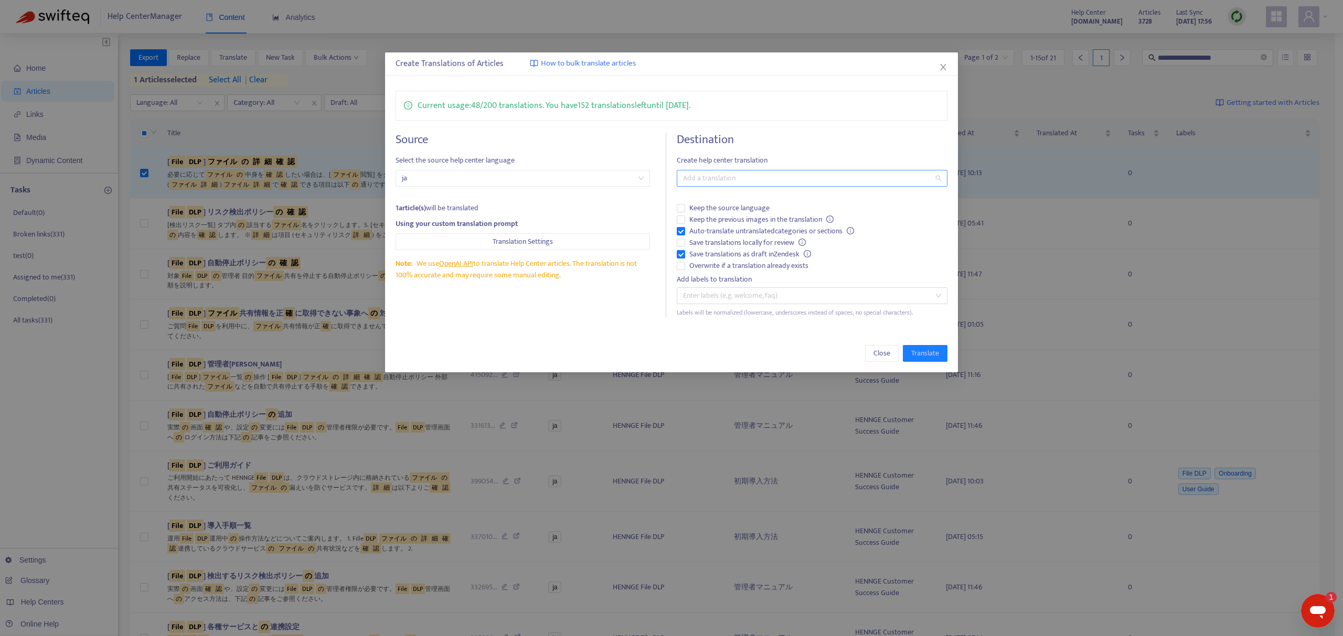
click at [801, 179] on div at bounding box center [806, 178] width 255 height 13
click at [732, 244] on div "English ([GEOGRAPHIC_DATA]) ( en-us )" at bounding box center [812, 250] width 254 height 12
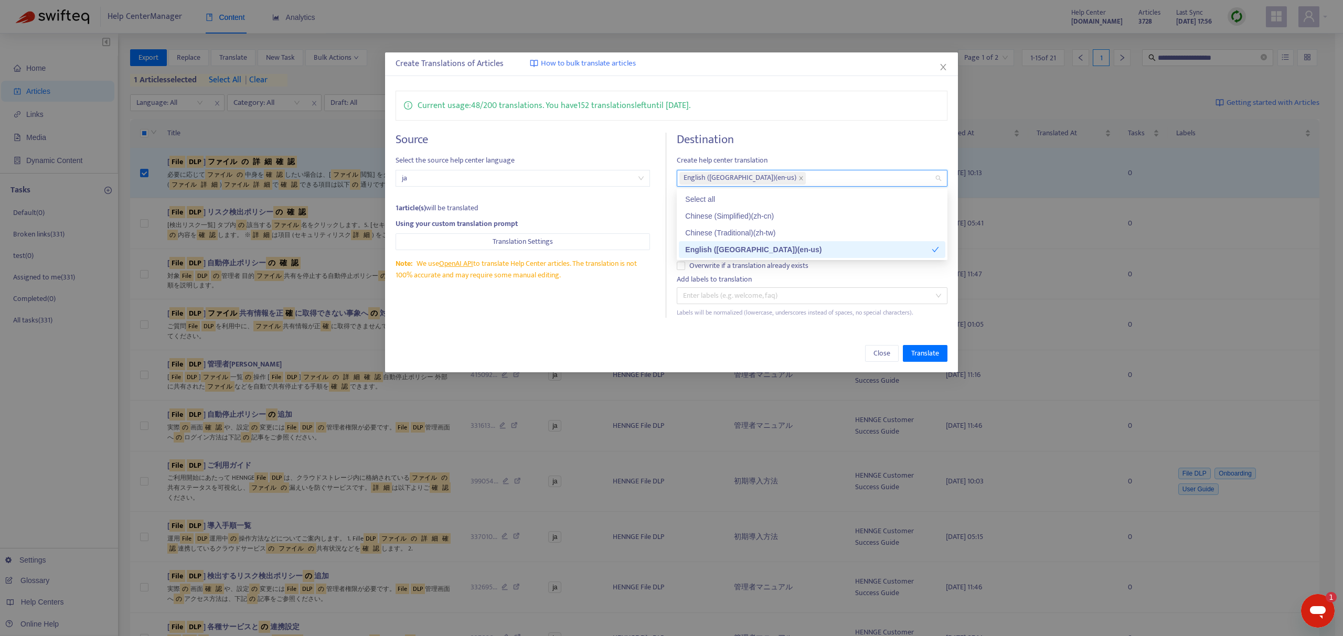
click at [600, 313] on div "Source Select the source help center language ja 1 article(s) will be translate…" at bounding box center [531, 225] width 271 height 185
click at [727, 241] on span "Save translations locally for review" at bounding box center [747, 243] width 125 height 12
click at [727, 213] on span "Keep the source language" at bounding box center [729, 208] width 89 height 12
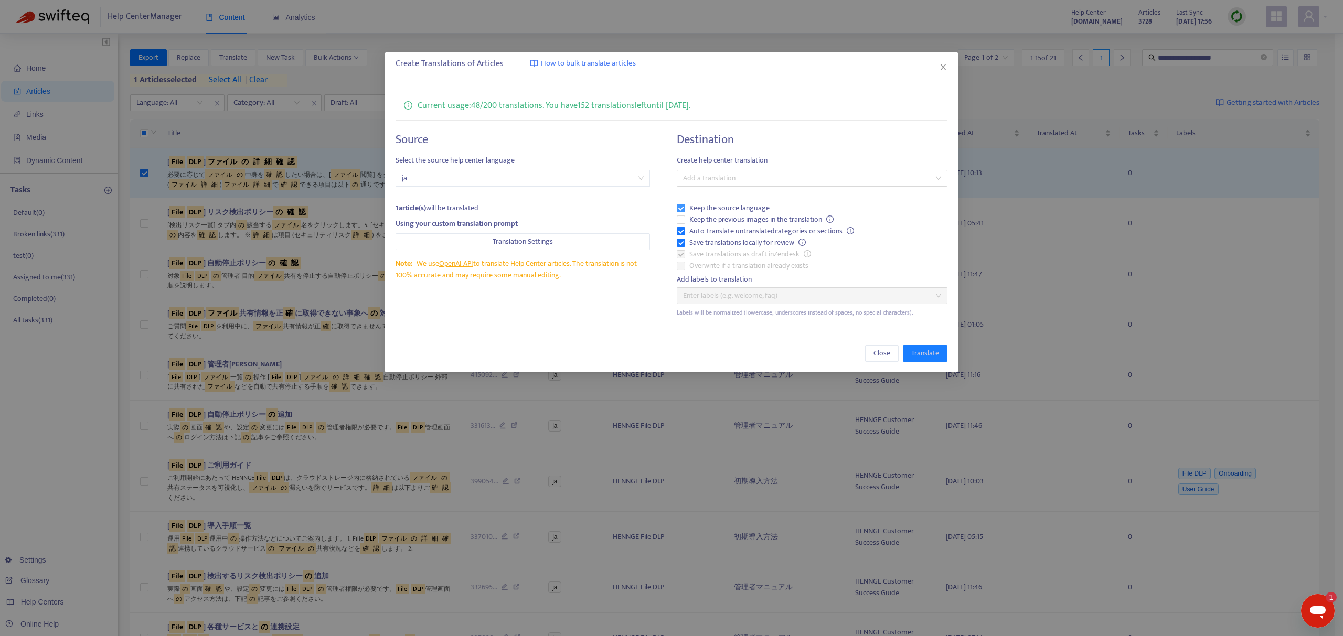
click at [729, 206] on span "Keep the source language" at bounding box center [729, 208] width 89 height 12
click at [729, 225] on span "Keep the previous images in the translation" at bounding box center [761, 220] width 153 height 12
click at [754, 169] on div "Destination Create help center translation Add a translation Keep the source la…" at bounding box center [812, 225] width 271 height 185
click at [753, 174] on div at bounding box center [806, 178] width 255 height 13
click at [727, 247] on div "English ([GEOGRAPHIC_DATA]) ( en-us )" at bounding box center [812, 250] width 254 height 12
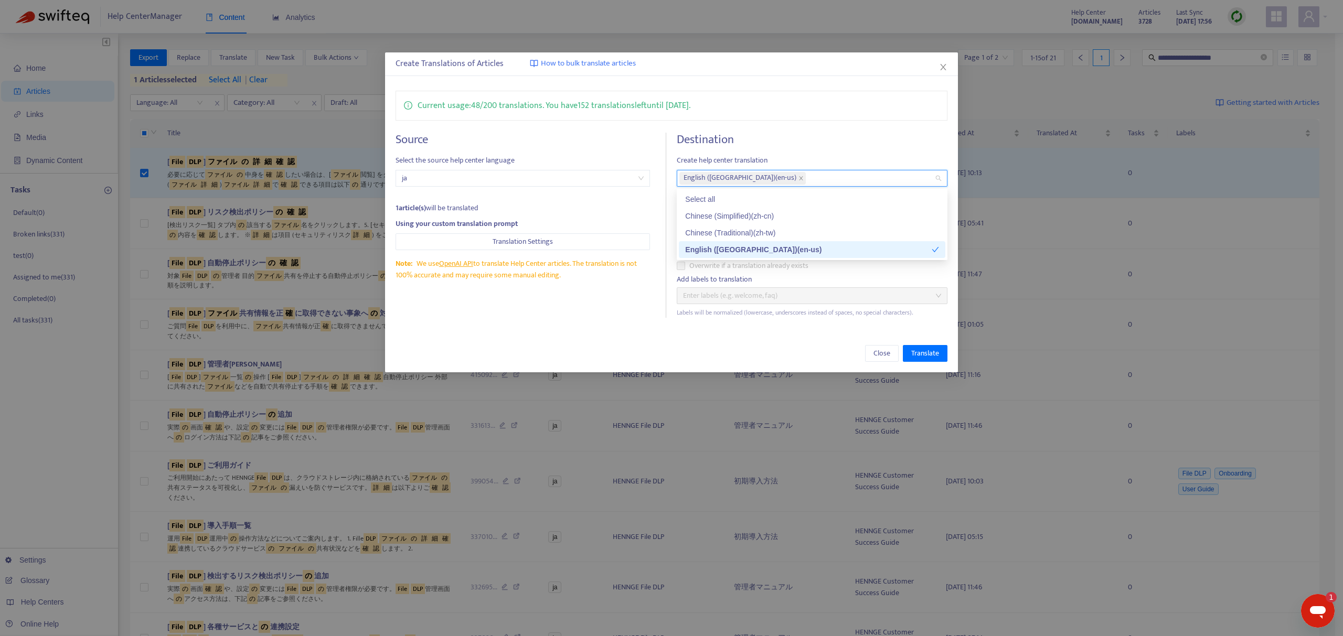
click at [612, 340] on div "Close Translate" at bounding box center [671, 354] width 573 height 38
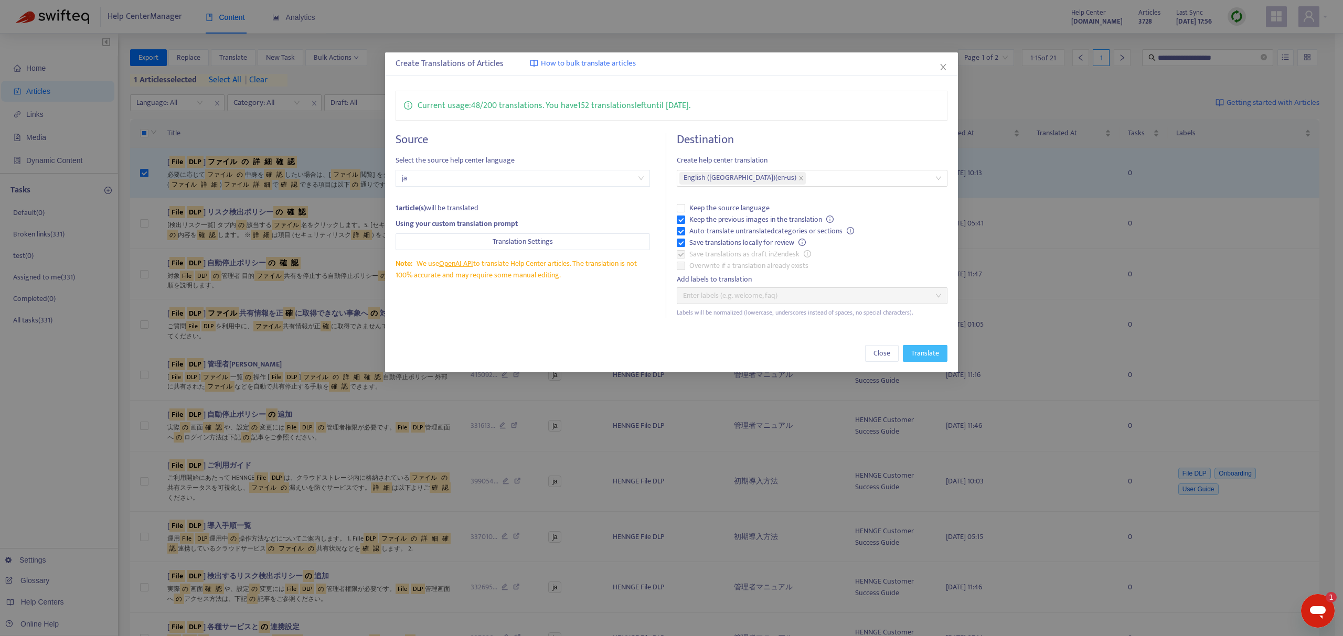
click at [931, 349] on span "Translate" at bounding box center [925, 354] width 28 height 12
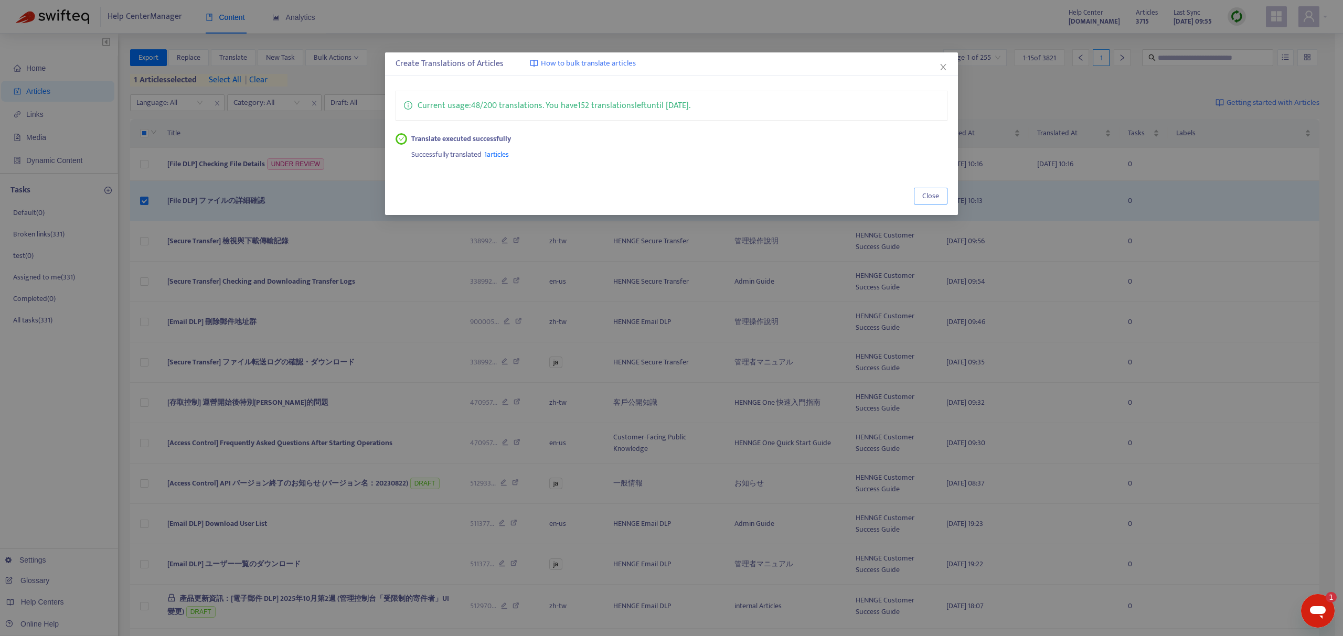
click at [933, 188] on button "Close" at bounding box center [931, 196] width 34 height 17
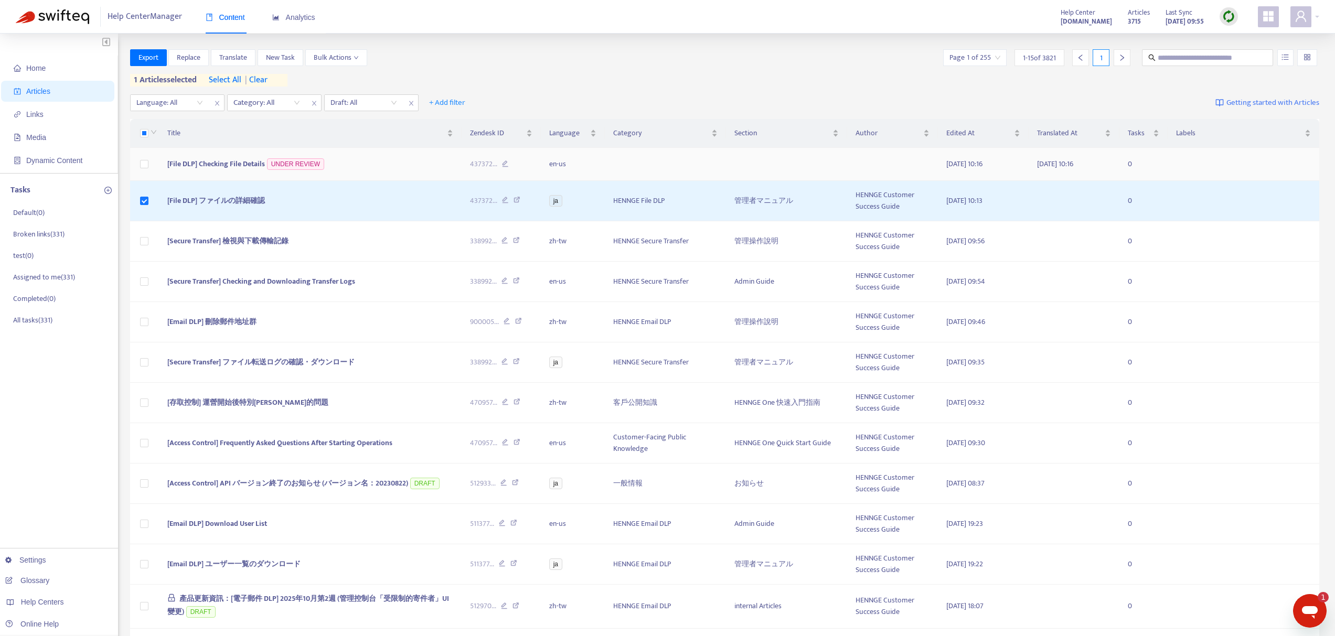
click at [232, 161] on span "[File DLP] Checking File Details" at bounding box center [216, 164] width 98 height 12
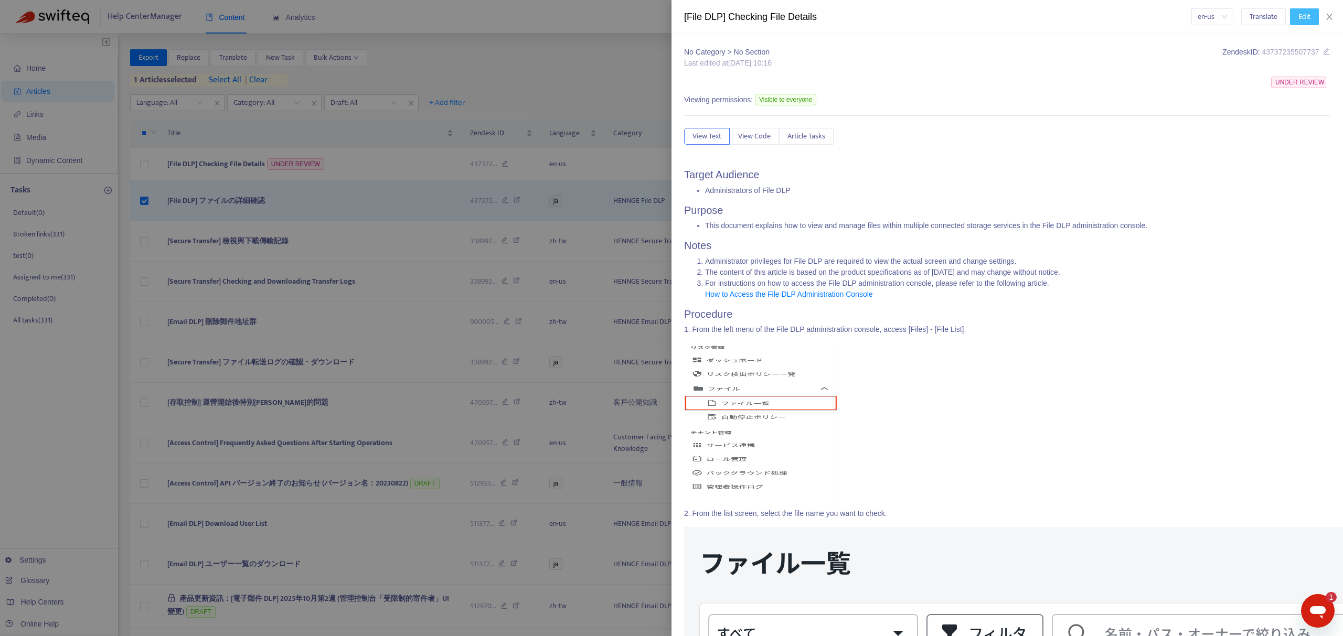
click at [1299, 17] on span "Edit" at bounding box center [1304, 17] width 12 height 12
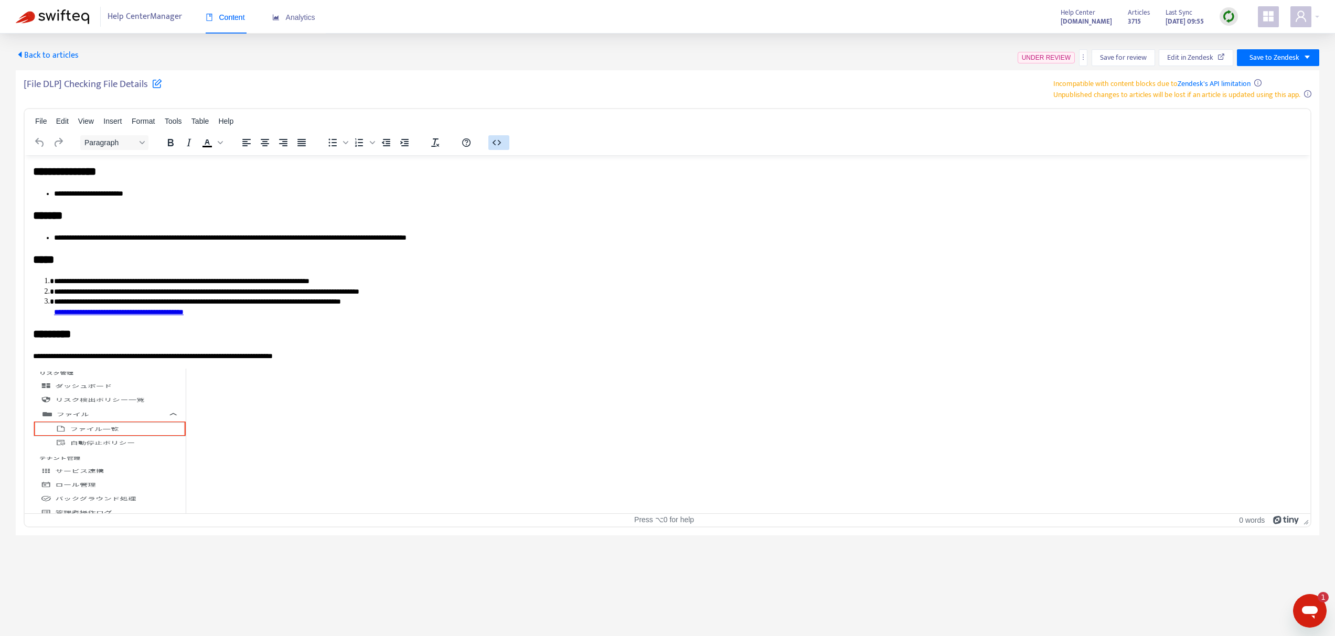
click at [507, 145] on button "button" at bounding box center [498, 142] width 21 height 15
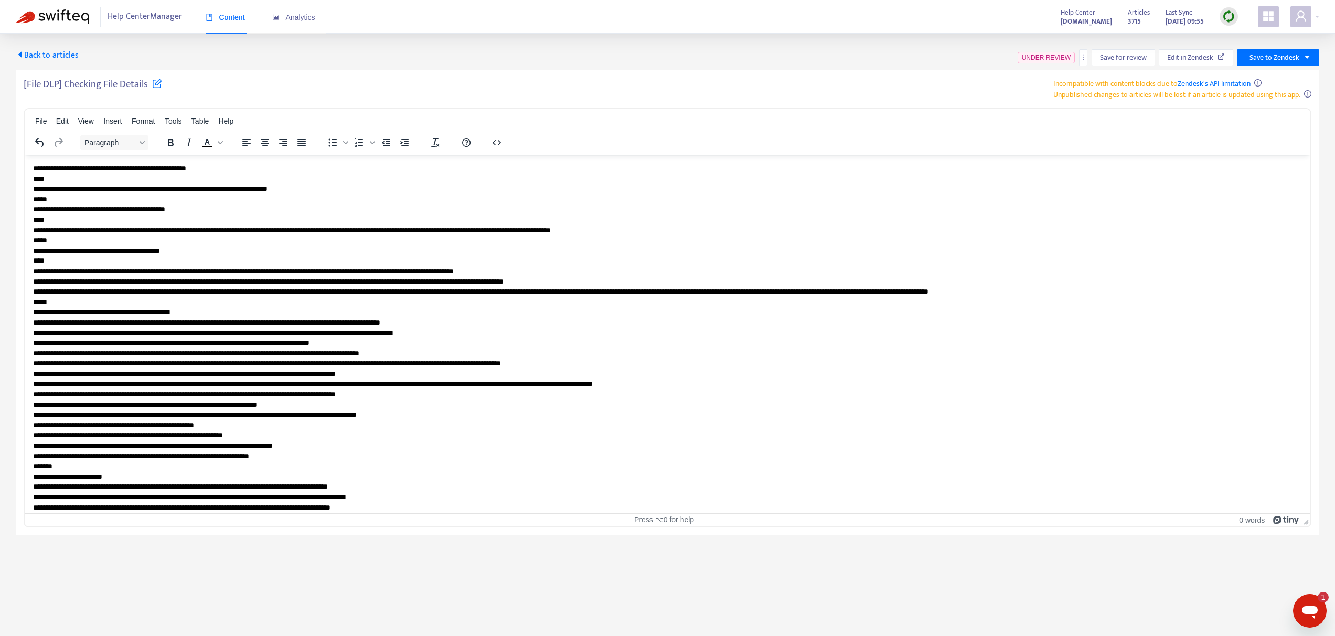
click at [103, 80] on h5 "[File DLP] Checking File Details" at bounding box center [93, 87] width 138 height 18
copy h5 "[File DLP] Checking File Details"
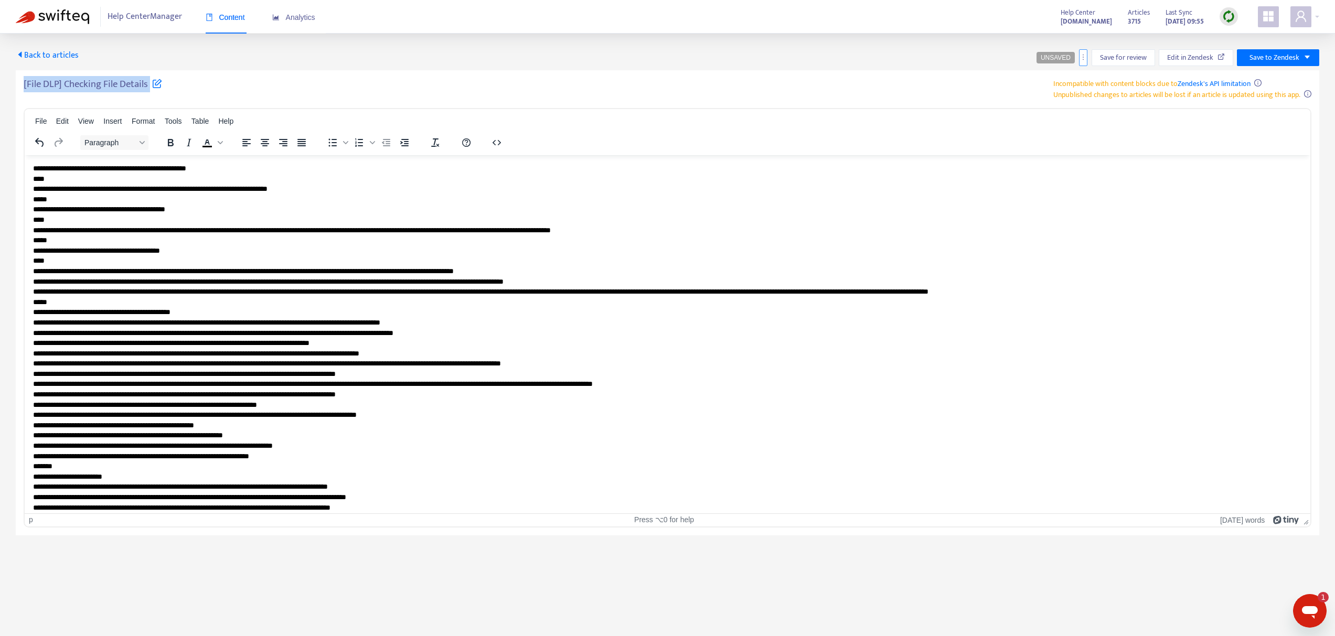
click at [1082, 60] on icon "more" at bounding box center [1083, 57] width 7 height 7
click at [1094, 80] on span "Rollback from Zendesk" at bounding box center [1121, 78] width 69 height 12
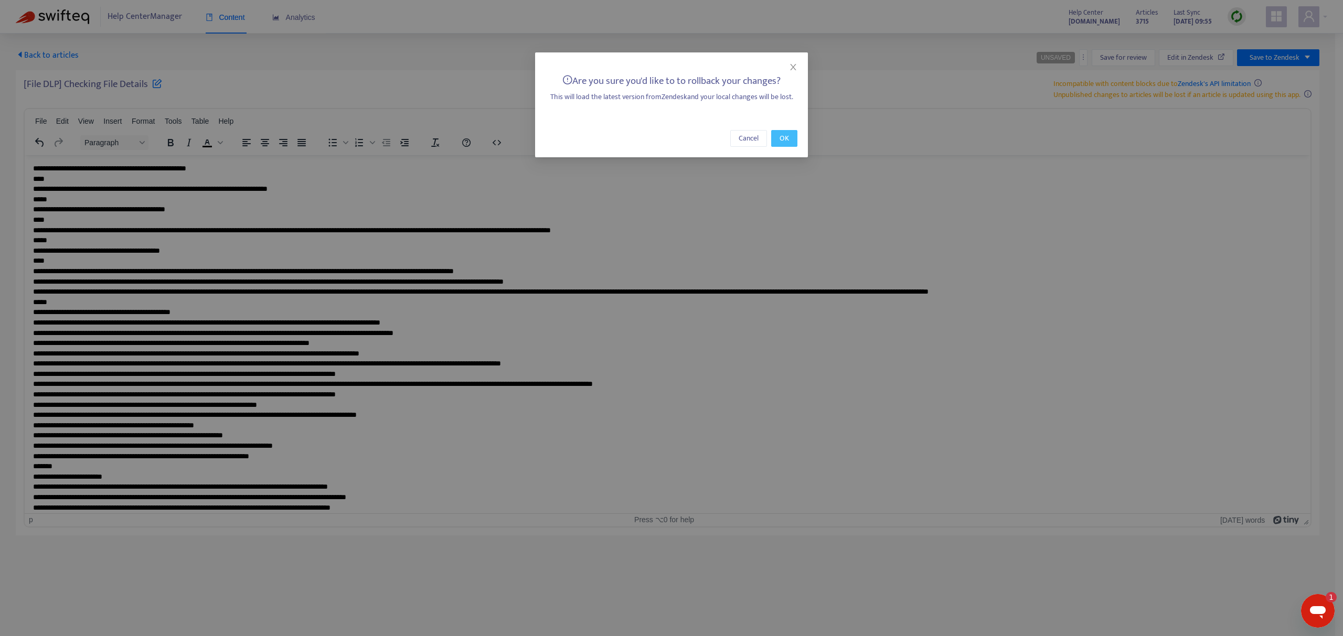
click at [788, 133] on span "OK" at bounding box center [784, 139] width 9 height 12
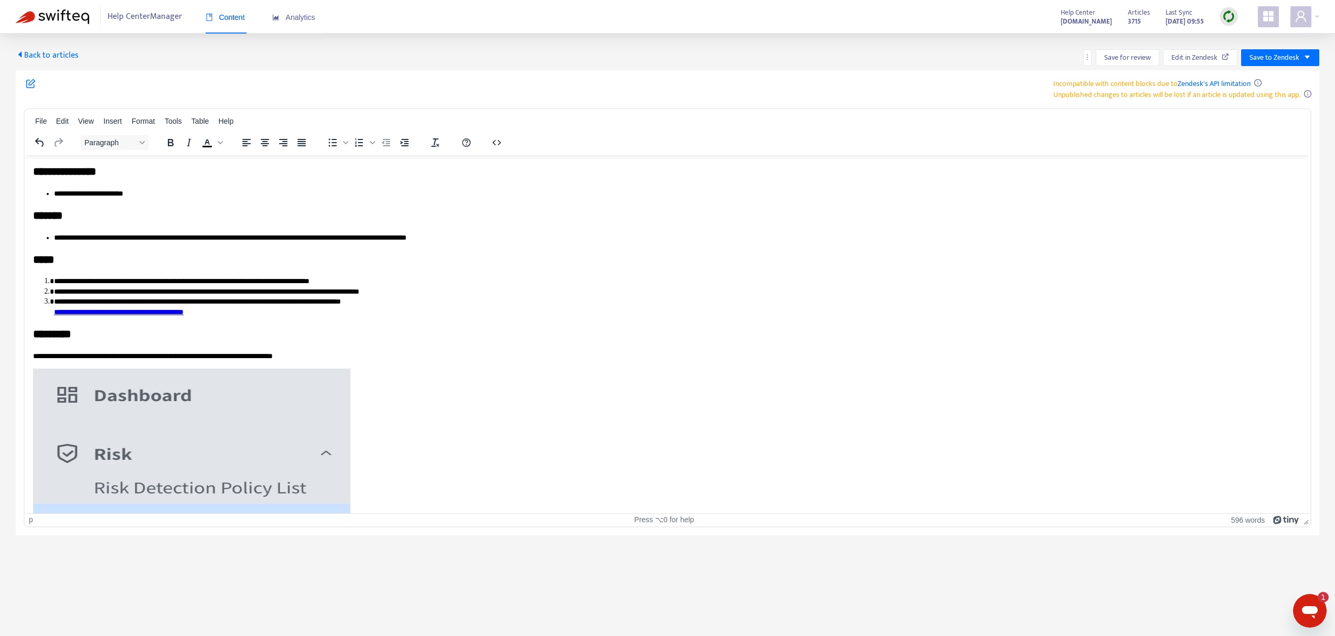
type textarea "*"
click at [35, 44] on div "Back to articles Save for review Edit in Zendesk Save to Zendesk Incompatible w…" at bounding box center [667, 285] width 1335 height 502
click at [35, 51] on span "Back to articles" at bounding box center [47, 55] width 63 height 14
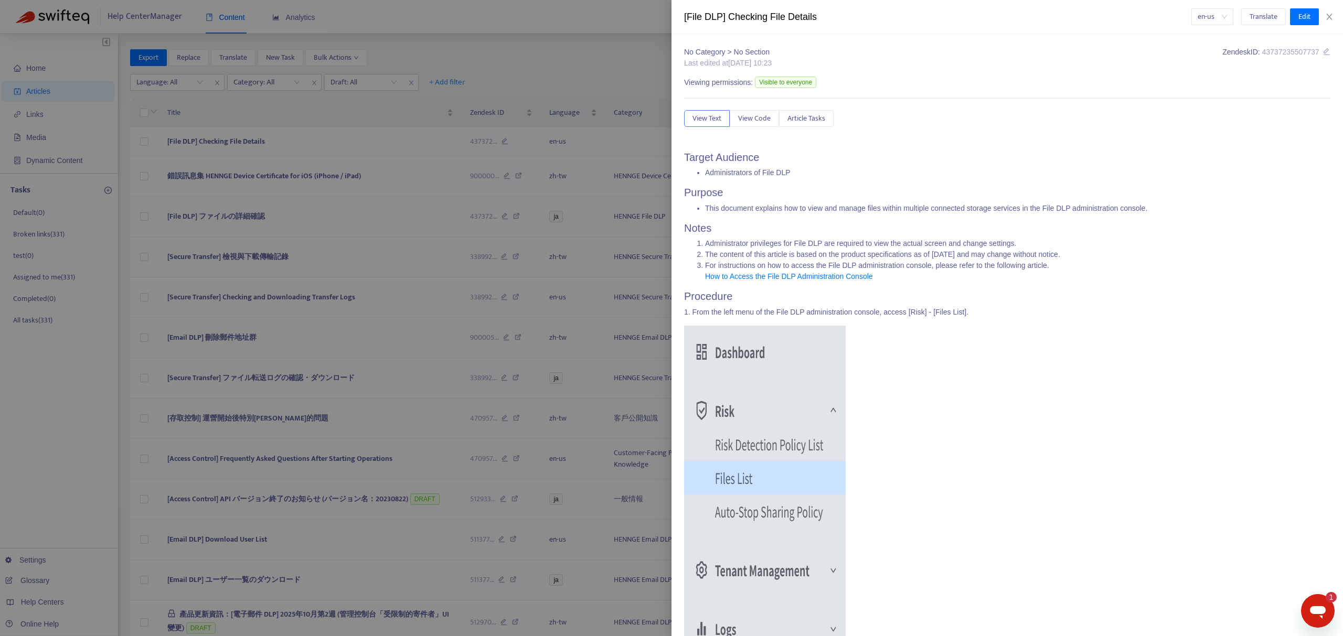
click at [617, 73] on div at bounding box center [671, 318] width 1343 height 636
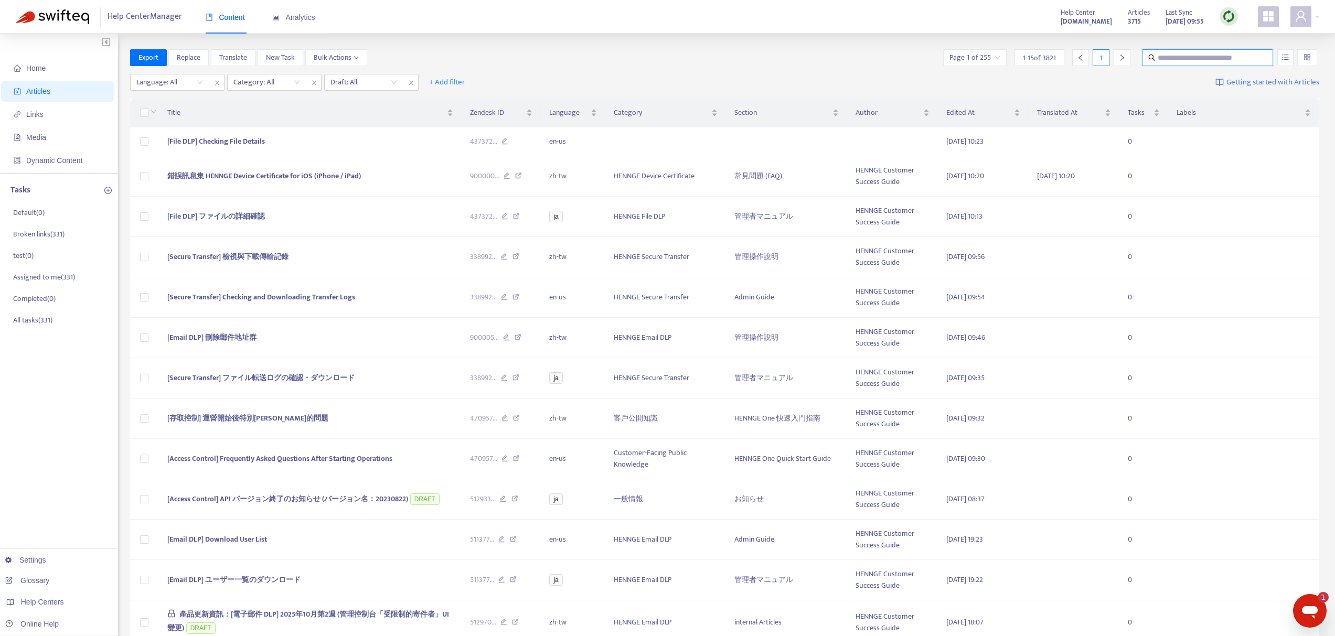
click at [1167, 61] on input "text" at bounding box center [1208, 58] width 101 height 12
paste input "**********"
type input "**********"
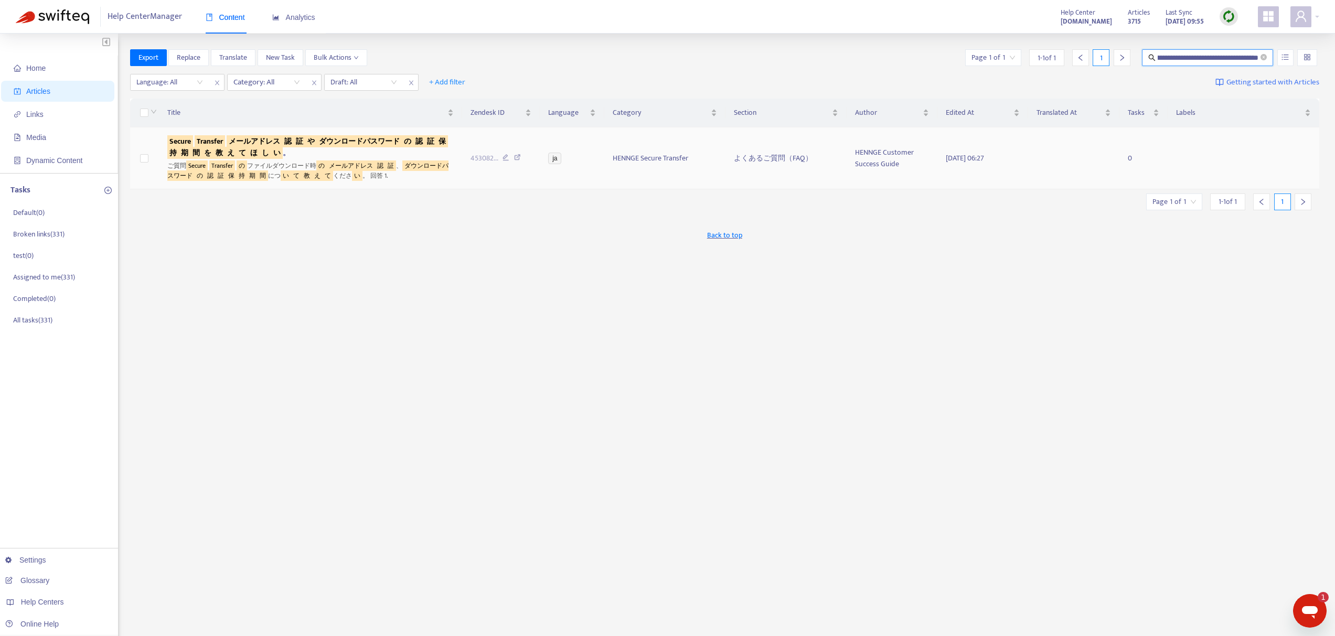
click at [219, 142] on sqkw "Transfer" at bounding box center [210, 141] width 30 height 12
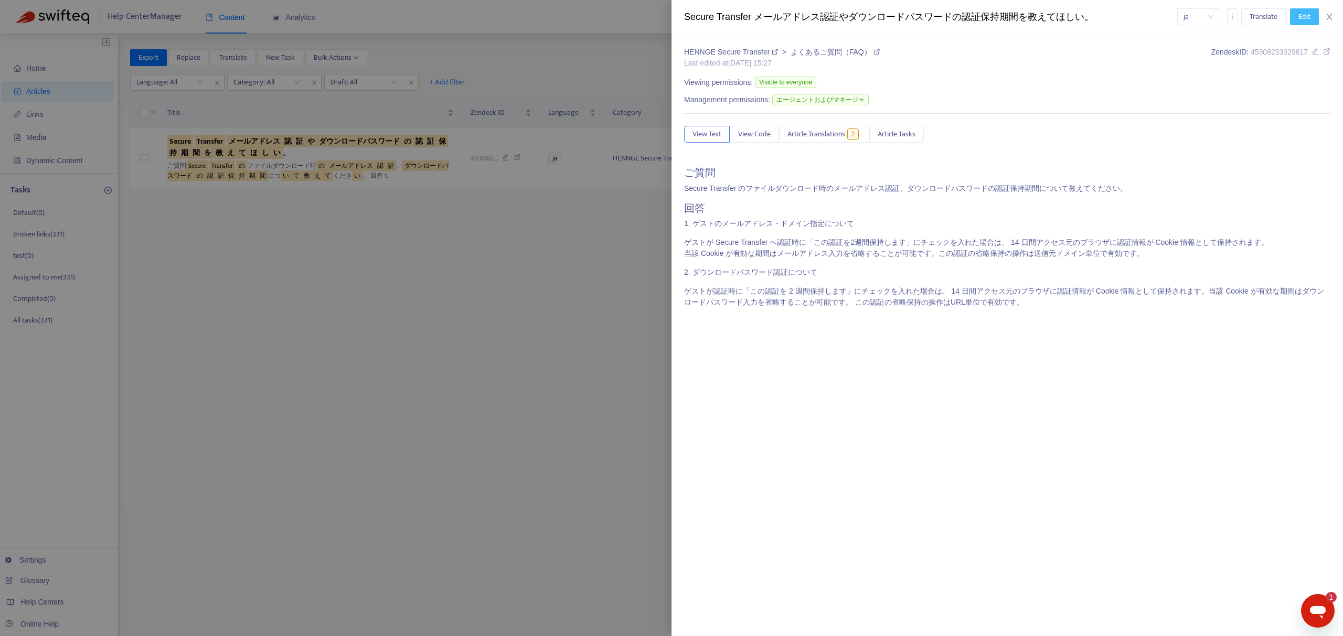
click at [1300, 18] on span "Edit" at bounding box center [1304, 17] width 12 height 12
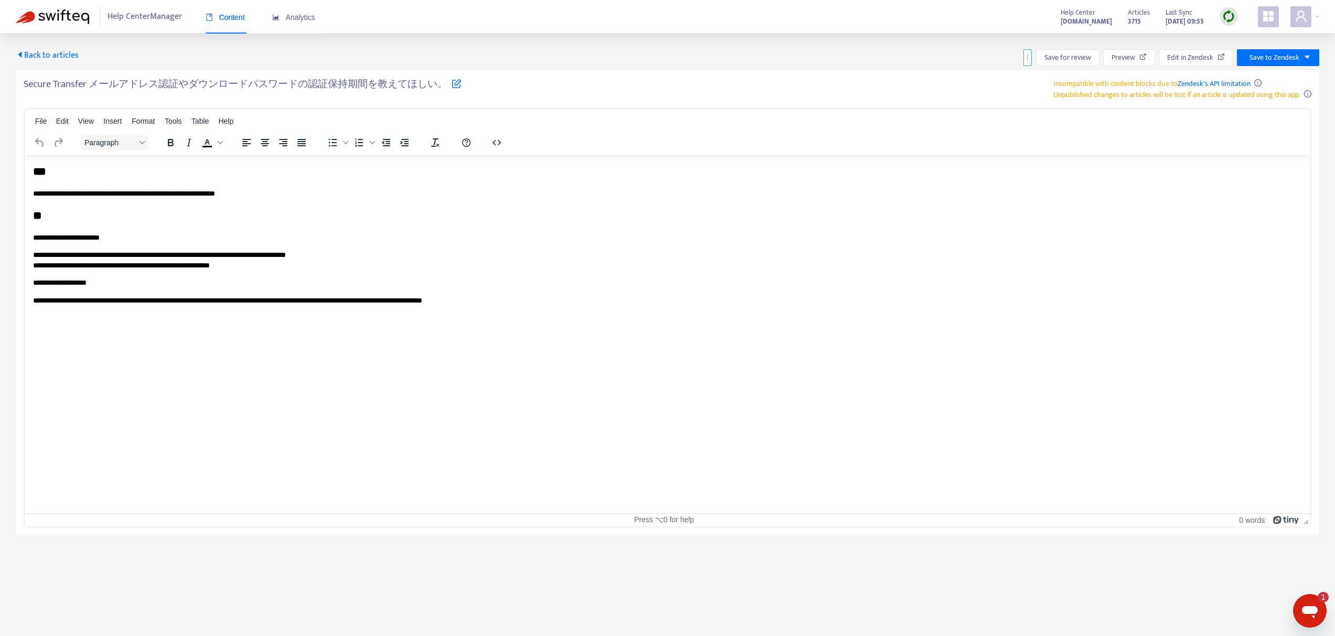
click at [1026, 52] on button "button" at bounding box center [1027, 57] width 8 height 17
click at [1038, 79] on span "Rollback from Zendesk" at bounding box center [1065, 78] width 69 height 12
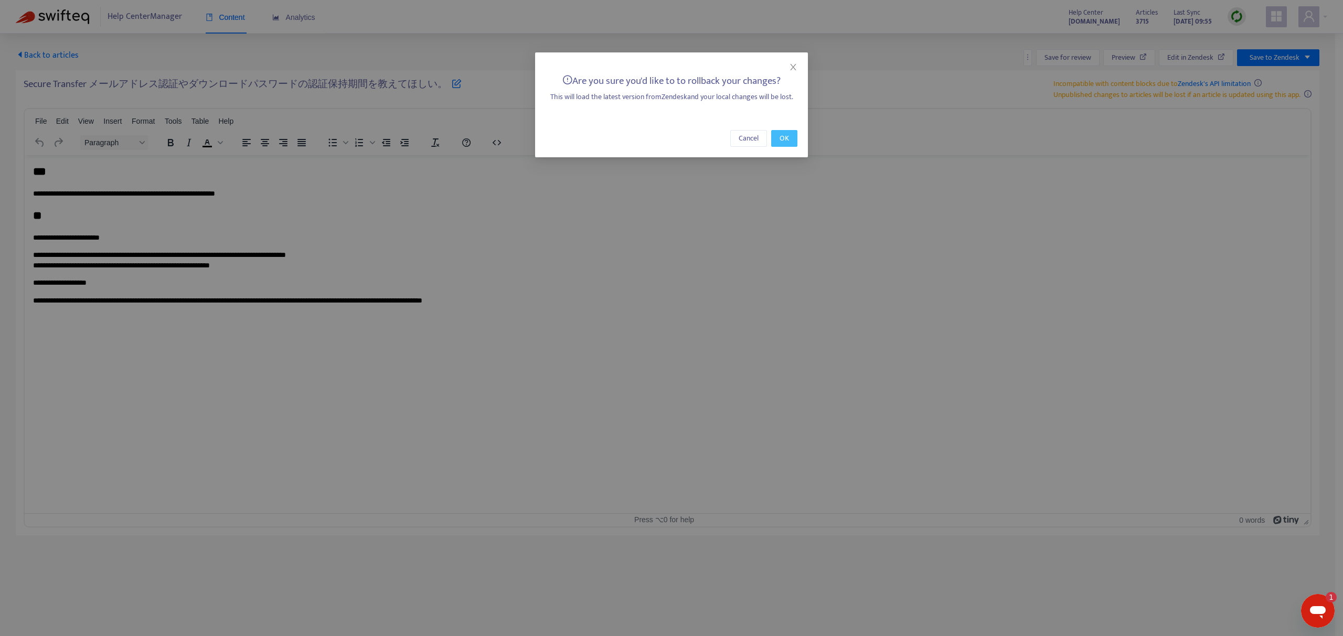
click at [787, 138] on span "OK" at bounding box center [784, 139] width 9 height 12
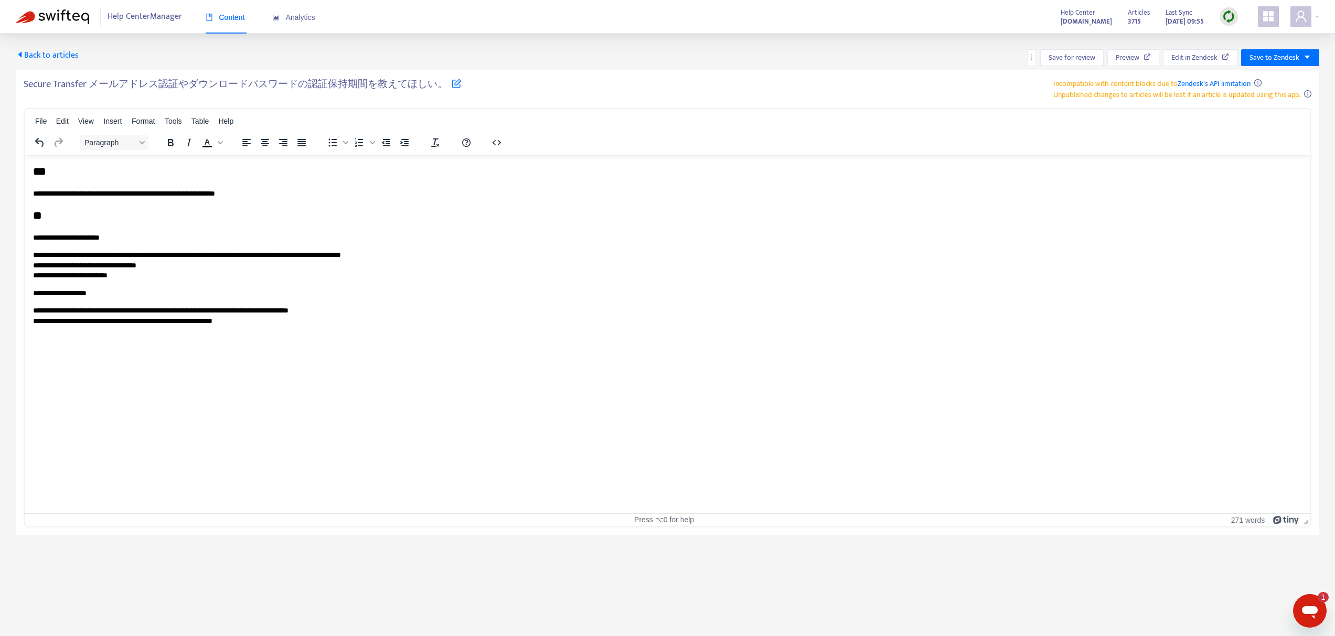
click at [59, 56] on span "Back to articles" at bounding box center [47, 55] width 63 height 14
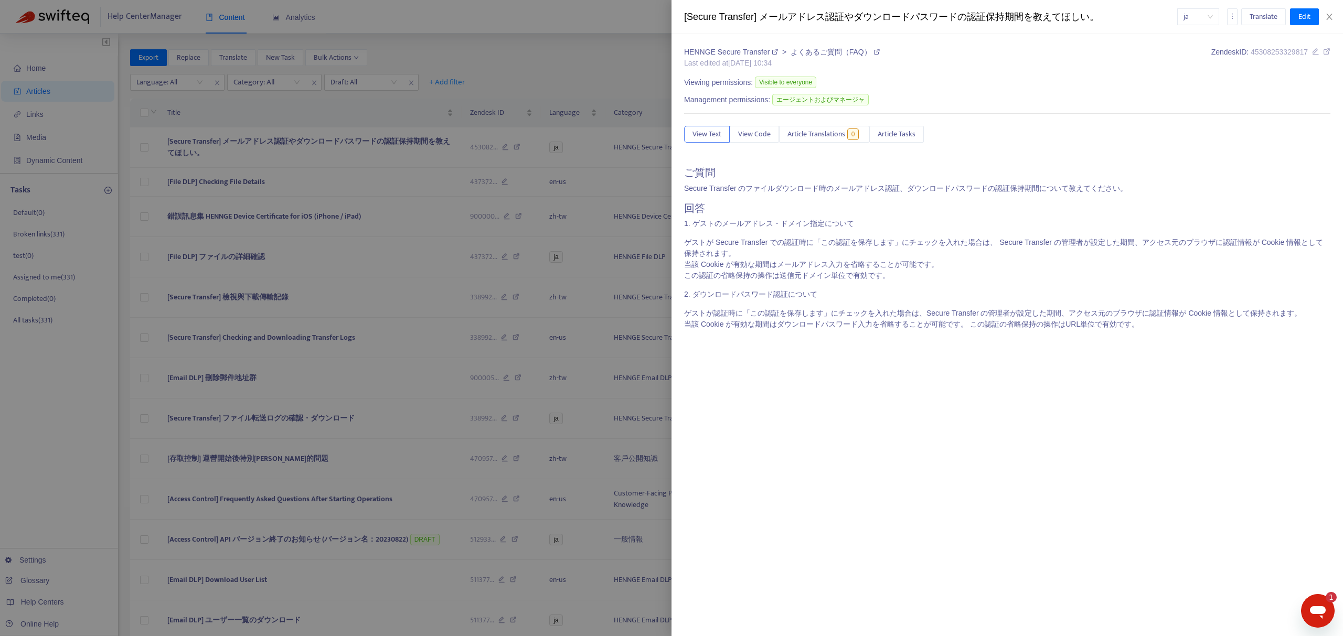
type input "**********"
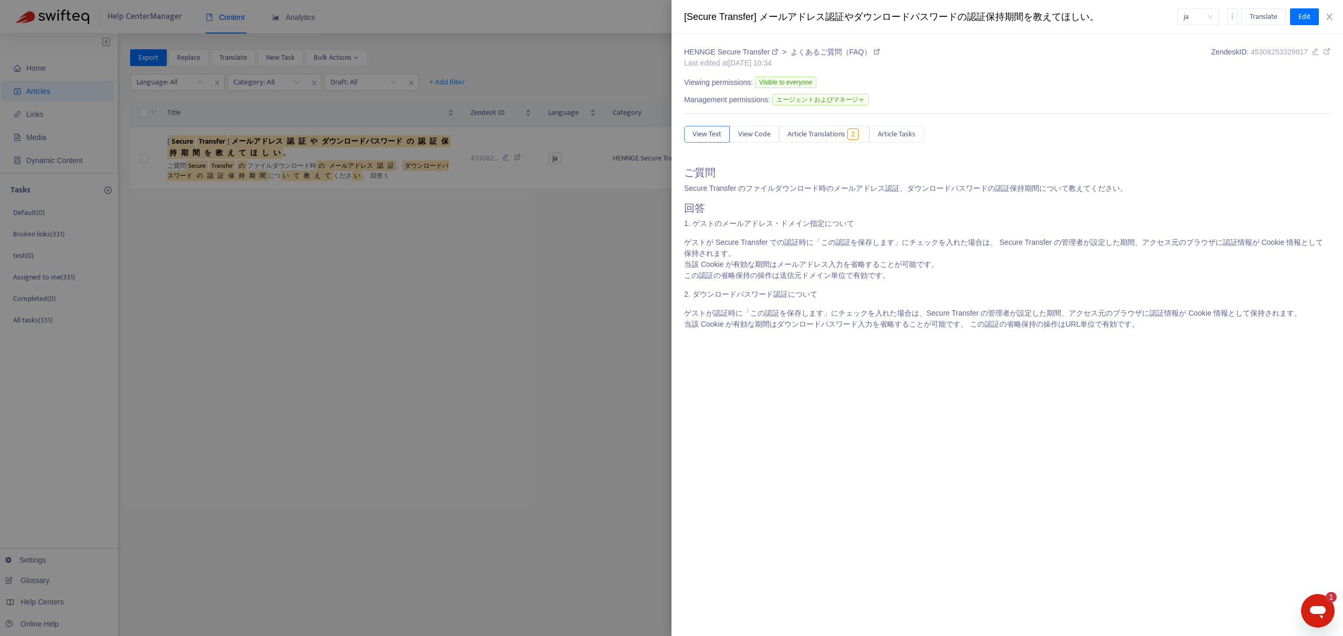
click at [151, 156] on div at bounding box center [671, 318] width 1343 height 636
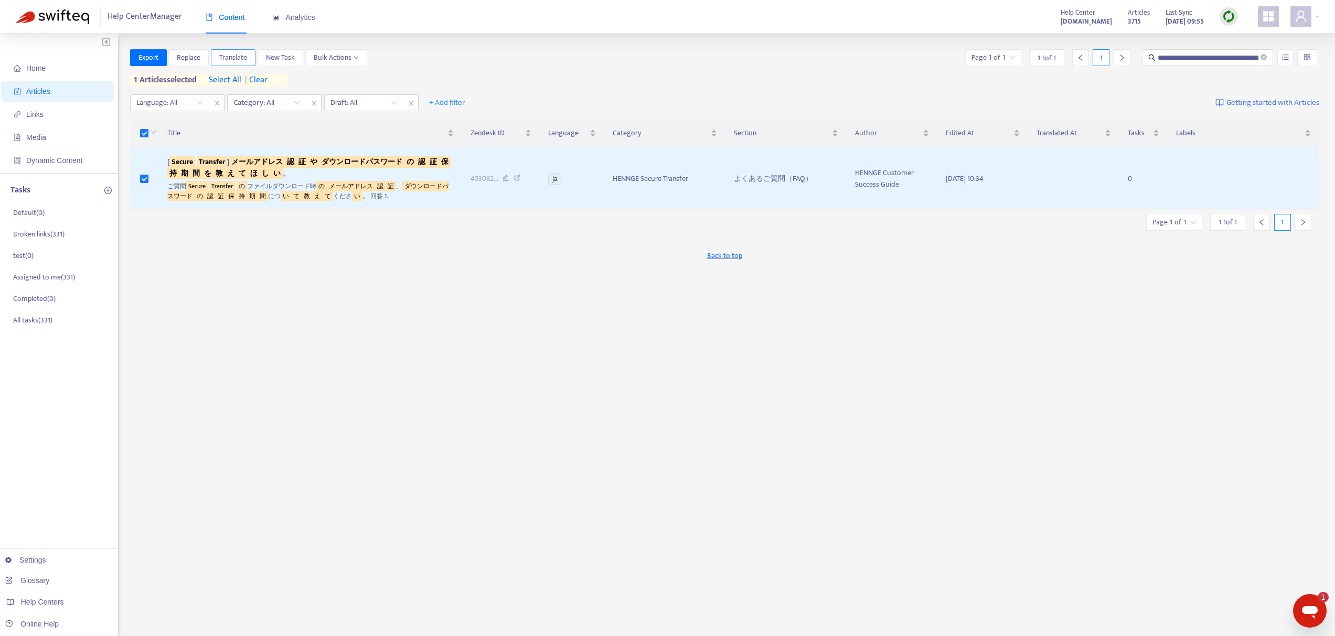
click at [237, 54] on span "Translate" at bounding box center [233, 58] width 28 height 12
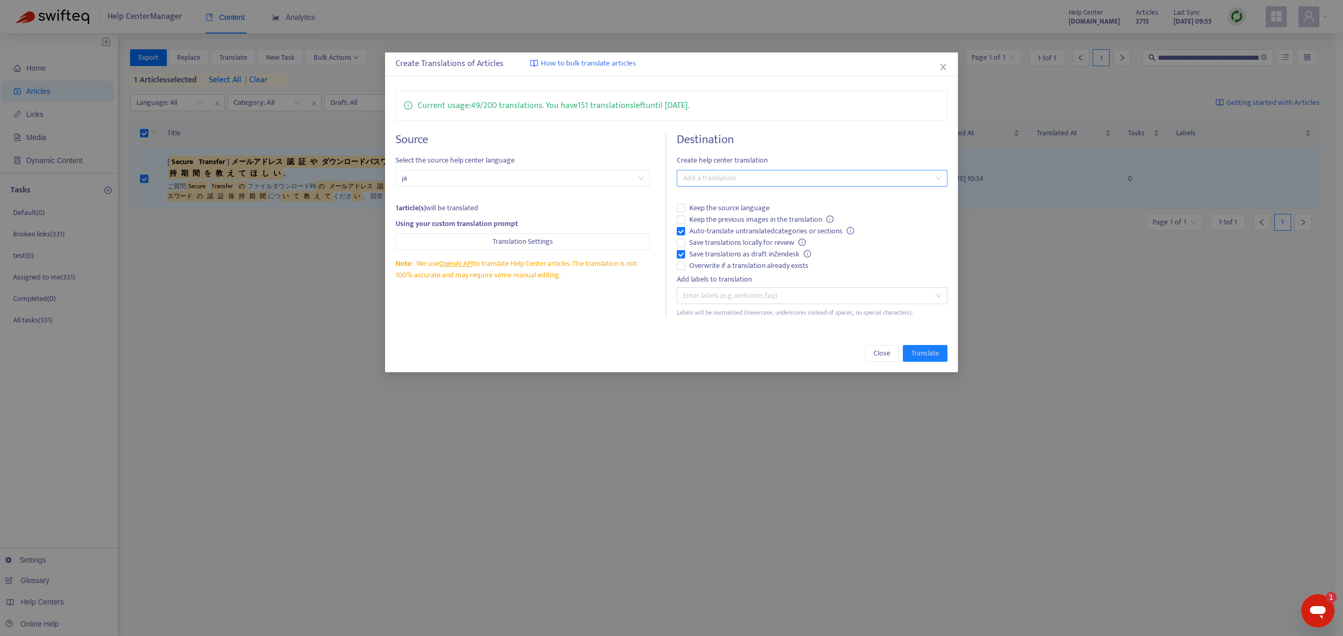
click at [763, 179] on div at bounding box center [806, 178] width 255 height 13
click at [729, 247] on div "English ([GEOGRAPHIC_DATA]) ( en-us )" at bounding box center [812, 250] width 254 height 12
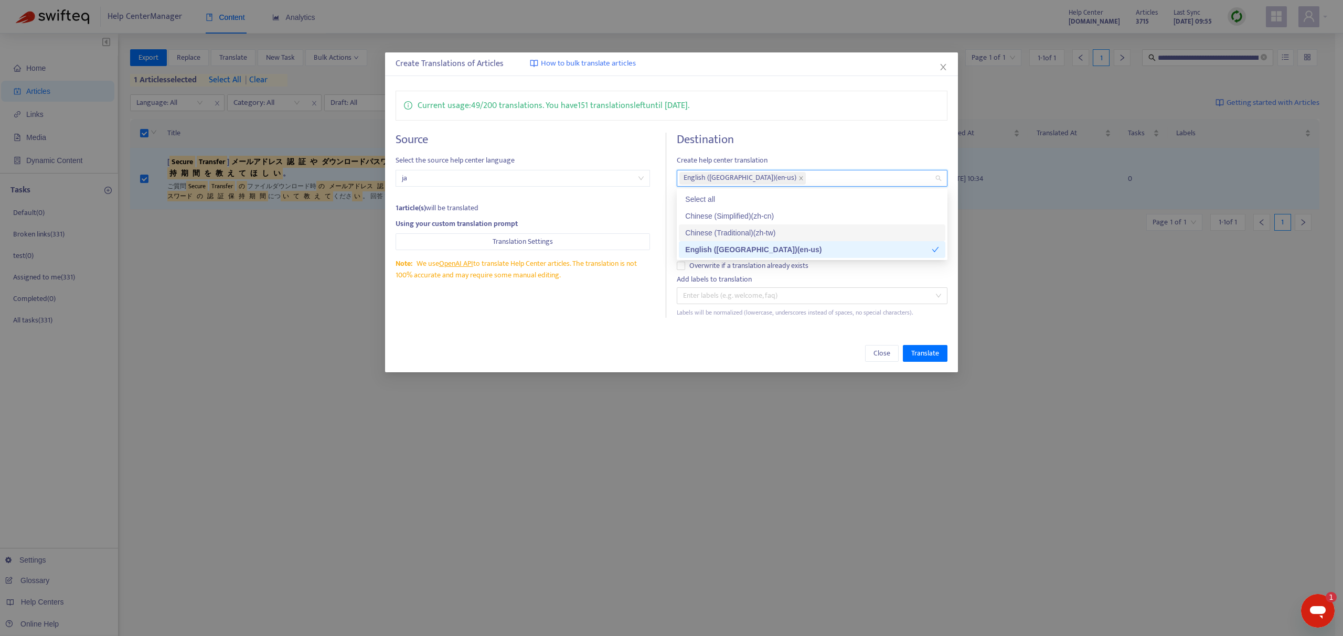
click at [729, 234] on div "Chinese (Traditional) ( zh-tw )" at bounding box center [812, 233] width 254 height 12
click at [596, 323] on div "Current usage: 49 / 200 translations . You have 151 translations left until [DA…" at bounding box center [671, 204] width 573 height 248
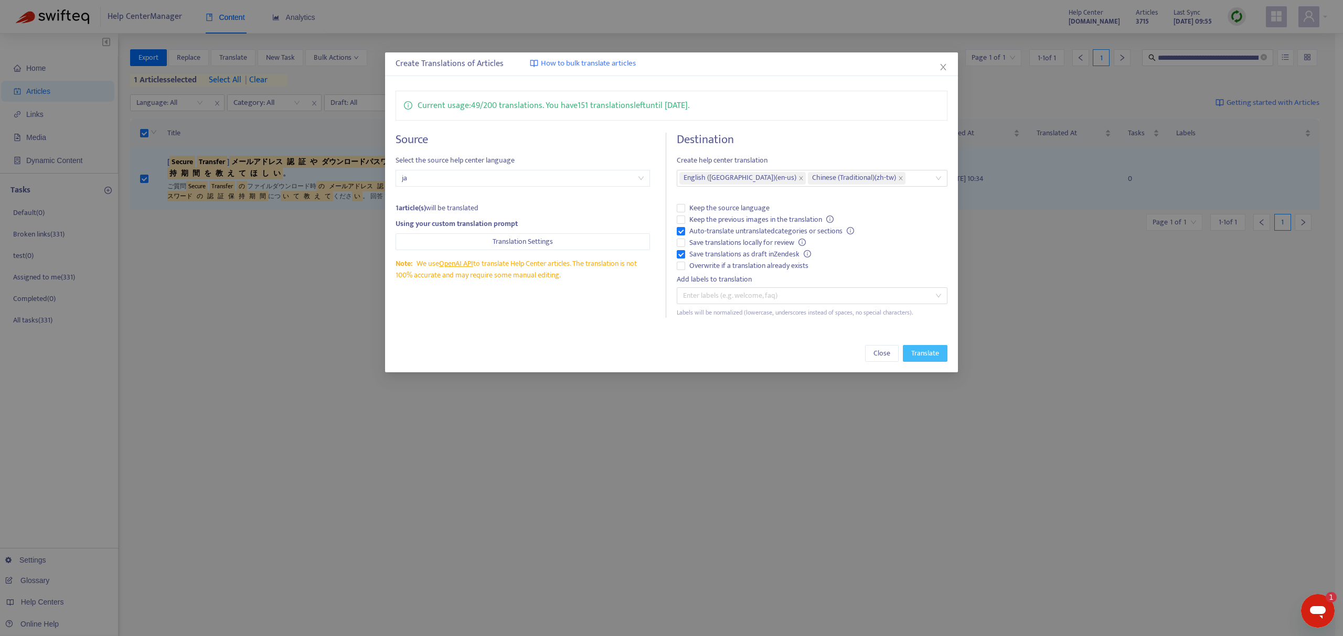
click at [925, 351] on span "Translate" at bounding box center [925, 354] width 28 height 12
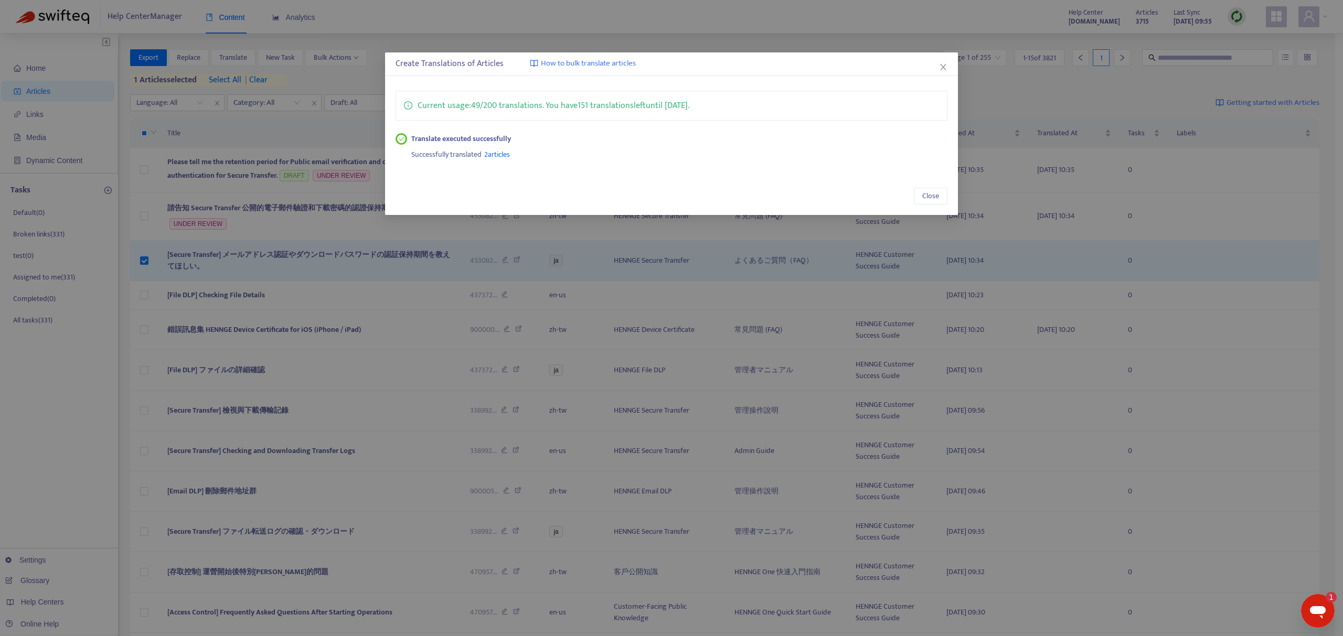
click at [921, 210] on div "Close" at bounding box center [671, 196] width 573 height 38
click at [926, 201] on span "Close" at bounding box center [930, 196] width 17 height 12
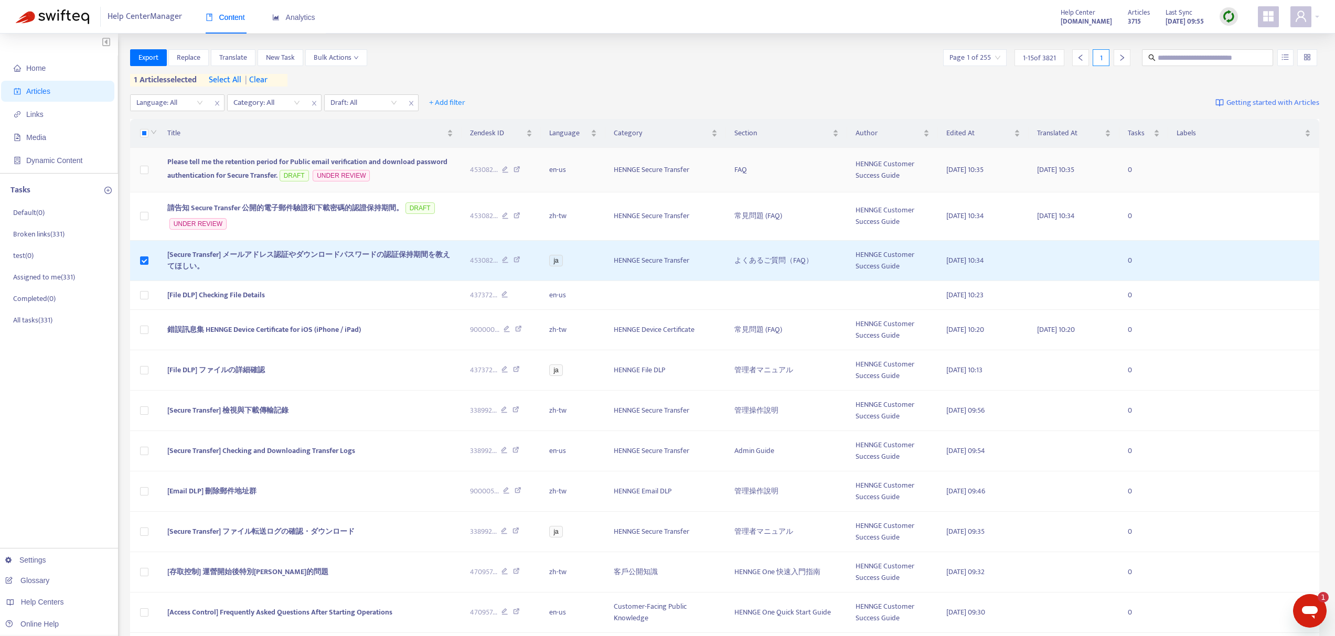
click at [400, 161] on span "Please tell me the retention period for Public email verification and download …" at bounding box center [307, 169] width 280 height 26
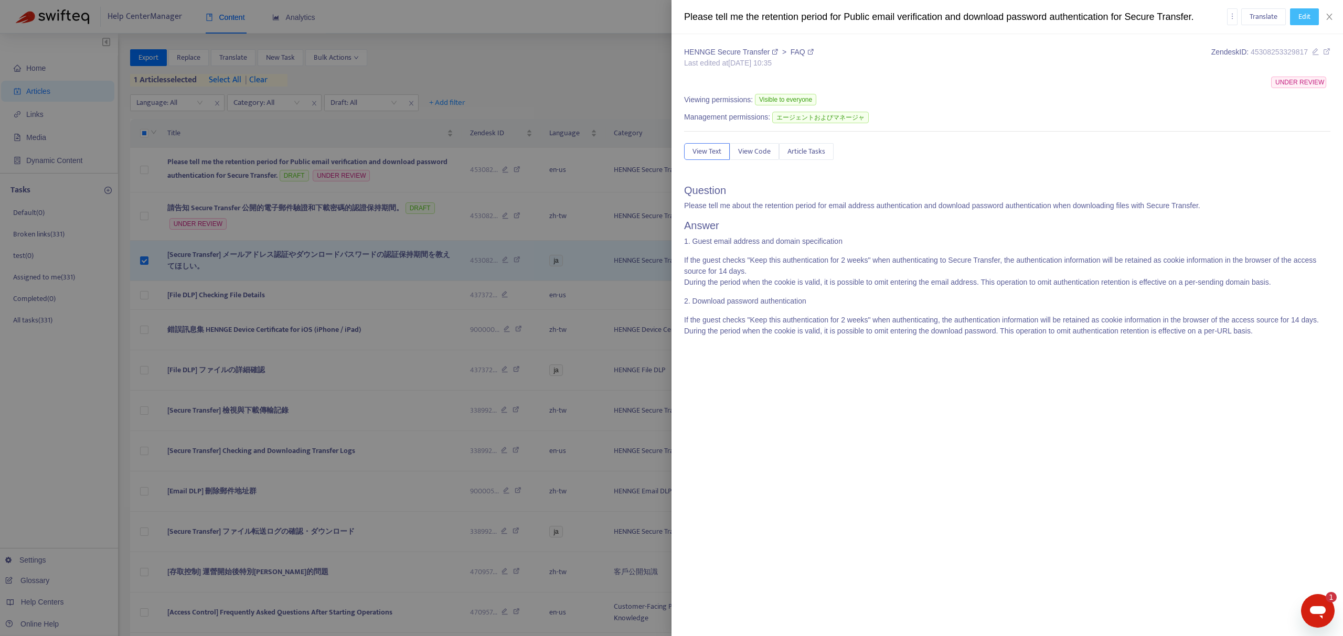
click at [1298, 20] on span "Edit" at bounding box center [1304, 17] width 12 height 12
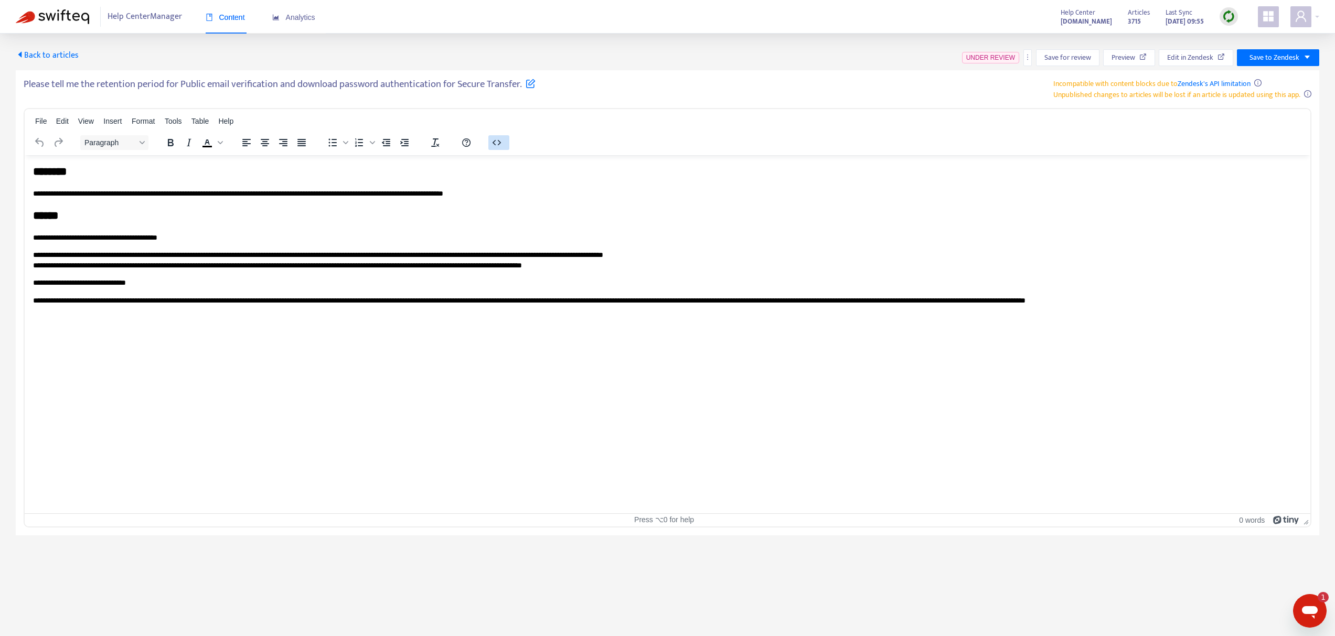
click at [493, 141] on icon "button" at bounding box center [496, 142] width 13 height 13
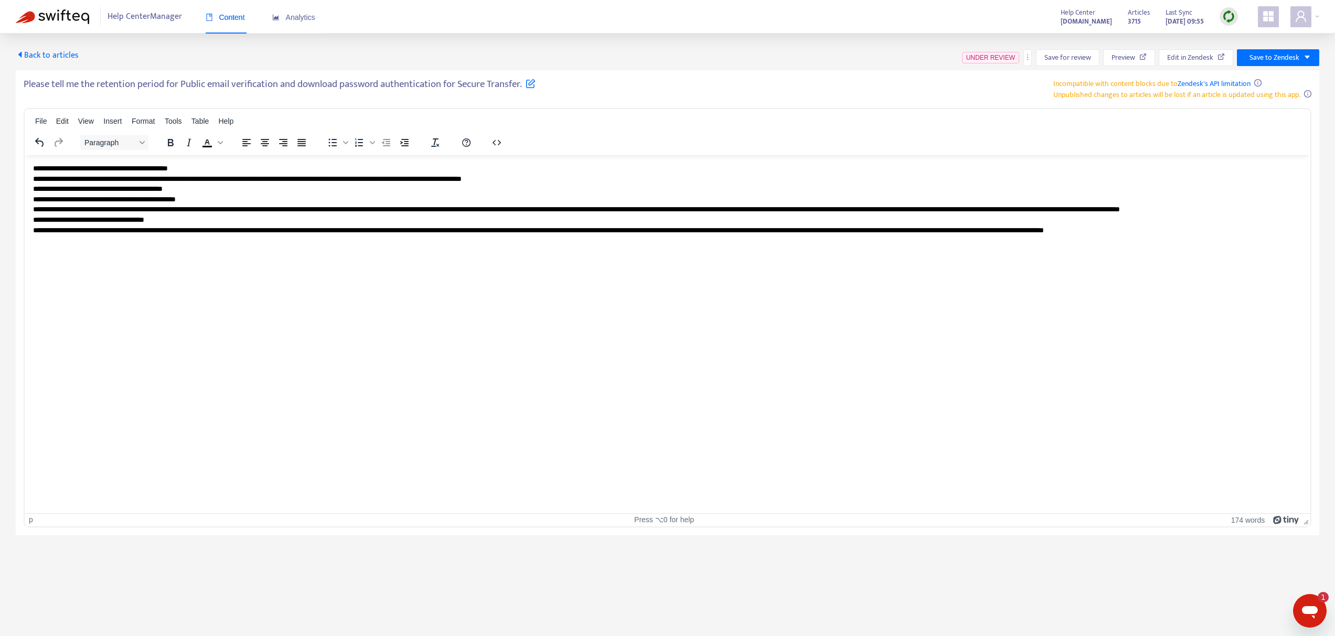
click at [499, 209] on p "**********" at bounding box center [667, 204] width 1269 height 82
click at [372, 81] on h5 "Please tell me the retention period for Public email verification and download …" at bounding box center [280, 87] width 512 height 18
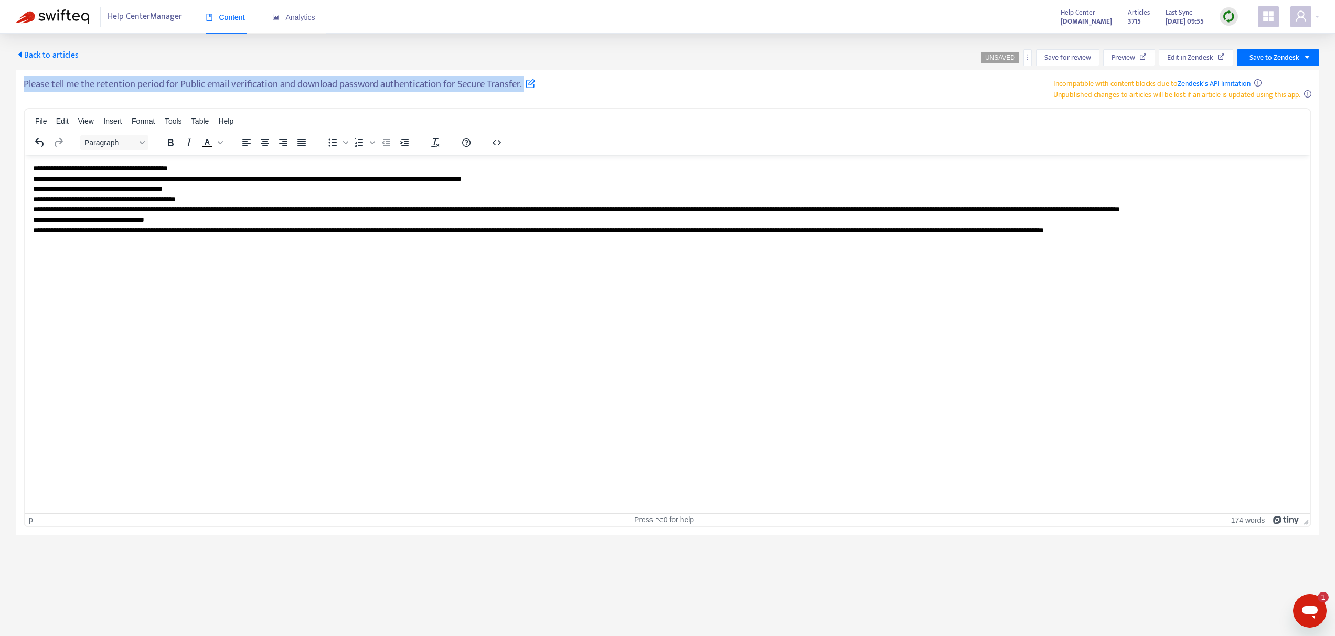
click at [372, 81] on h5 "Please tell me the retention period for Public email verification and download …" at bounding box center [280, 87] width 512 height 18
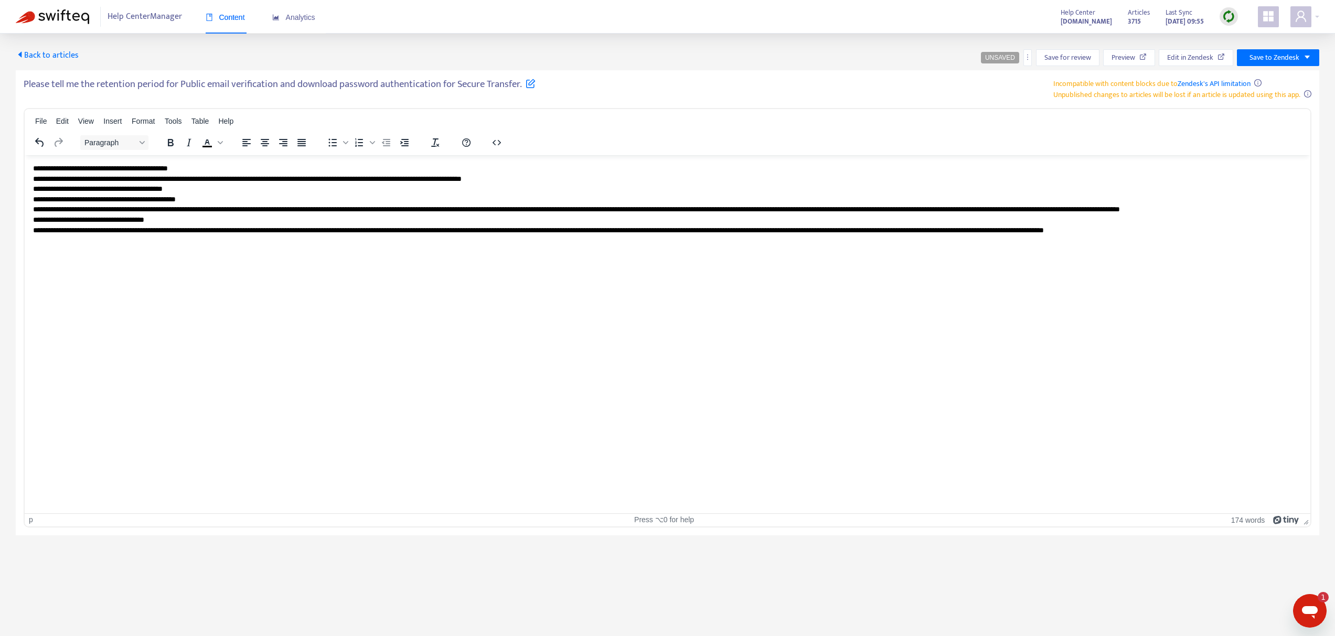
click at [886, 65] on div "Back to articles UNSAVED Save for review Preview Edit in Zendesk Save to Zendesk" at bounding box center [668, 57] width 1304 height 17
click at [1026, 54] on icon "more" at bounding box center [1027, 57] width 7 height 7
click at [1034, 82] on span "Rollback from Zendesk" at bounding box center [1065, 78] width 69 height 12
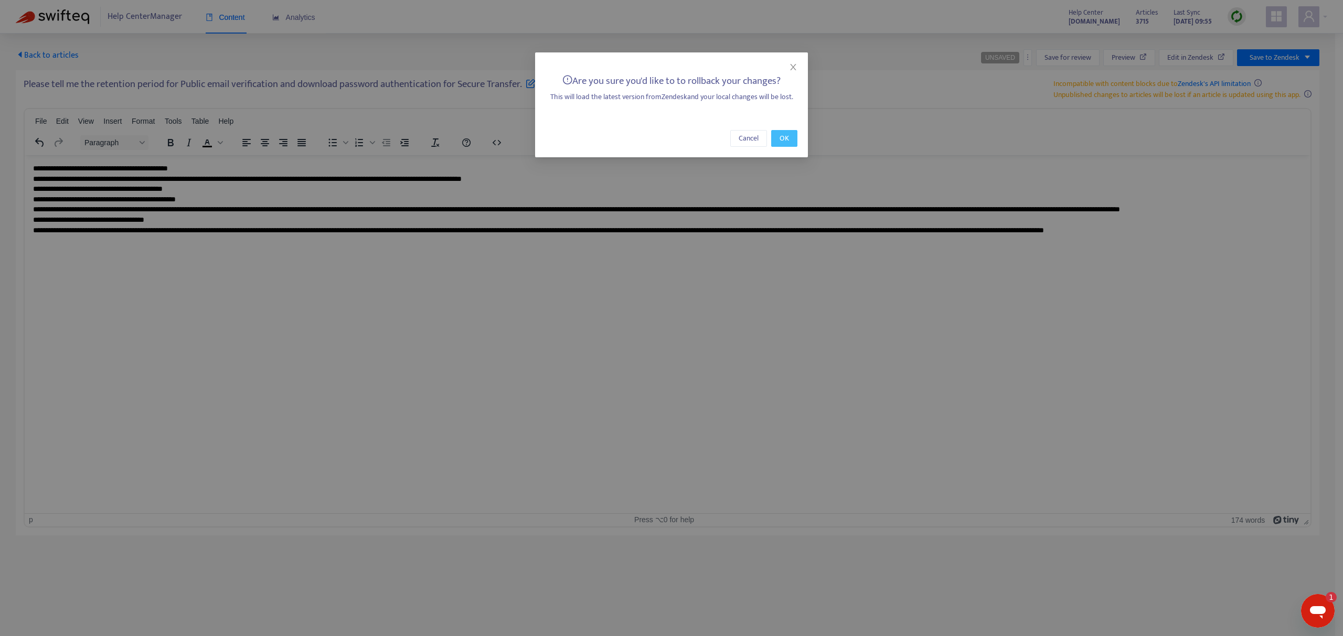
click at [786, 139] on span "OK" at bounding box center [784, 139] width 9 height 12
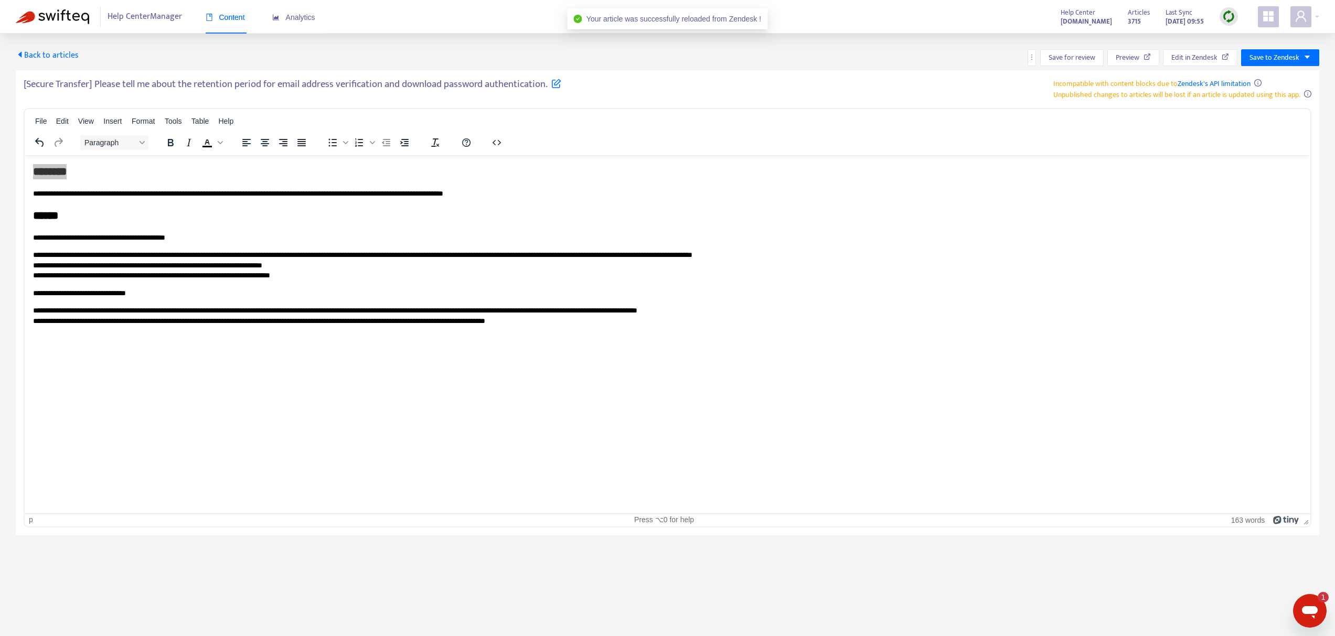
click at [74, 56] on span "Back to articles" at bounding box center [47, 55] width 63 height 14
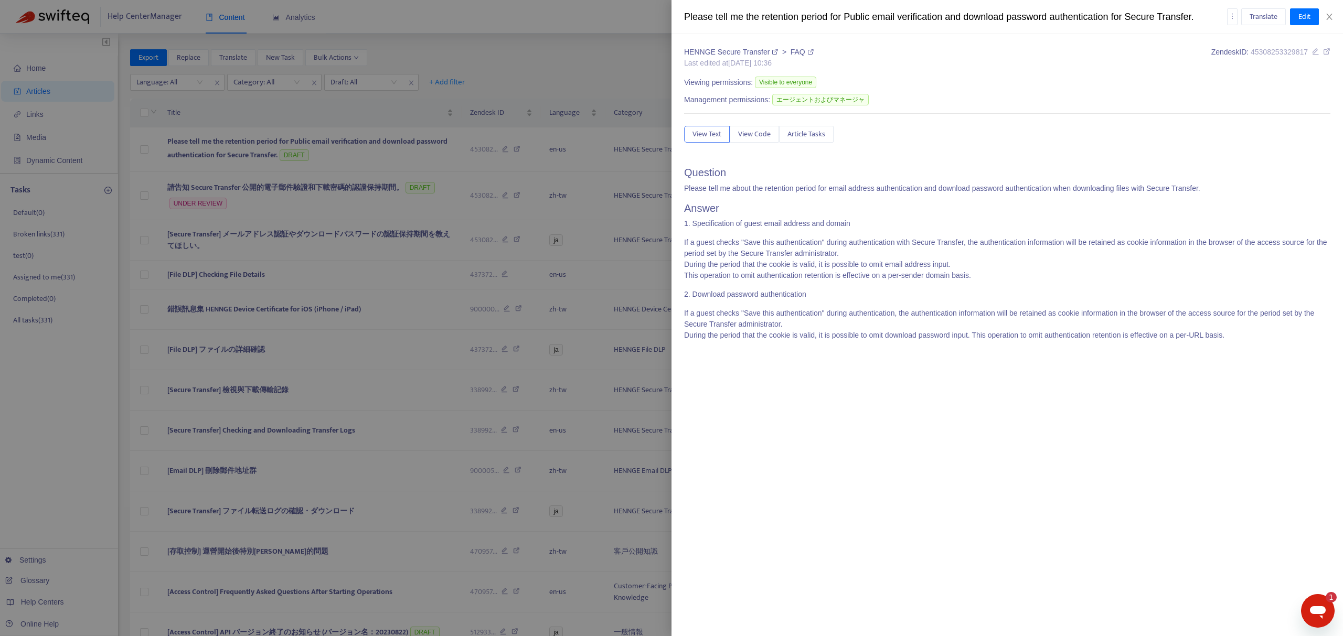
click at [324, 184] on div at bounding box center [671, 318] width 1343 height 636
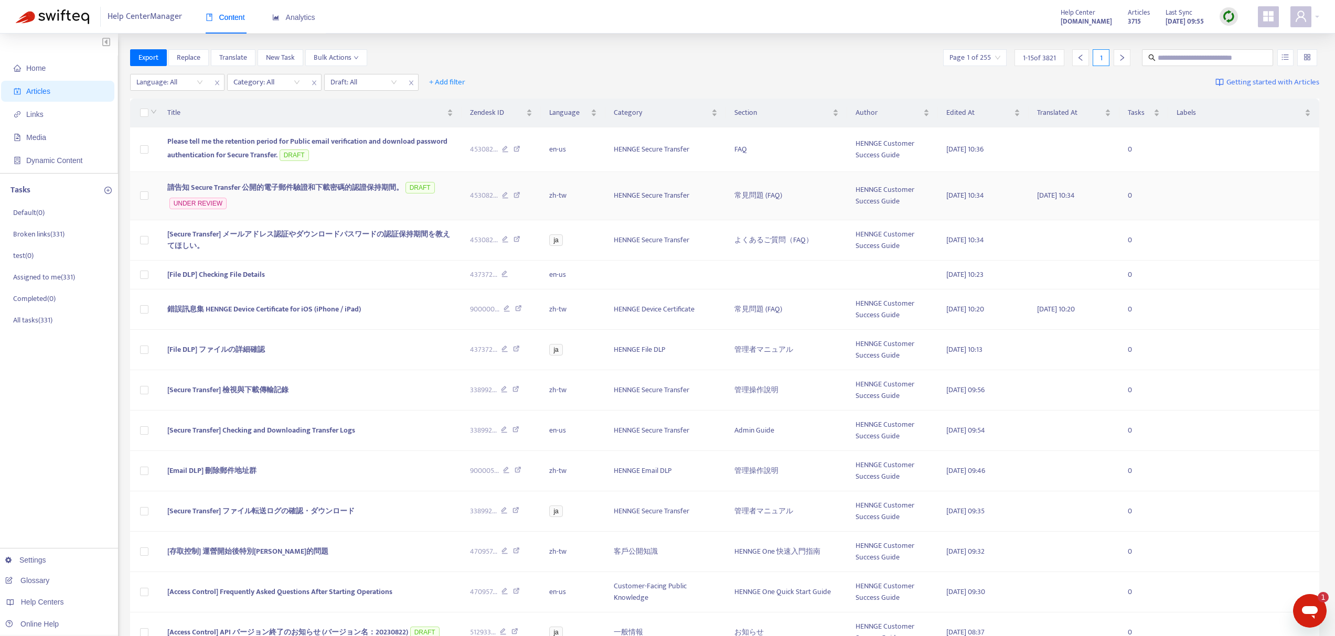
click at [291, 190] on span "請告知 Secure Transfer 公開的電子郵件驗證和下載密碼的認證保持期間。" at bounding box center [285, 188] width 236 height 12
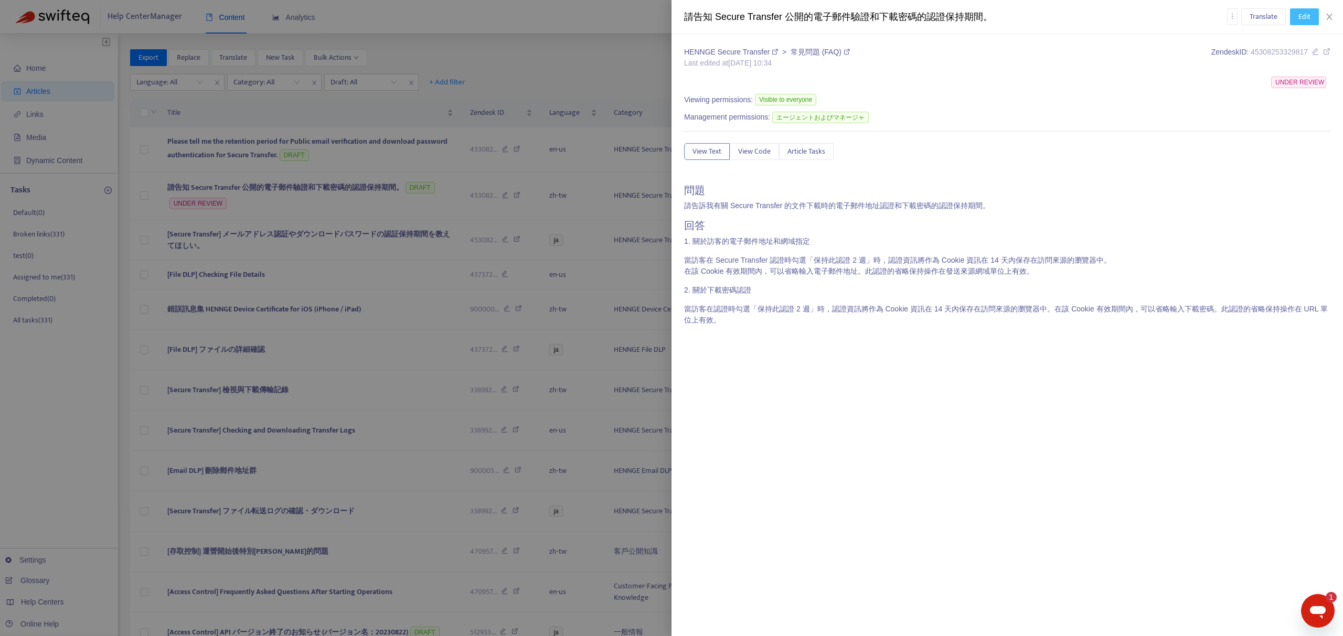
click at [1304, 19] on span "Edit" at bounding box center [1304, 17] width 12 height 12
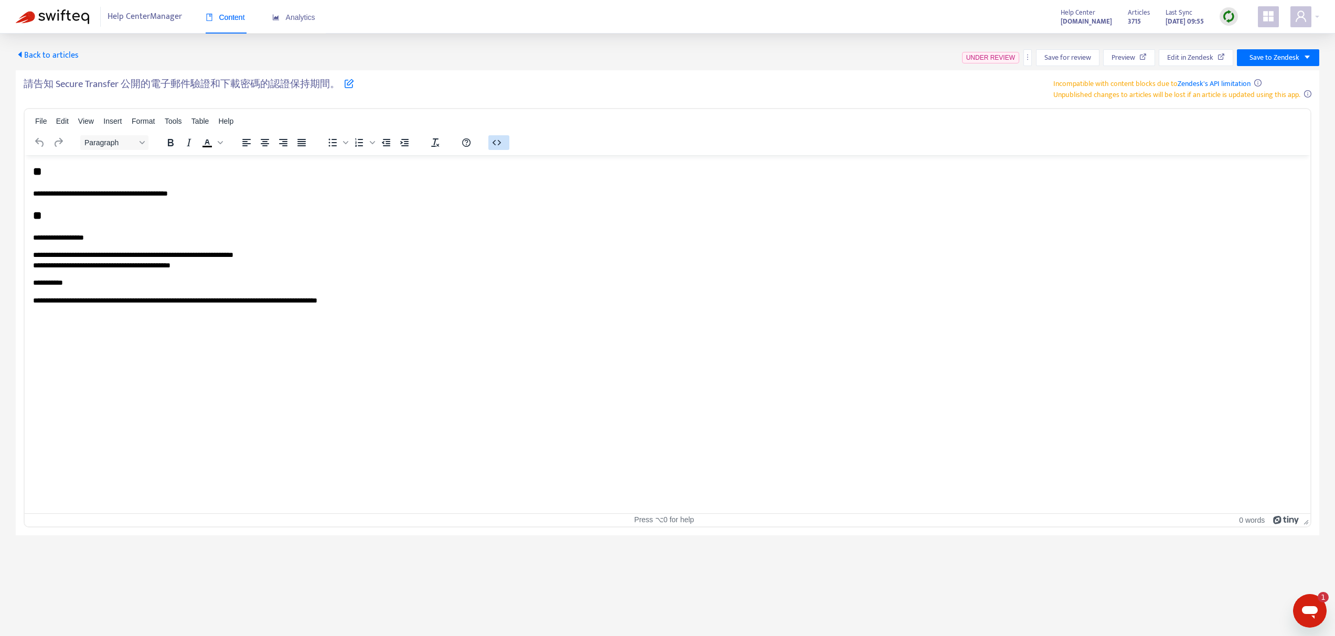
click at [498, 147] on icon "button" at bounding box center [496, 142] width 13 height 13
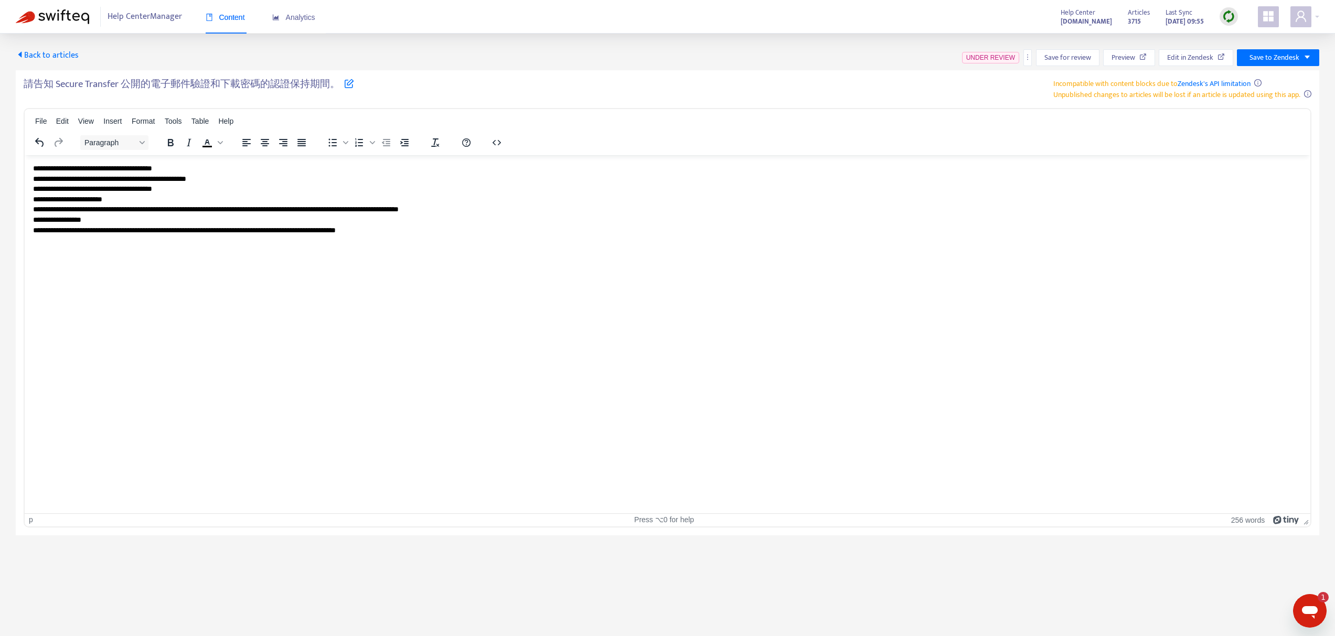
click at [521, 205] on p "**********" at bounding box center [667, 199] width 1269 height 72
click at [555, 97] on div "請告知 Secure Transfer 公開的電子郵件驗證和下載密碼的認證保持期間。 Incompatible with content blocks due…" at bounding box center [668, 89] width 1288 height 22
click at [252, 79] on h5 "請告知 Secure Transfer 公開的電子郵件驗證和下載密碼的認證保持期間。" at bounding box center [189, 87] width 330 height 18
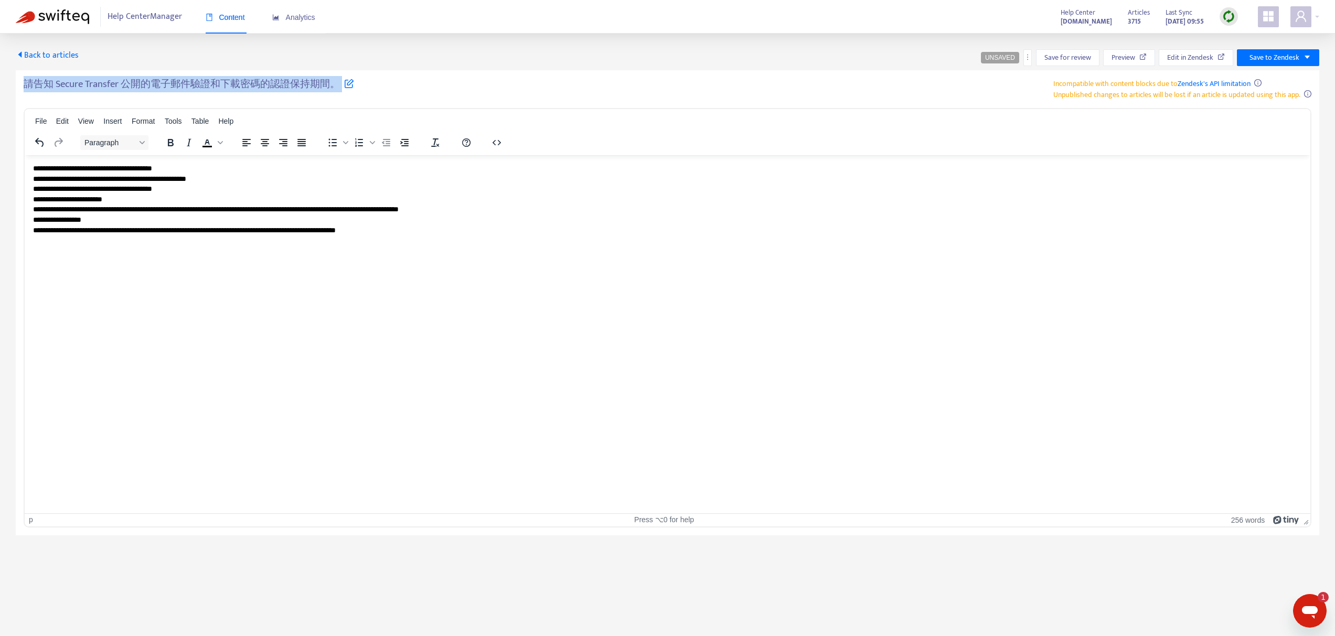
copy h5 "請告知 Secure Transfer 公開的電子郵件驗證和下載密碼的認證保持期間。"
click at [1026, 62] on button "button" at bounding box center [1027, 57] width 8 height 17
click at [1040, 81] on span "Rollback from Zendesk" at bounding box center [1065, 78] width 69 height 12
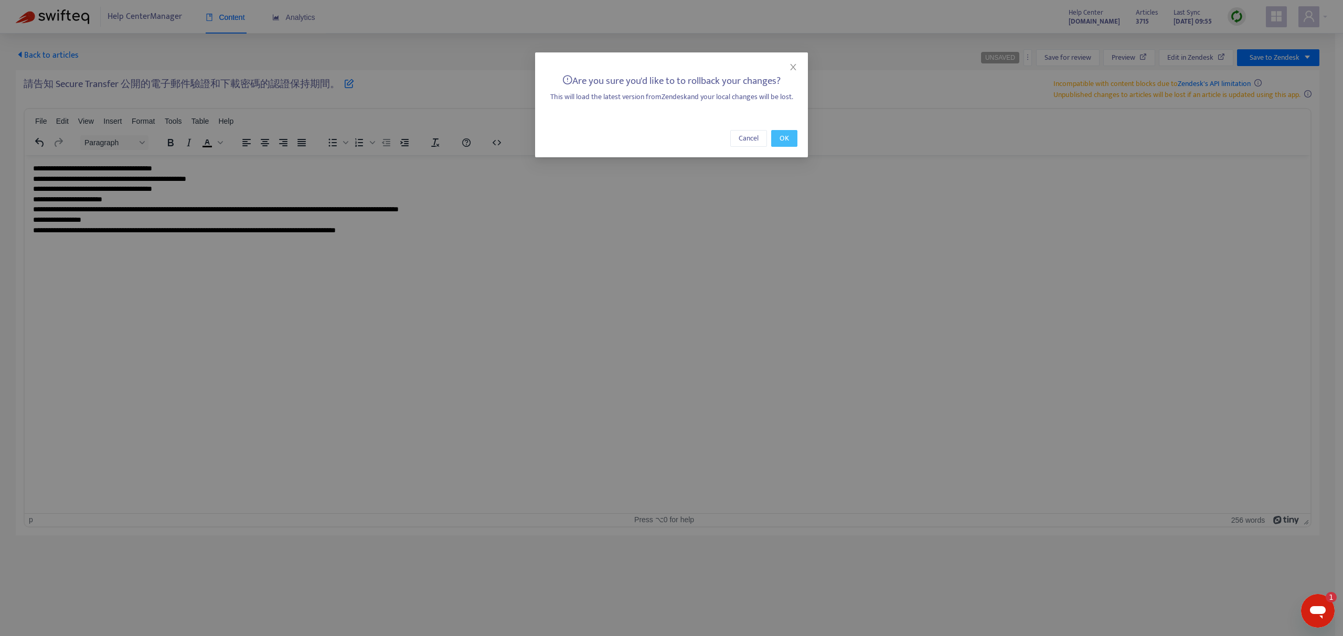
click at [783, 133] on span "OK" at bounding box center [784, 139] width 9 height 12
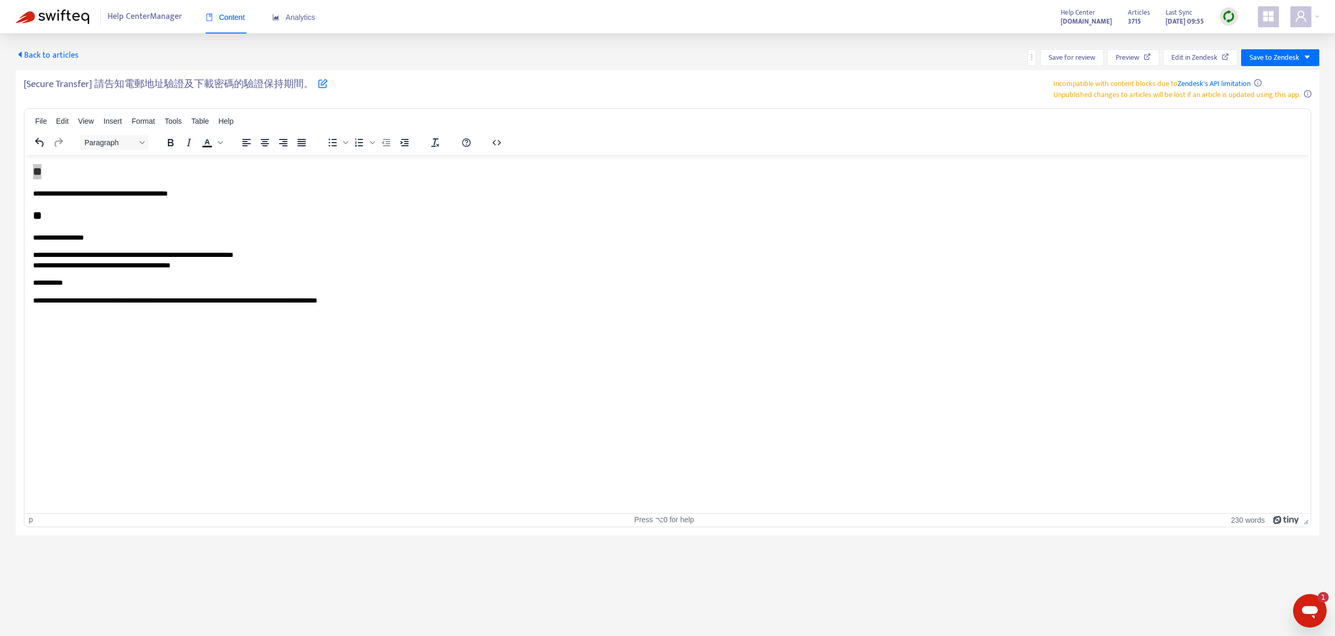
click at [55, 56] on span "Back to articles" at bounding box center [47, 55] width 63 height 14
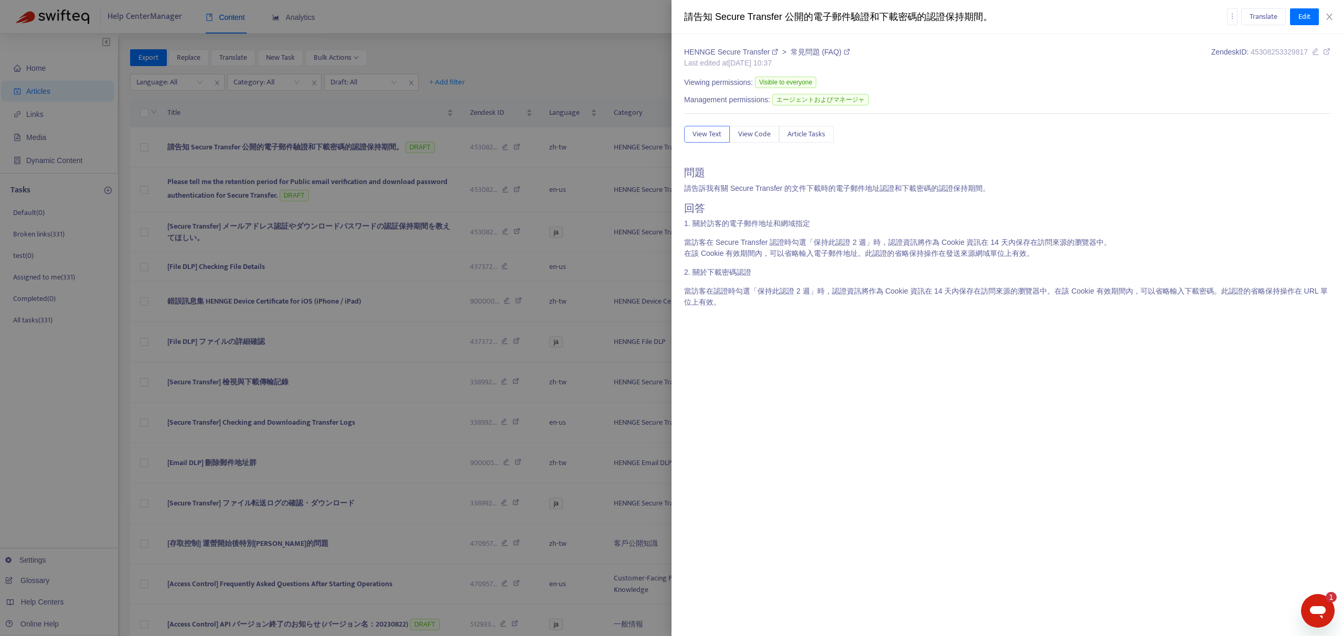
click at [584, 59] on div at bounding box center [671, 318] width 1343 height 636
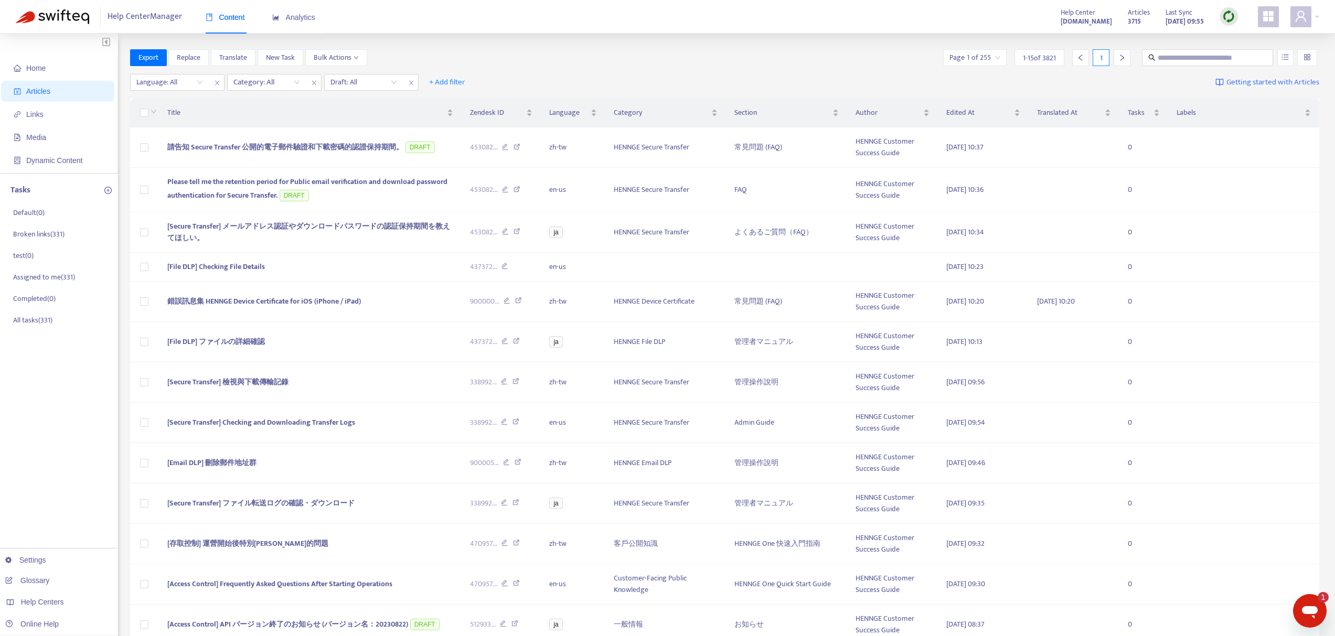
type textarea "*"
